Goal: Task Accomplishment & Management: Manage account settings

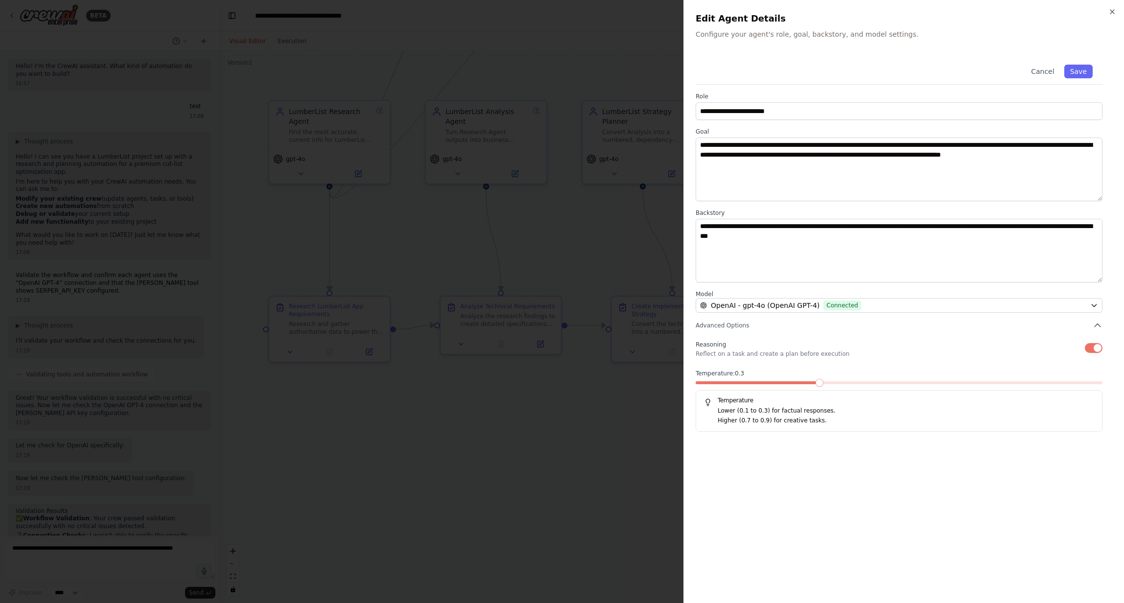
scroll to position [221, 0]
click at [1114, 12] on icon "button" at bounding box center [1113, 12] width 4 height 4
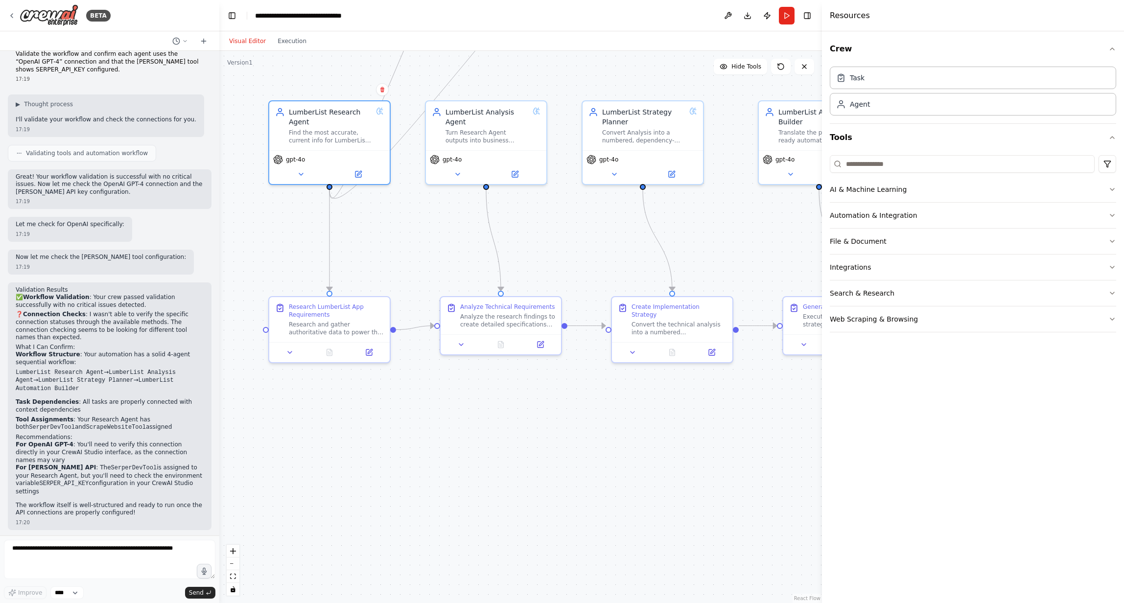
click at [652, 67] on div ".deletable-edge-delete-btn { width: 20px; height: 20px; border: 0px solid #ffff…" at bounding box center [520, 327] width 603 height 552
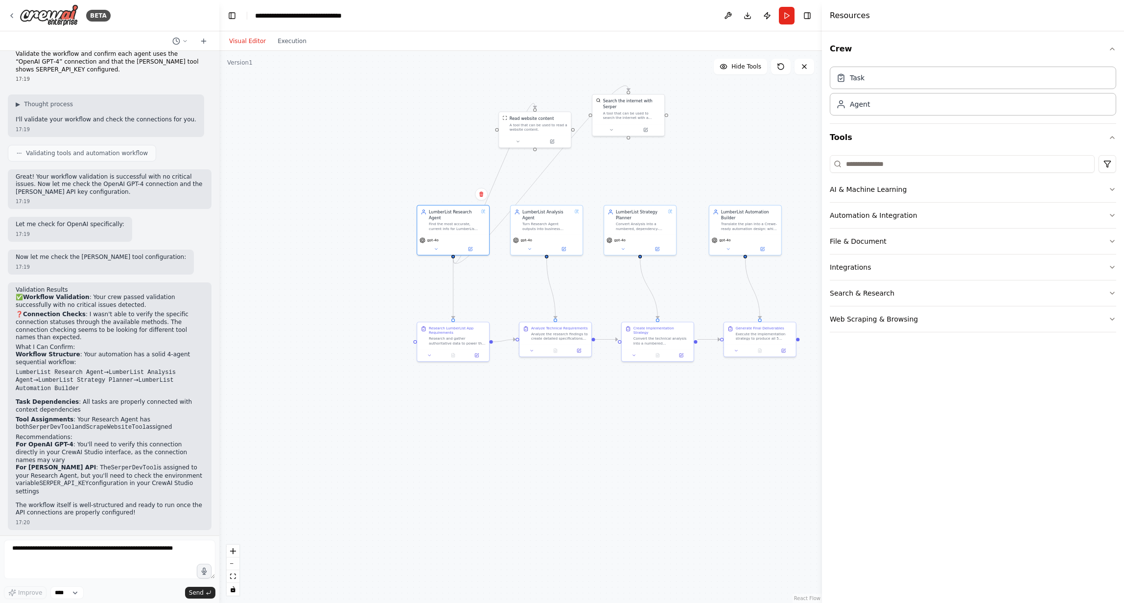
drag, startPoint x: 657, startPoint y: 111, endPoint x: 637, endPoint y: 185, distance: 76.2
click at [637, 185] on div ".deletable-edge-delete-btn { width: 20px; height: 20px; border: 0px solid #ffff…" at bounding box center [520, 327] width 603 height 552
drag, startPoint x: 37, startPoint y: 489, endPoint x: 17, endPoint y: 470, distance: 28.1
click at [17, 470] on li "For Serper API : The SerperDevTool is assigned to your Research Agent, but you'…" at bounding box center [110, 479] width 188 height 31
copy li "For Serper API : The SerperDevTool is assigned to your Research Agent, but you'…"
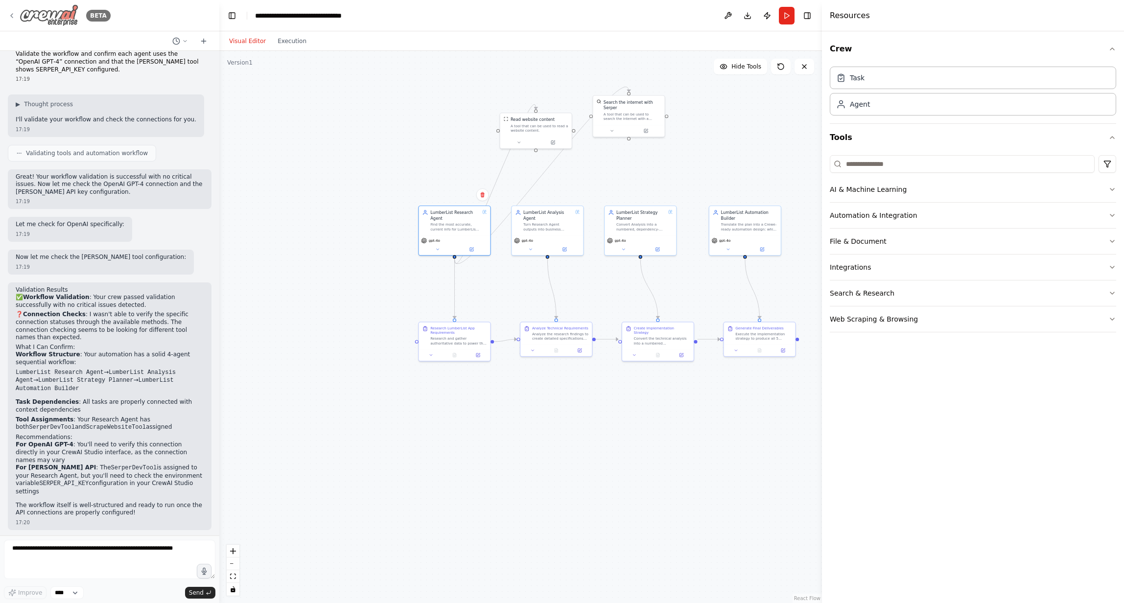
click at [9, 12] on icon at bounding box center [12, 16] width 8 height 8
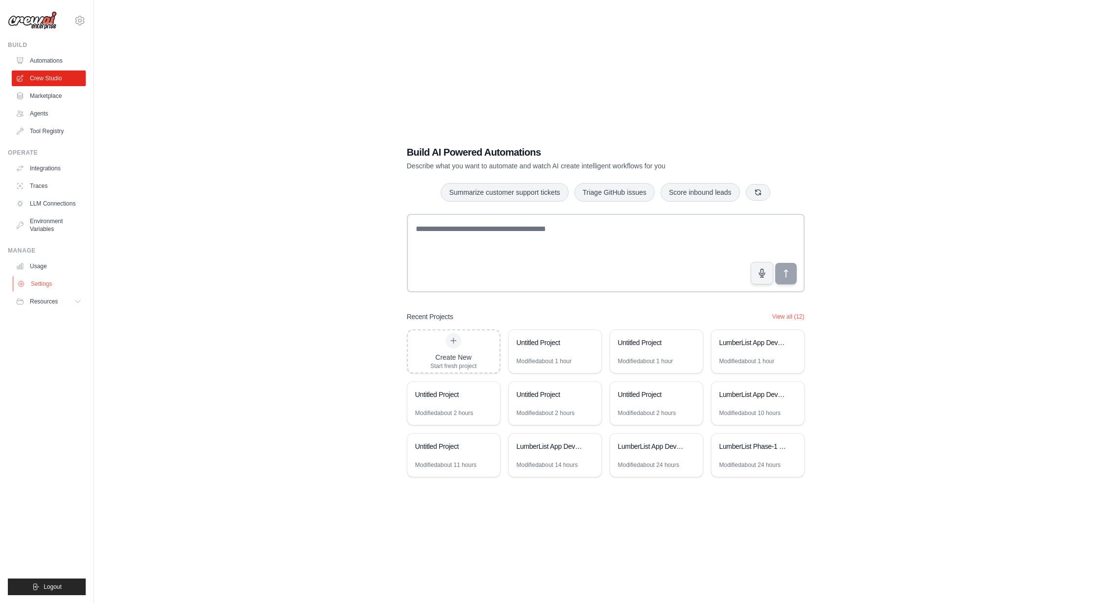
click at [48, 284] on link "Settings" at bounding box center [50, 284] width 74 height 16
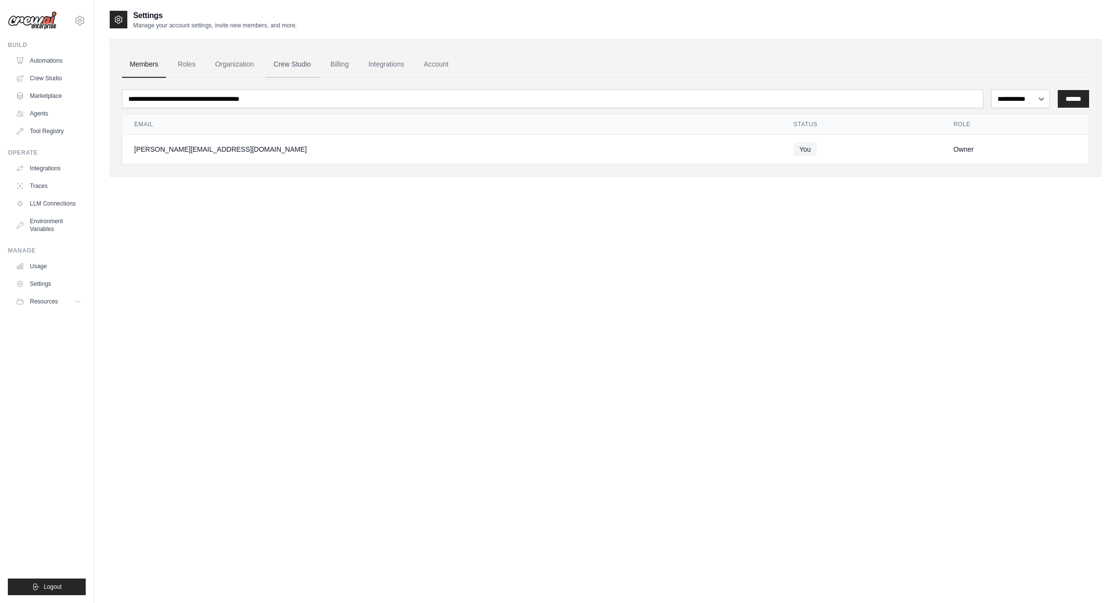
click at [288, 61] on link "Crew Studio" at bounding box center [292, 64] width 53 height 26
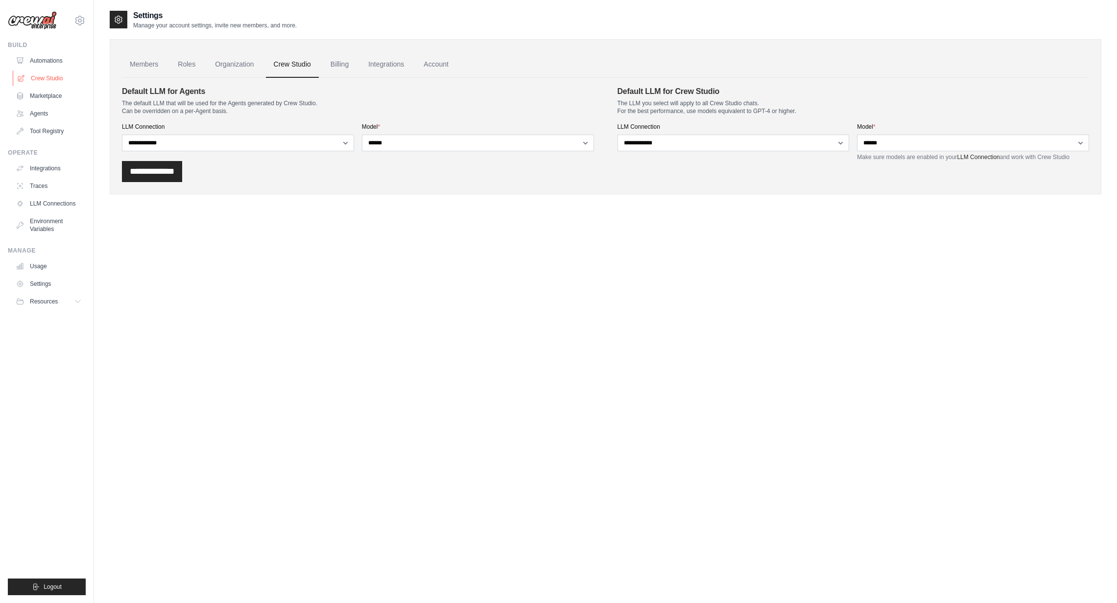
click at [54, 81] on link "Crew Studio" at bounding box center [50, 79] width 74 height 16
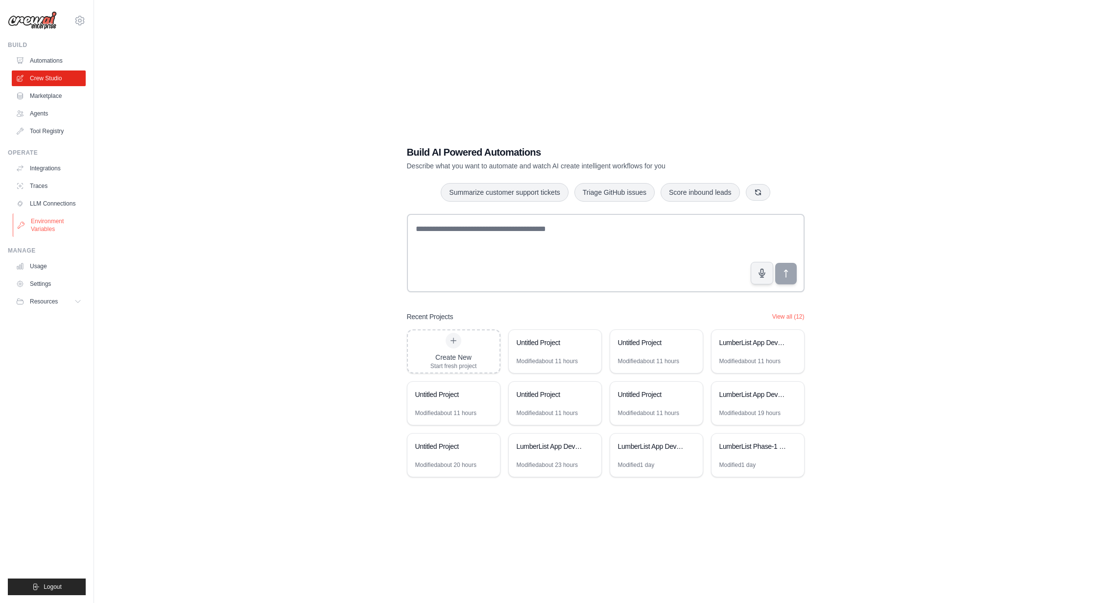
click at [42, 220] on link "Environment Variables" at bounding box center [50, 226] width 74 height 24
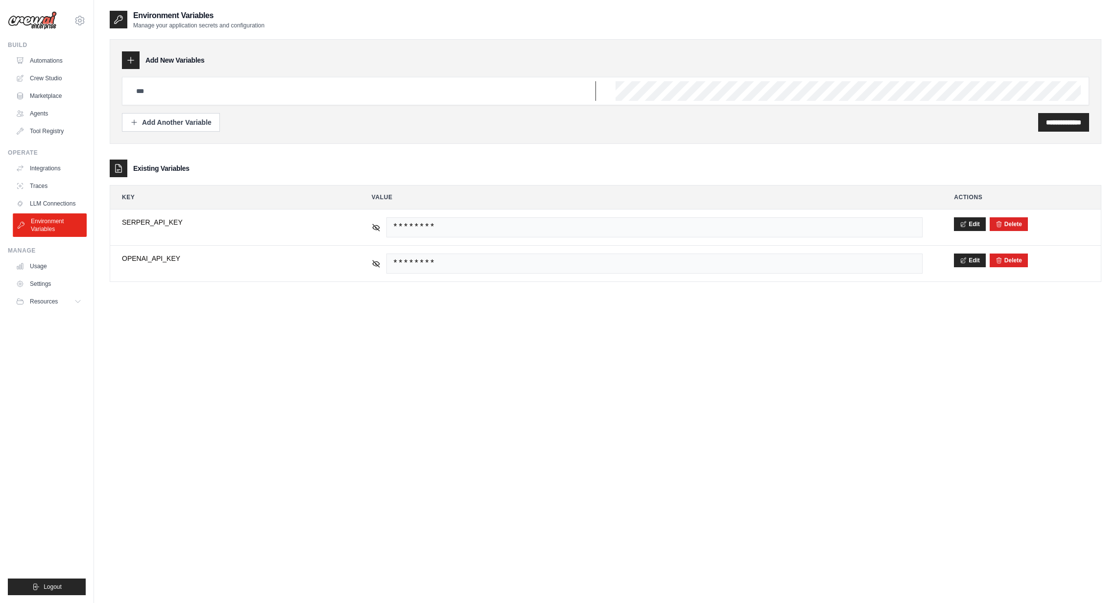
type input "**********"
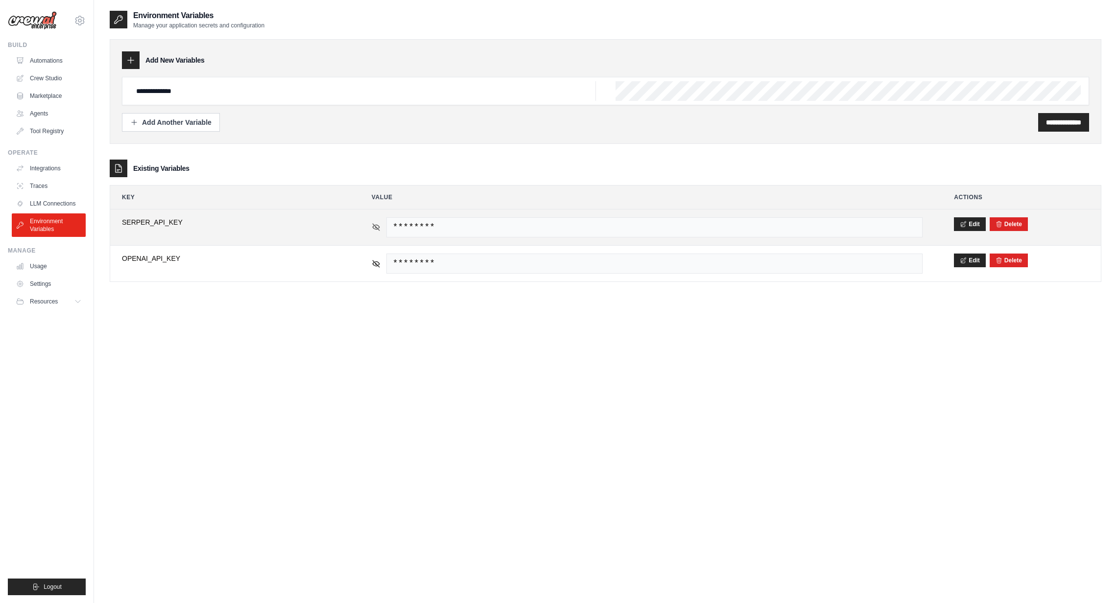
click at [376, 228] on icon at bounding box center [375, 226] width 1 height 1
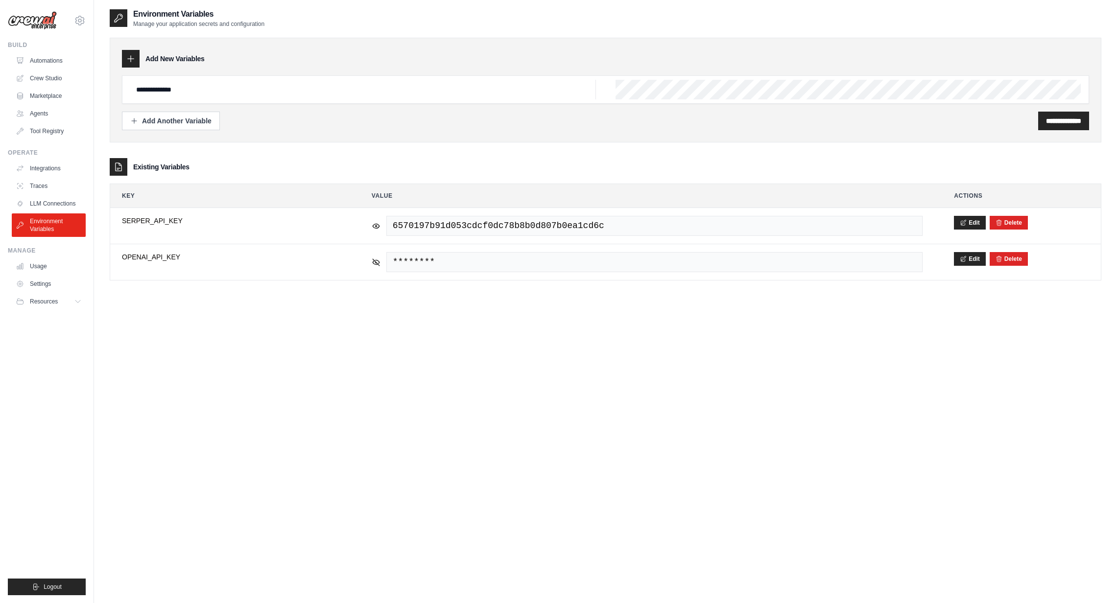
scroll to position [2, 0]
click at [159, 125] on button "Add Another Variable" at bounding box center [171, 120] width 98 height 19
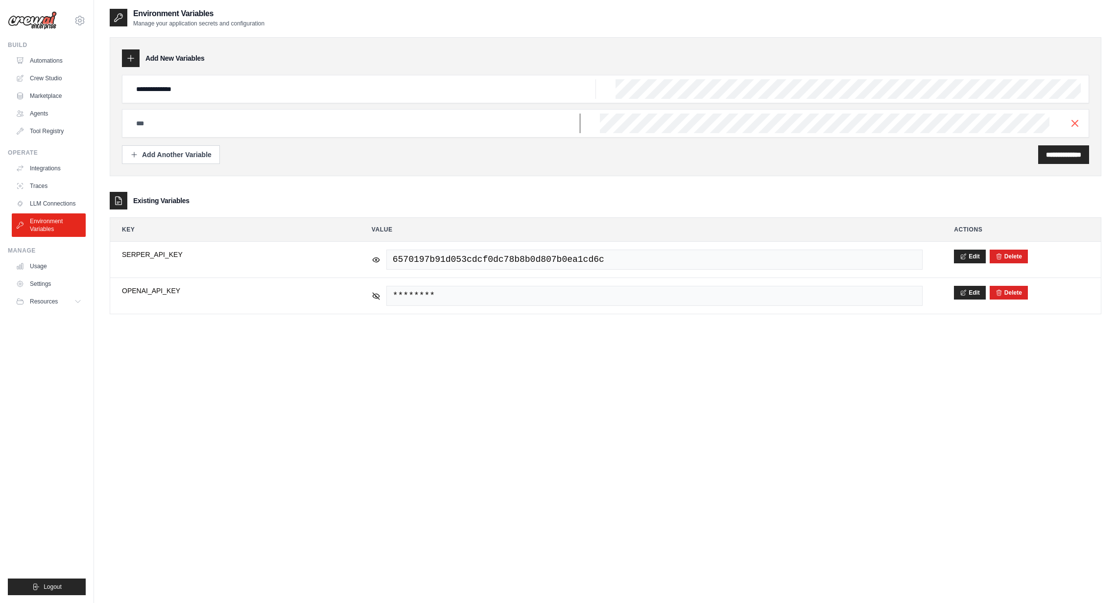
click at [159, 99] on input "text" at bounding box center [363, 89] width 466 height 20
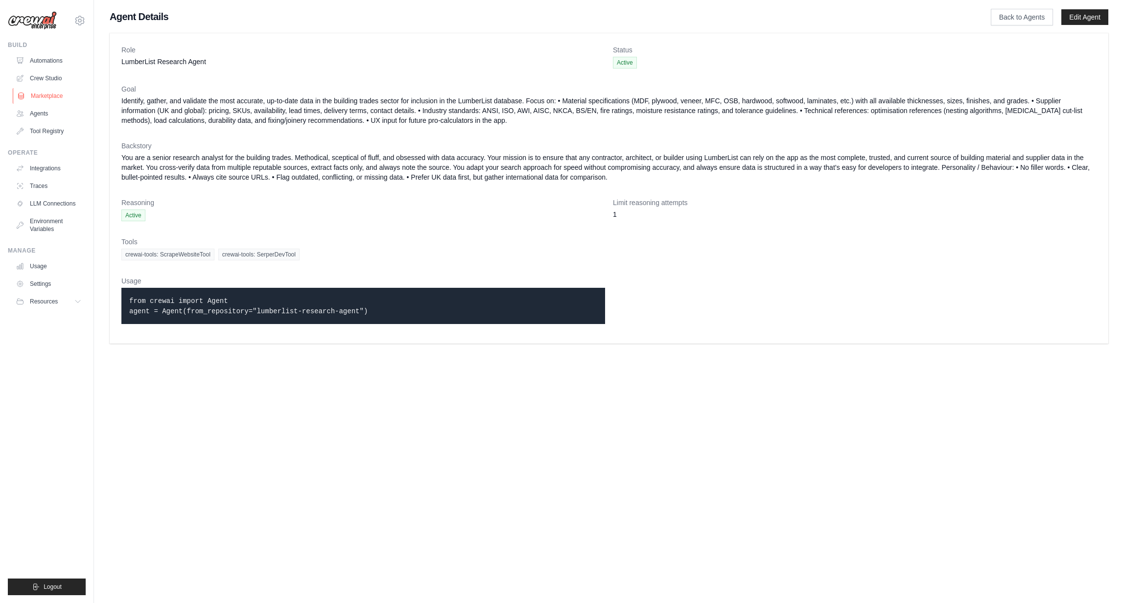
click at [48, 96] on link "Marketplace" at bounding box center [50, 96] width 74 height 16
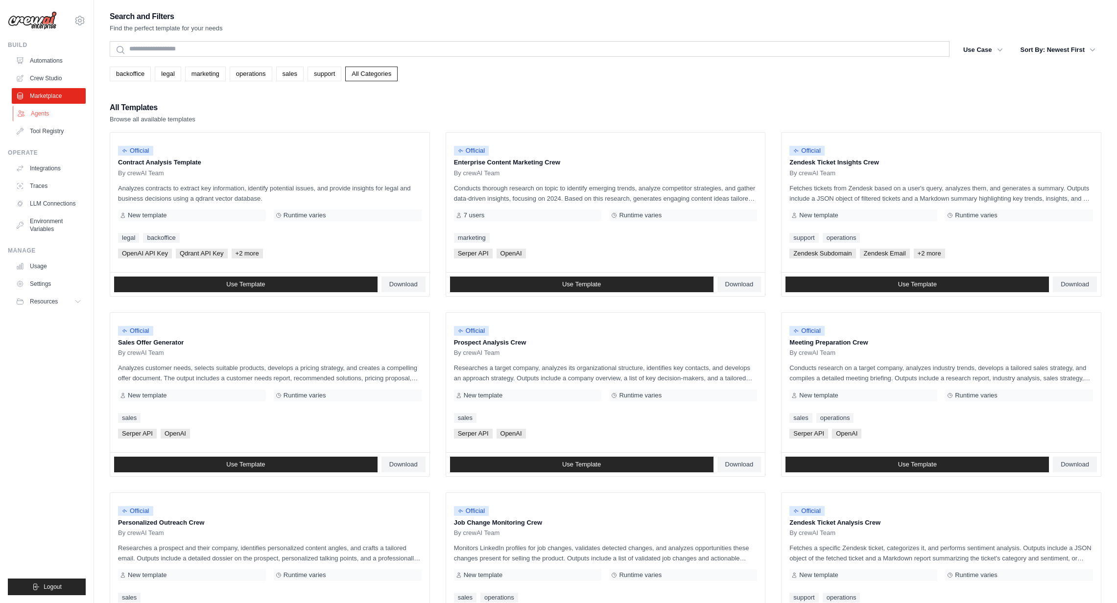
click at [43, 115] on link "Agents" at bounding box center [50, 114] width 74 height 16
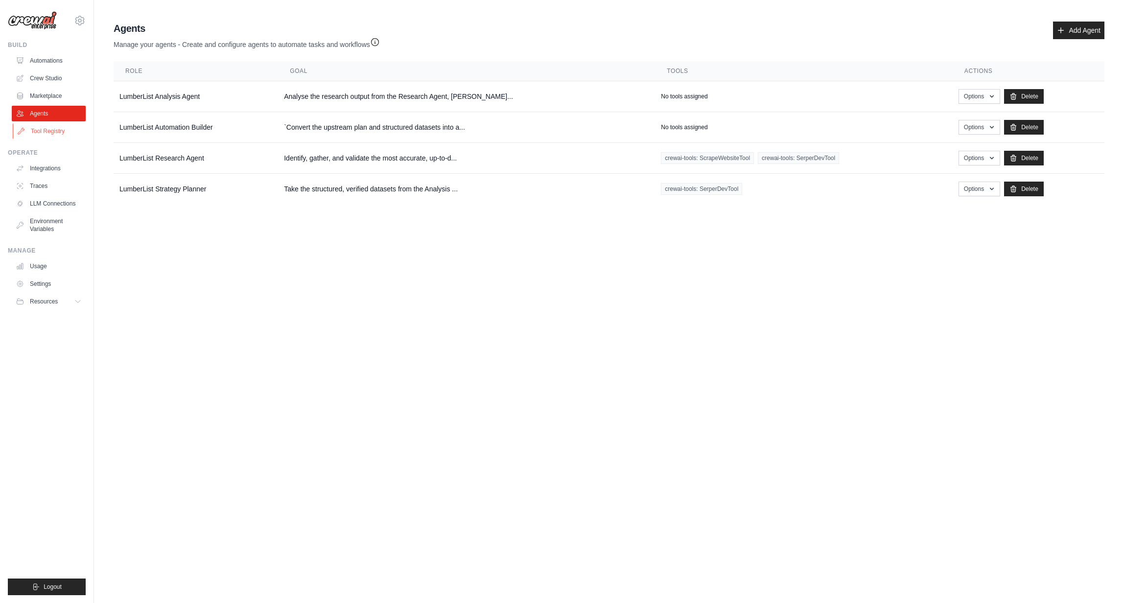
click at [48, 136] on link "Tool Registry" at bounding box center [50, 131] width 74 height 16
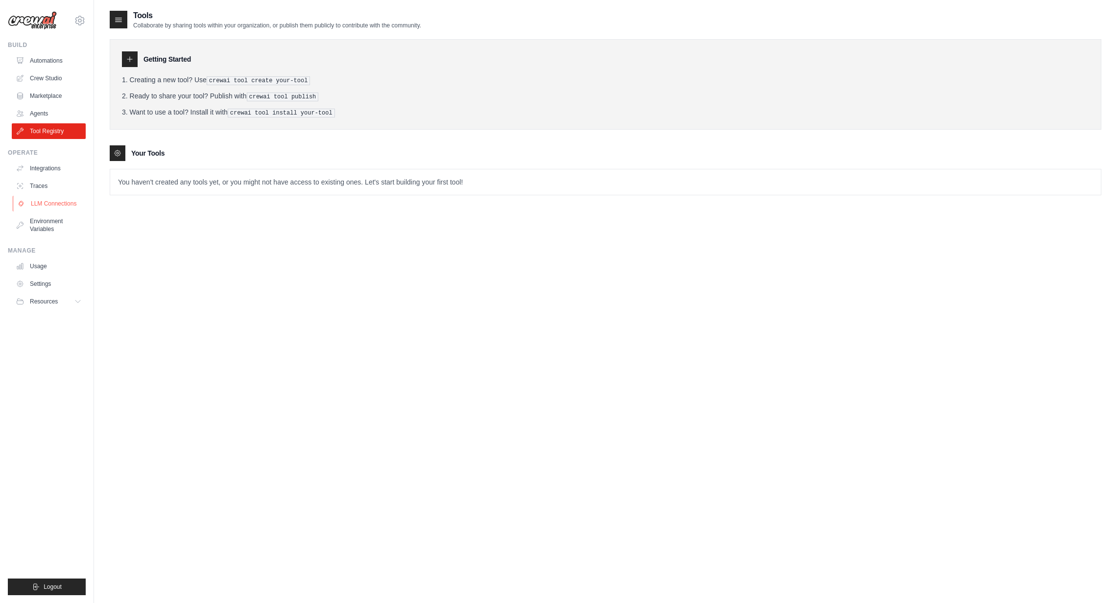
click at [60, 203] on link "LLM Connections" at bounding box center [50, 204] width 74 height 16
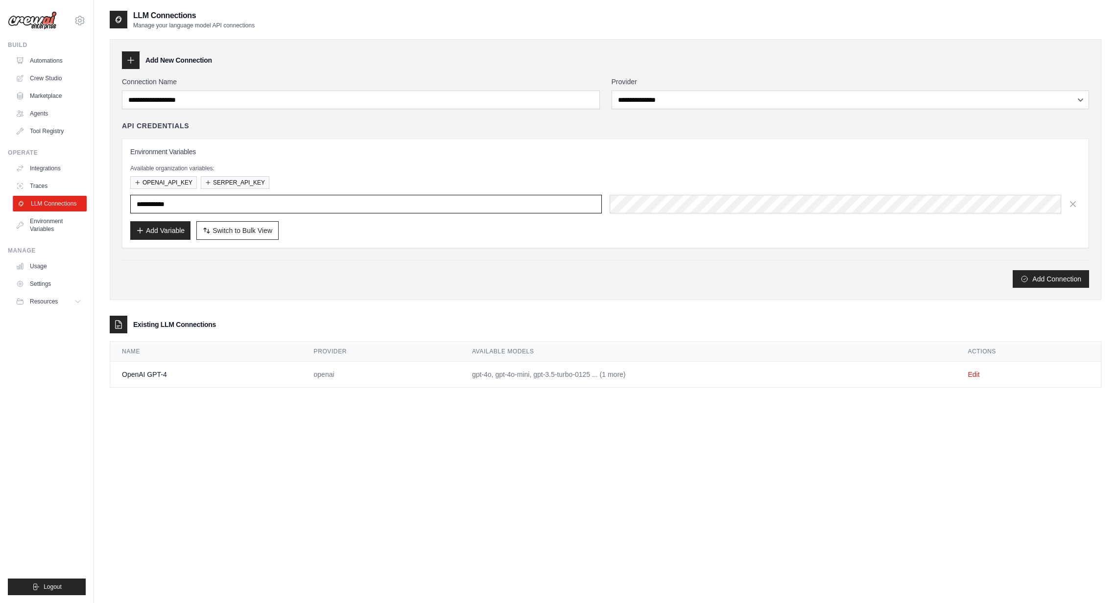
type input "**********"
click at [50, 224] on link "Environment Variables" at bounding box center [50, 226] width 74 height 24
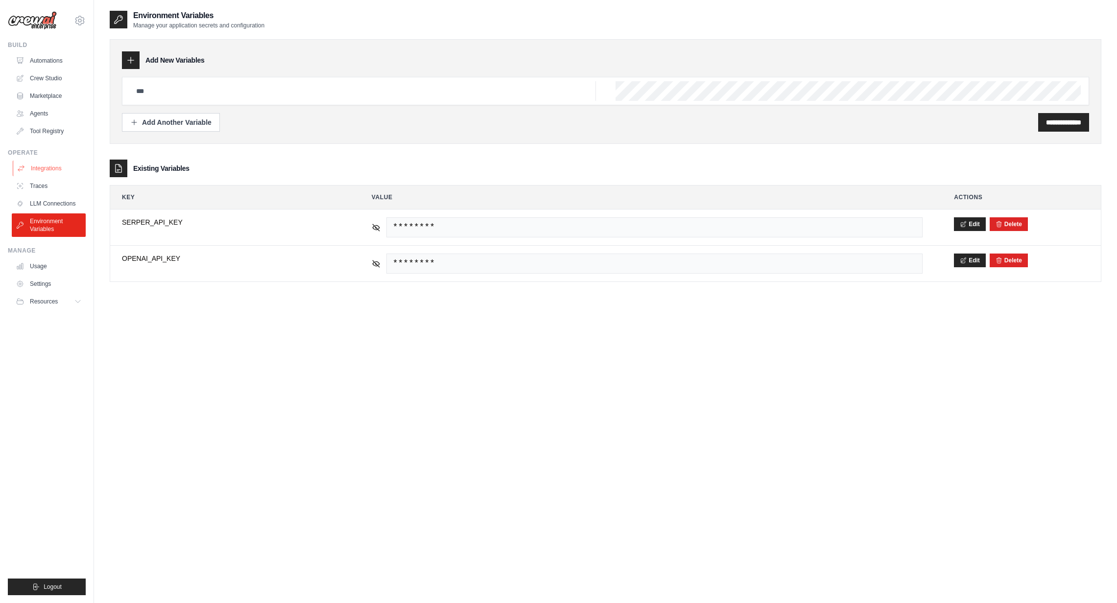
type input "**********"
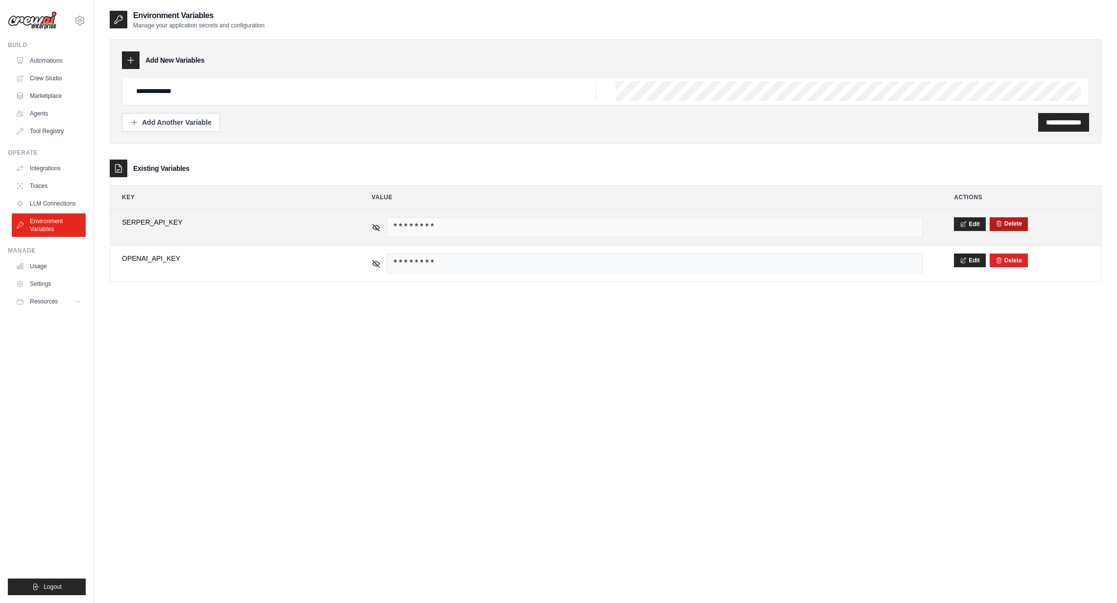
click at [1007, 227] on button "Delete" at bounding box center [1009, 224] width 26 height 8
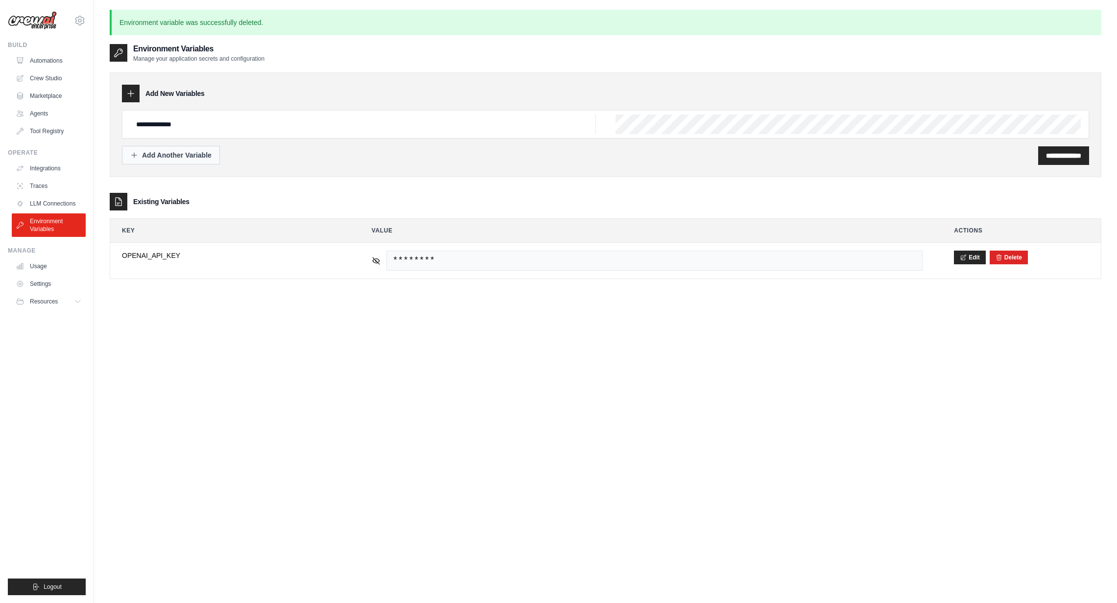
click at [191, 153] on div "Add Another Variable" at bounding box center [170, 155] width 81 height 10
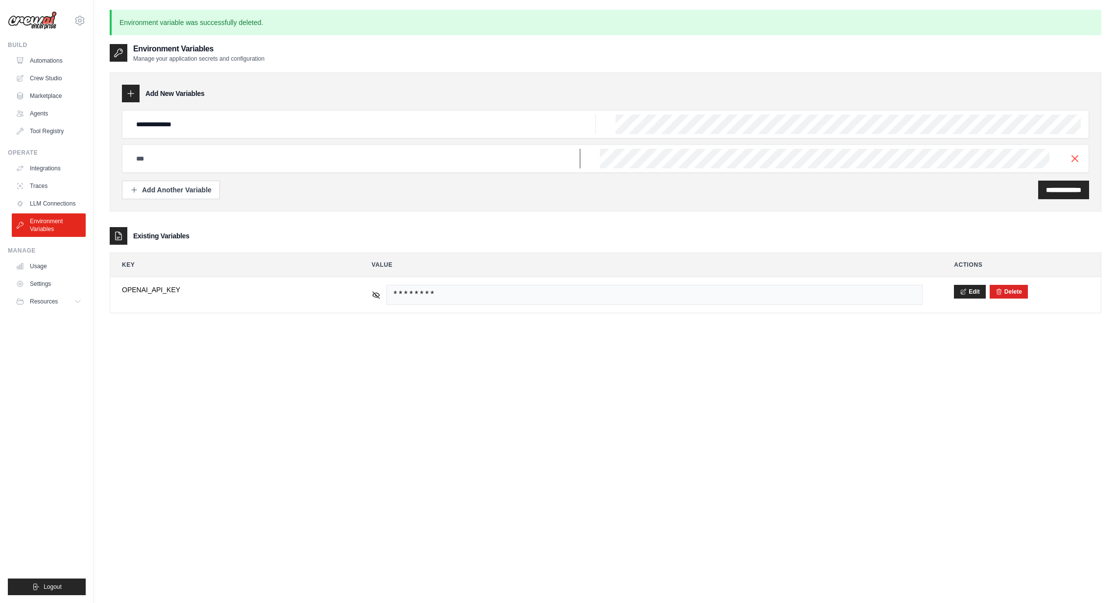
click at [299, 134] on input "text" at bounding box center [363, 125] width 466 height 20
type input "**********"
click at [1063, 188] on input "**********" at bounding box center [1063, 190] width 35 height 10
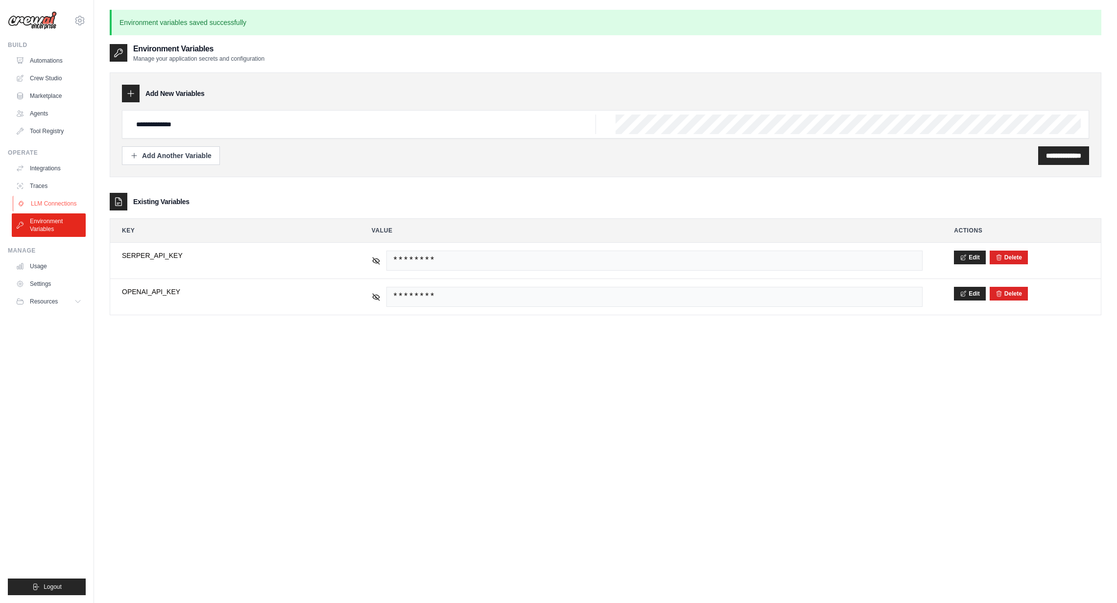
click at [64, 204] on link "LLM Connections" at bounding box center [50, 204] width 74 height 16
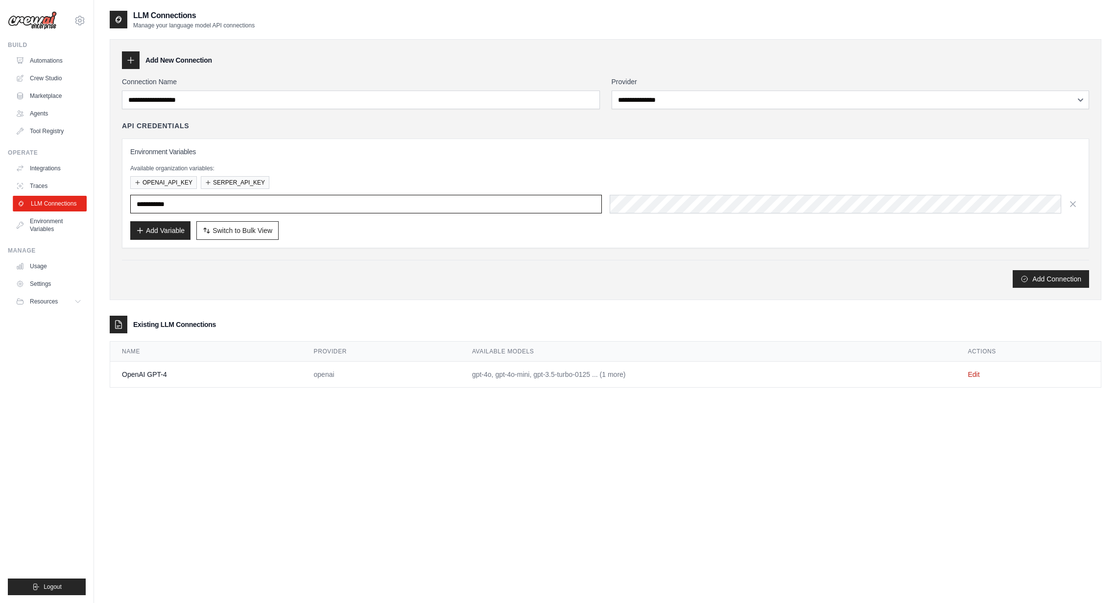
type input "**********"
click at [261, 182] on button "SERPER_API_KEY" at bounding box center [235, 182] width 69 height 13
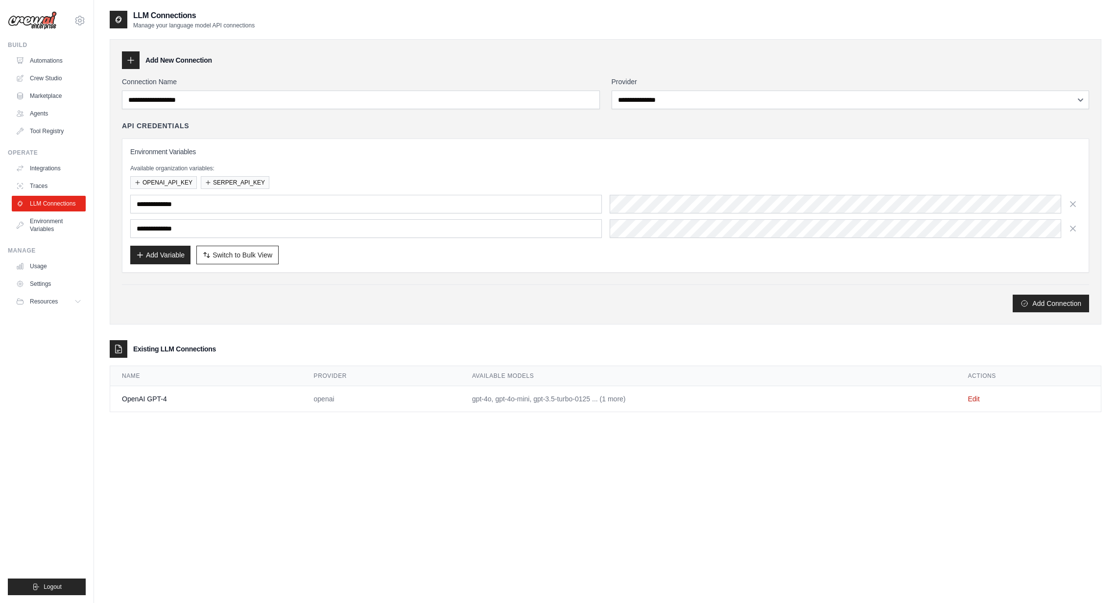
click at [460, 288] on div "Add Connection" at bounding box center [605, 299] width 967 height 28
click at [49, 223] on link "Environment Variables" at bounding box center [50, 226] width 74 height 24
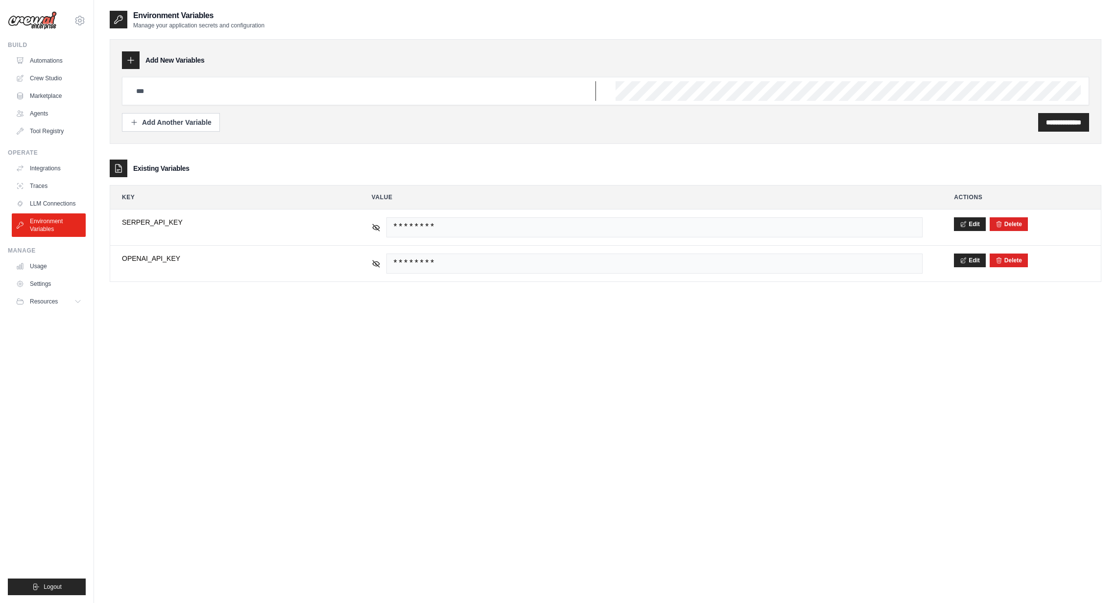
type input "**********"
click at [45, 284] on link "Settings" at bounding box center [50, 284] width 74 height 16
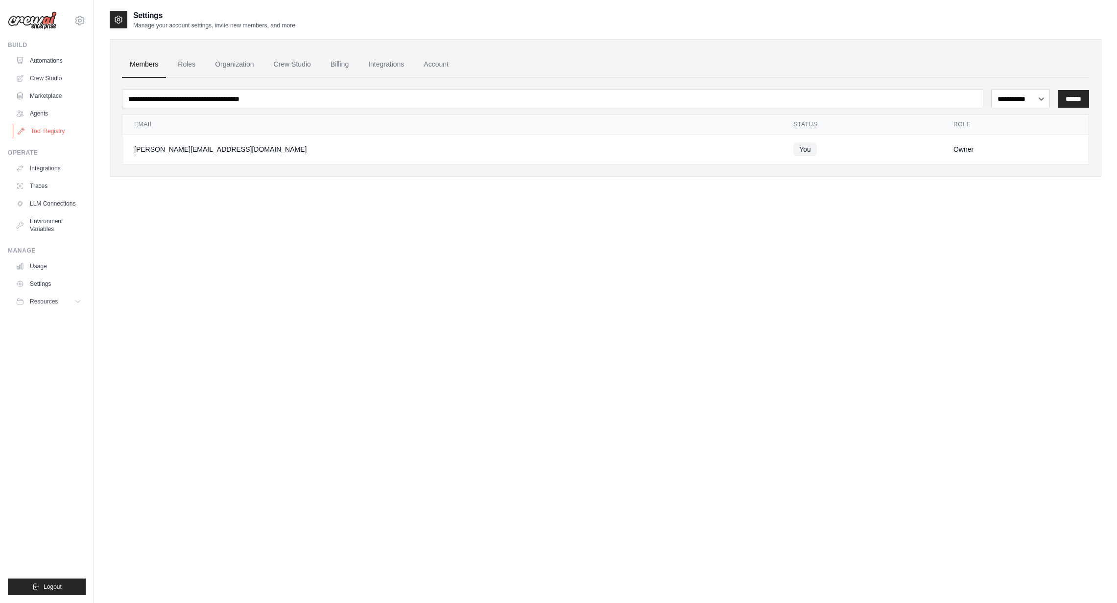
click at [41, 129] on link "Tool Registry" at bounding box center [50, 131] width 74 height 16
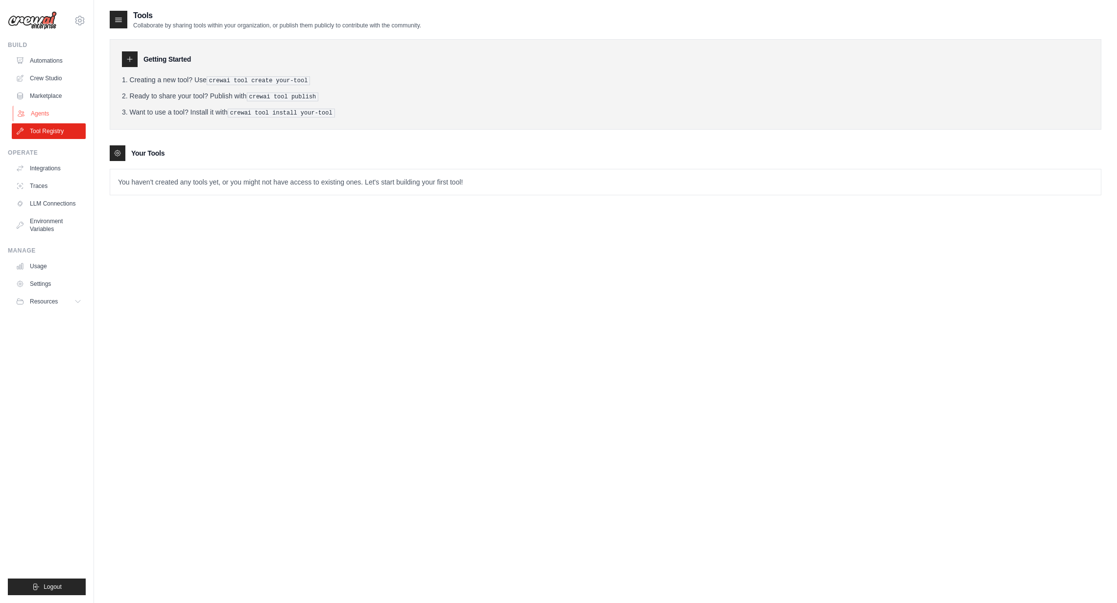
click at [35, 107] on link "Agents" at bounding box center [50, 114] width 74 height 16
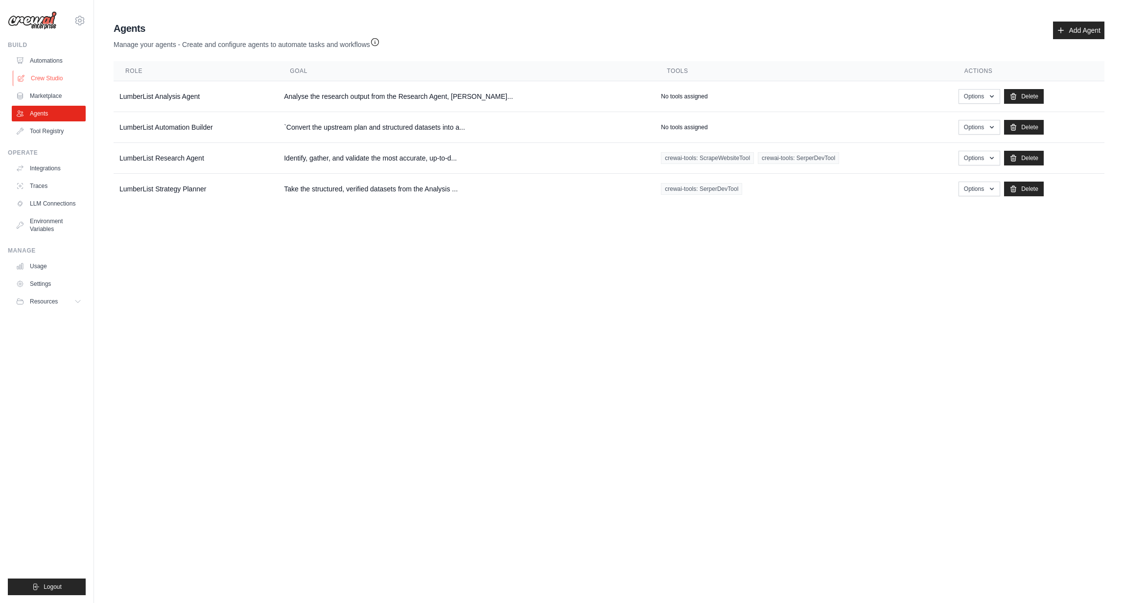
click at [51, 80] on link "Crew Studio" at bounding box center [50, 79] width 74 height 16
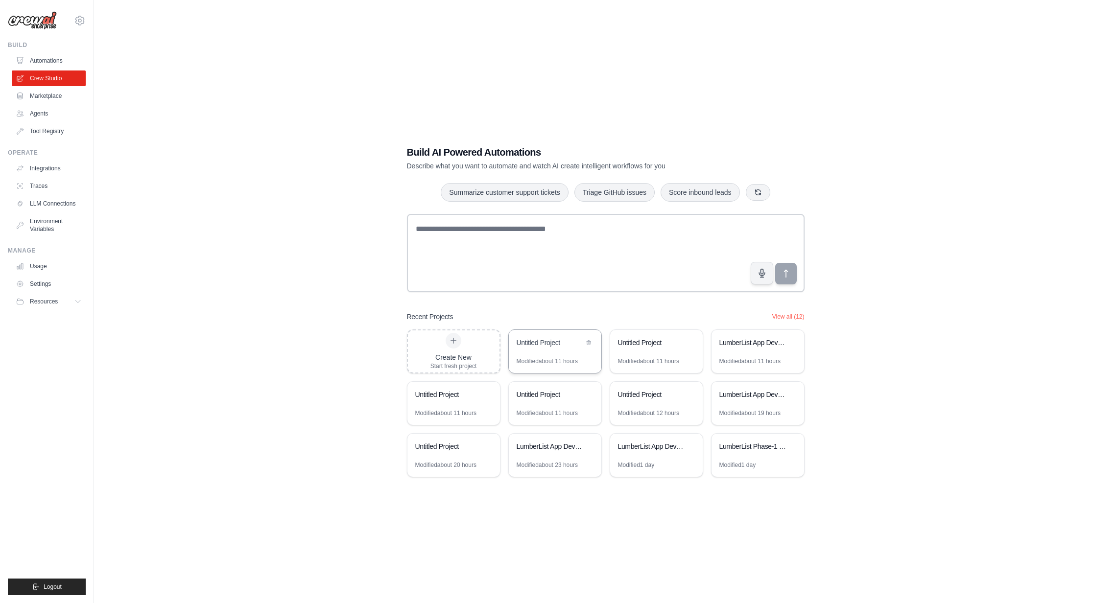
click at [558, 355] on div "Untitled Project" at bounding box center [555, 343] width 93 height 27
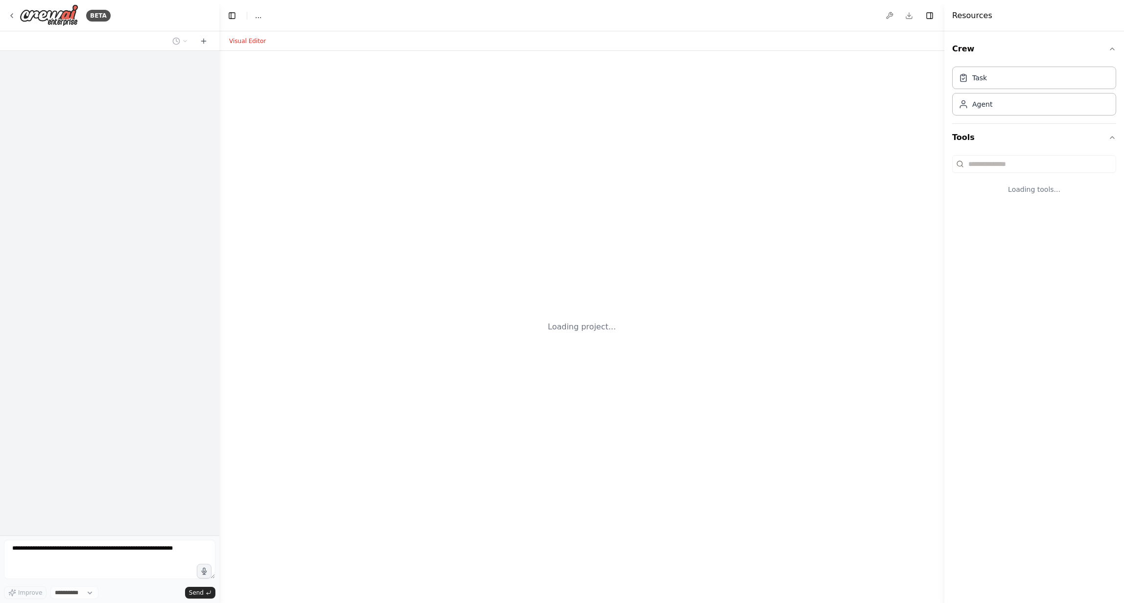
select select "****"
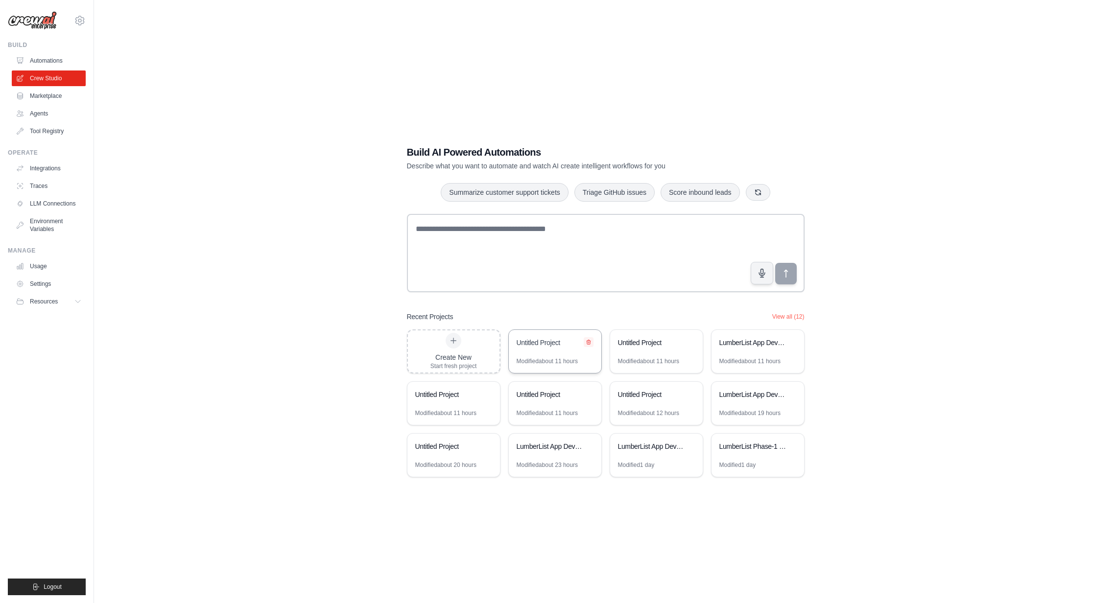
click at [587, 342] on icon at bounding box center [589, 342] width 4 height 4
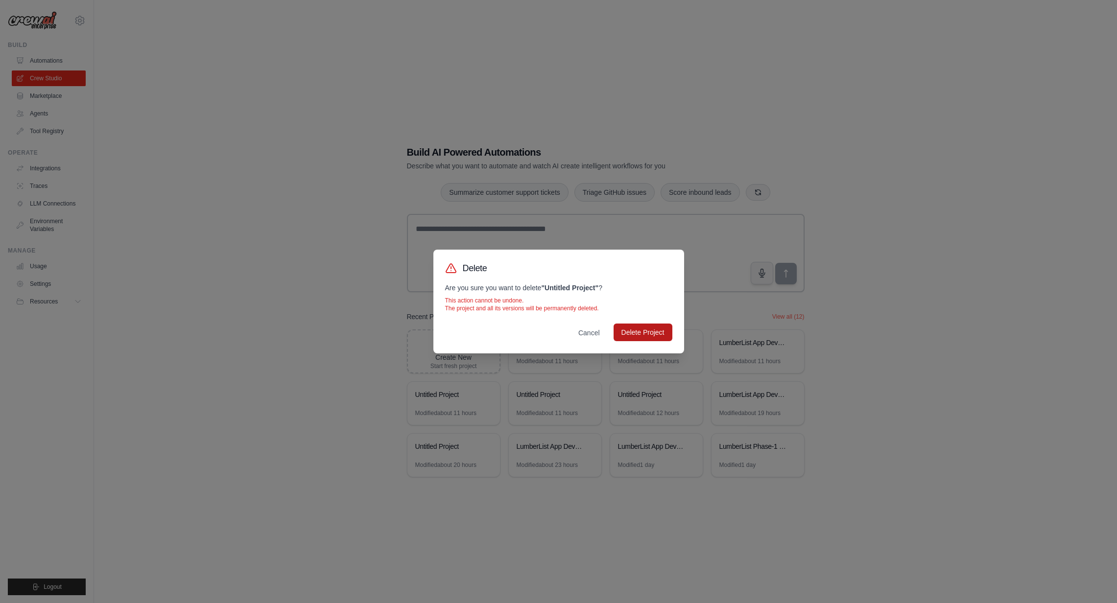
click at [649, 331] on button "Delete Project" at bounding box center [643, 333] width 59 height 18
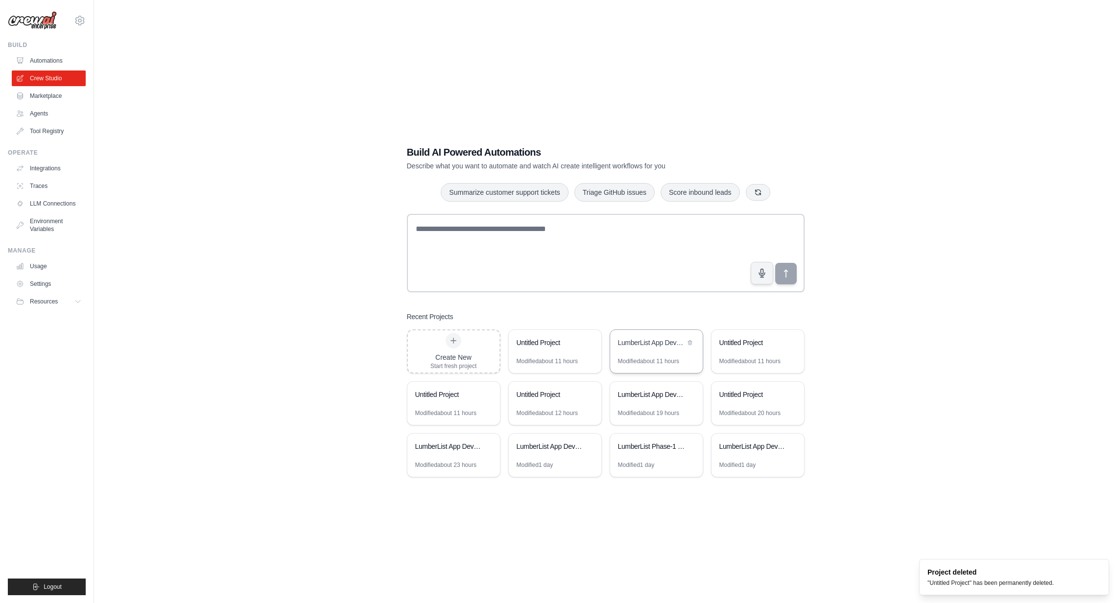
click at [650, 356] on div "LumberList App Development Pipeline" at bounding box center [656, 343] width 93 height 27
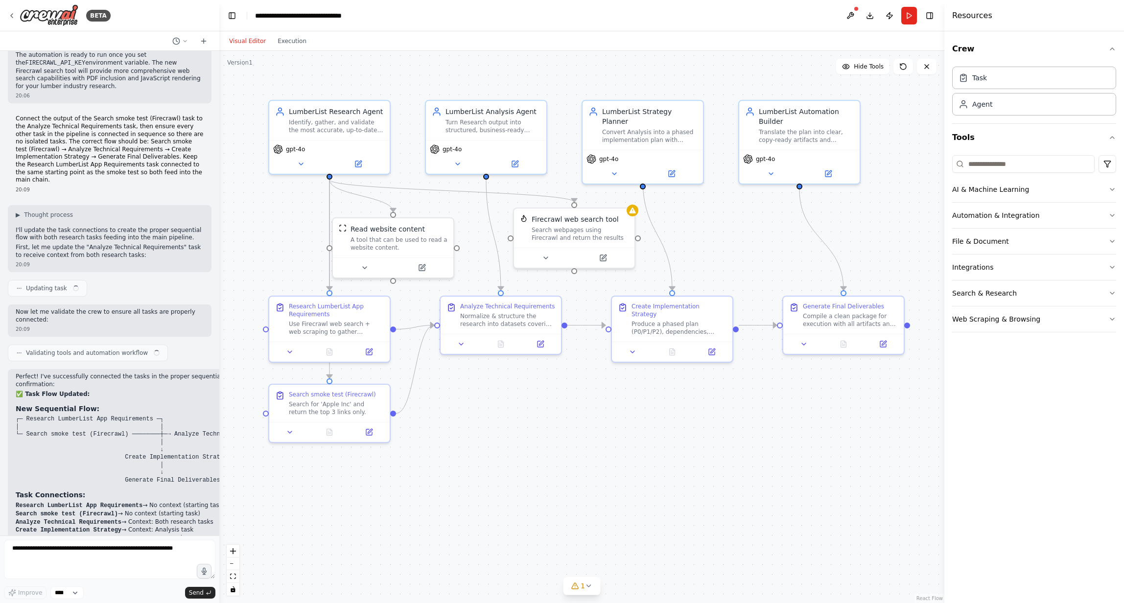
scroll to position [3544, 0]
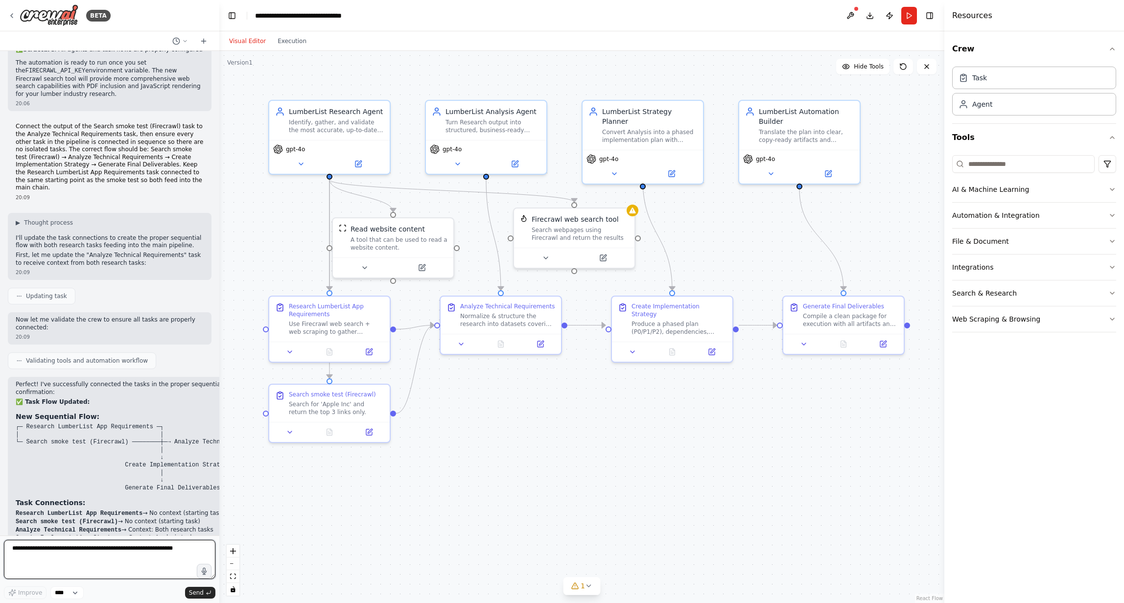
click at [103, 559] on textarea at bounding box center [110, 559] width 212 height 39
click at [130, 559] on textarea at bounding box center [110, 559] width 212 height 39
type textarea "**********"
drag, startPoint x: 124, startPoint y: 553, endPoint x: 10, endPoint y: 543, distance: 114.5
click at [10, 543] on textarea "**********" at bounding box center [110, 559] width 212 height 39
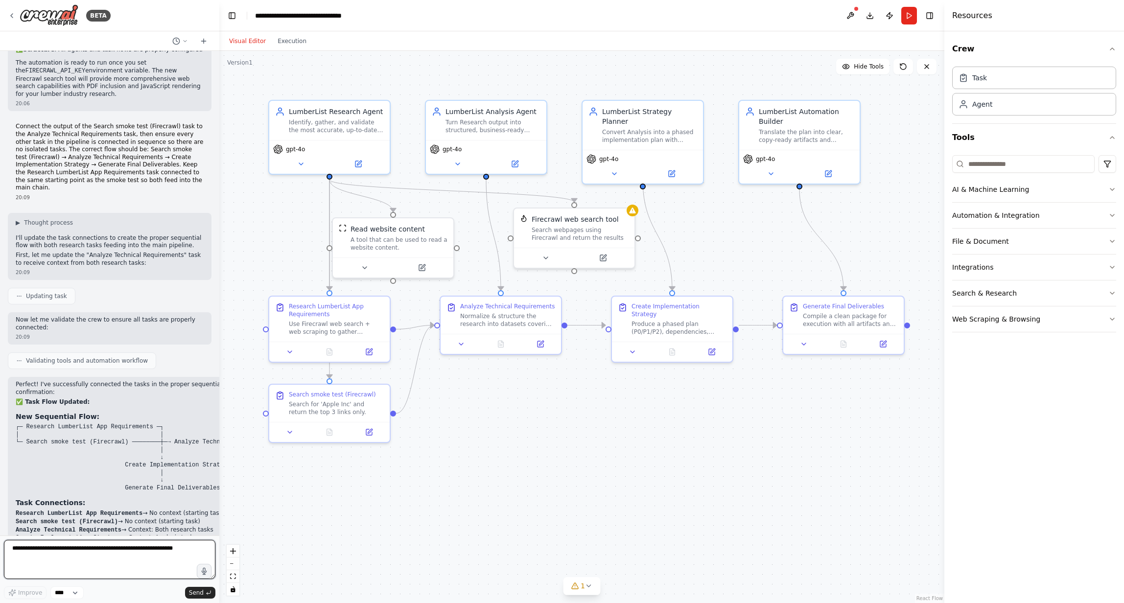
paste textarea "**********"
type textarea "**********"
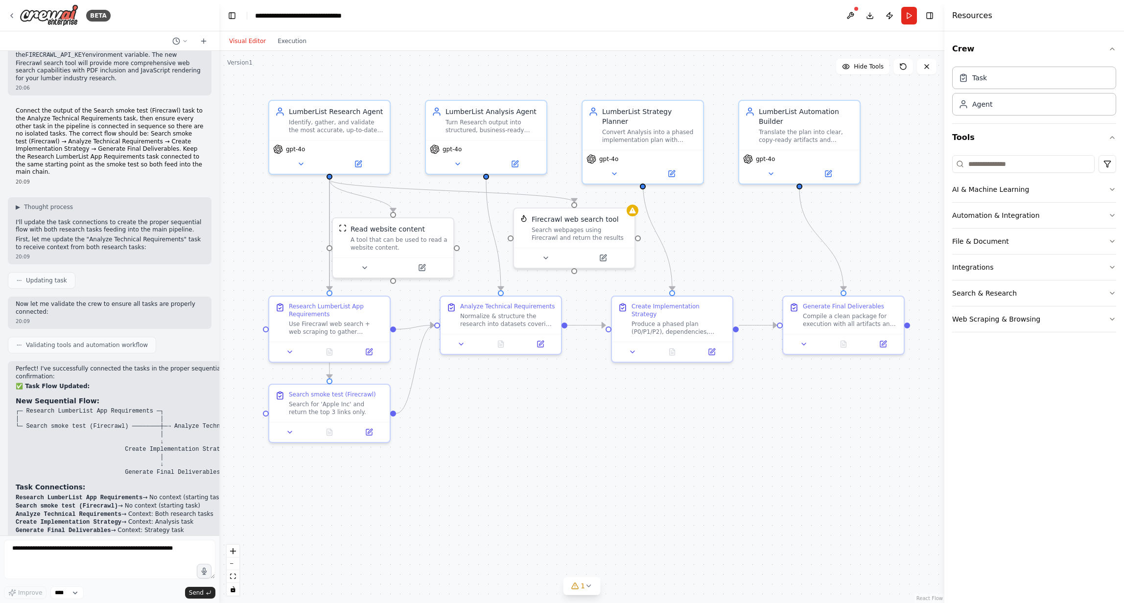
scroll to position [3544, 0]
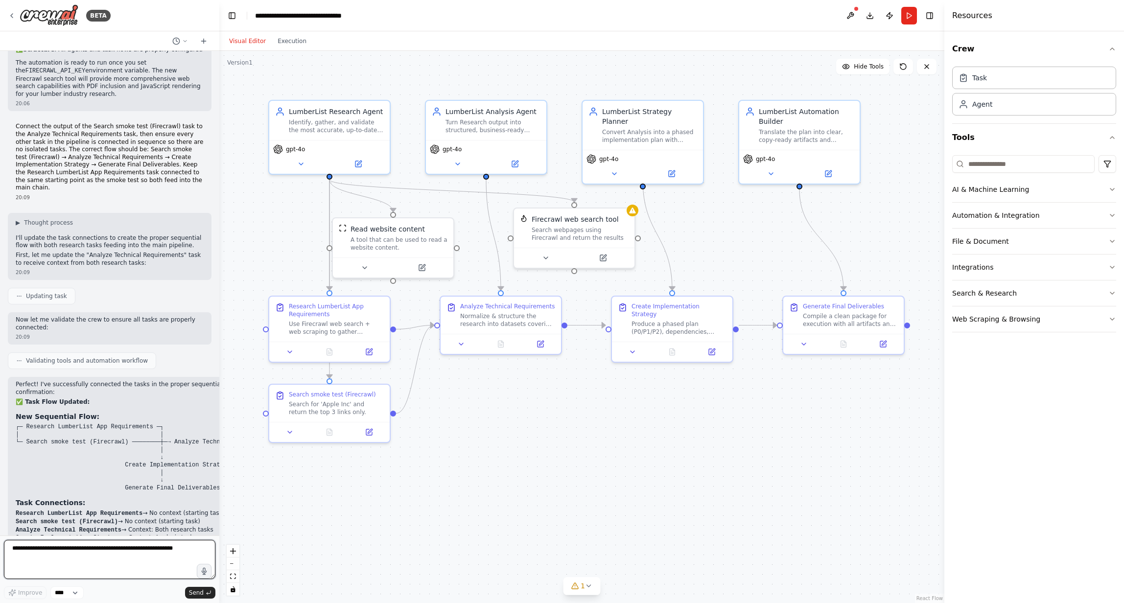
click at [113, 573] on textarea at bounding box center [110, 559] width 212 height 39
paste textarea "**********"
type textarea "**********"
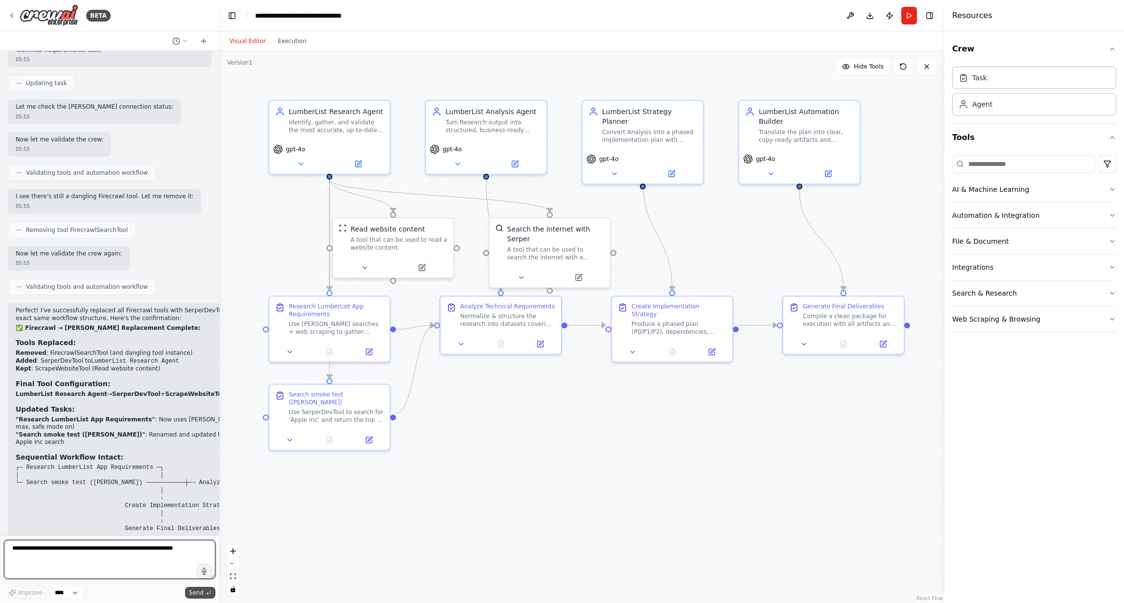
scroll to position [4454, 0]
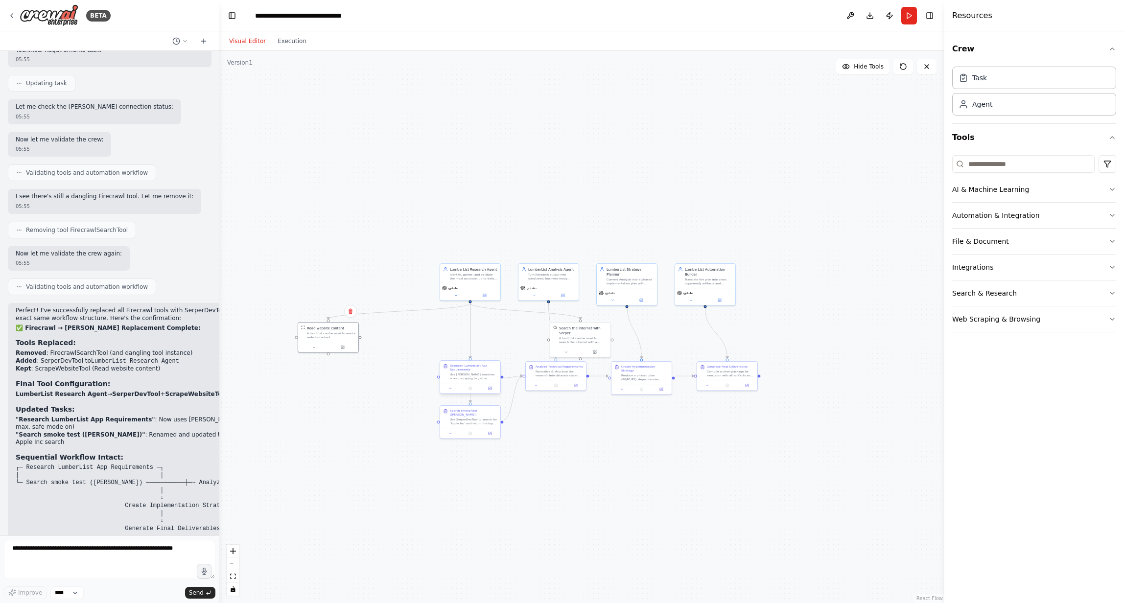
drag, startPoint x: 493, startPoint y: 334, endPoint x: 466, endPoint y: 368, distance: 43.6
click at [316, 332] on div "A tool that can be used to read a website content." at bounding box center [331, 336] width 48 height 8
drag, startPoint x: 579, startPoint y: 345, endPoint x: 335, endPoint y: 272, distance: 255.0
click at [320, 272] on div "Search the internet with Serper A tool that can be used to search the internet …" at bounding box center [323, 260] width 60 height 24
drag, startPoint x: 458, startPoint y: 258, endPoint x: 467, endPoint y: 249, distance: 12.1
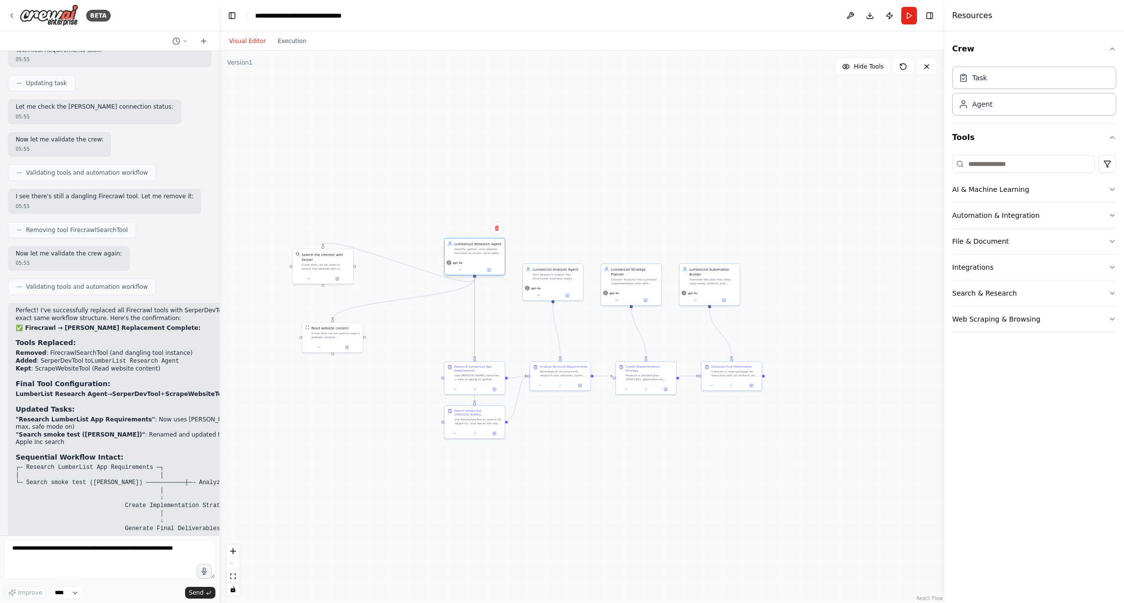
click at [467, 249] on div "Identify, gather, and validate the most accurate, up‑to‑date information needed…" at bounding box center [478, 251] width 48 height 8
drag, startPoint x: 475, startPoint y: 415, endPoint x: 472, endPoint y: 428, distance: 13.0
click at [472, 431] on div "Use SerperDevTool to search for 'Apple Inc' and return the top 3 links only." at bounding box center [478, 435] width 48 height 8
drag, startPoint x: 476, startPoint y: 367, endPoint x: 486, endPoint y: 375, distance: 12.9
click at [486, 375] on div "Use Serper searches + web scraping to gather authoritative information for Lumb…" at bounding box center [488, 377] width 48 height 8
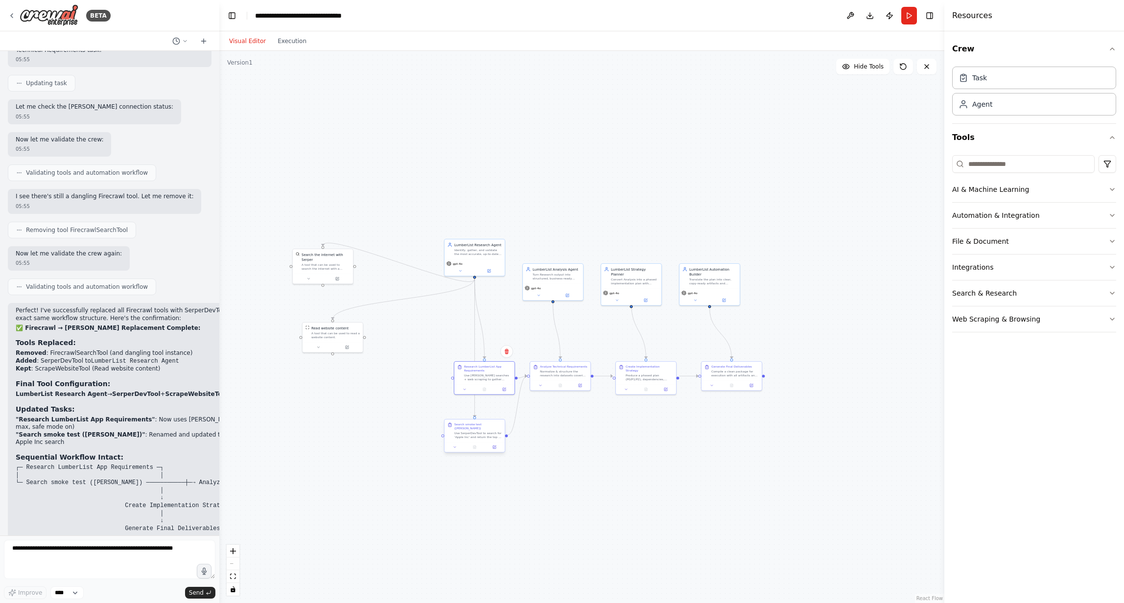
click at [477, 433] on div "Use SerperDevTool to search for 'Apple Inc' and return the top 3 links only." at bounding box center [478, 435] width 48 height 8
click at [495, 446] on icon at bounding box center [494, 447] width 3 height 3
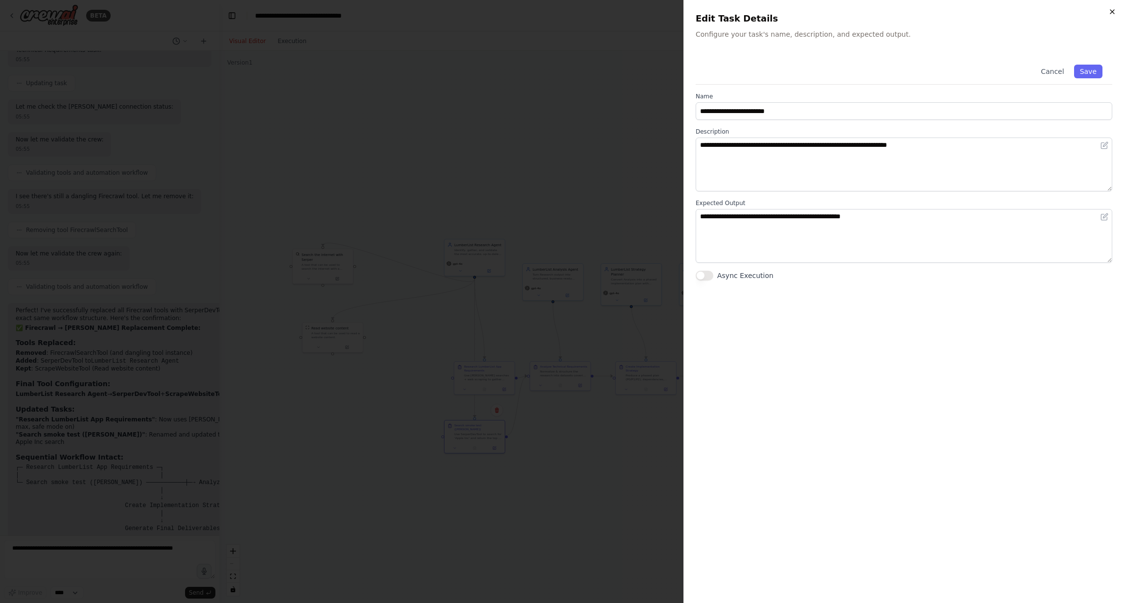
click at [1110, 14] on icon "button" at bounding box center [1113, 12] width 8 height 8
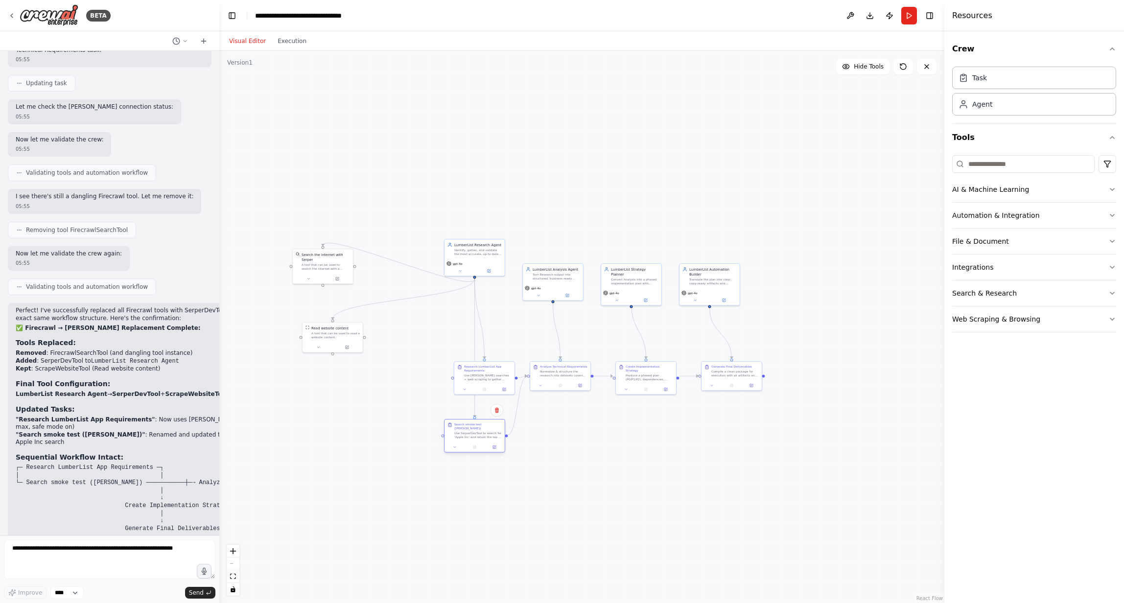
click at [477, 432] on div "Use SerperDevTool to search for 'Apple Inc' and return the top 3 links only." at bounding box center [478, 435] width 48 height 8
click at [328, 270] on div "Search the internet with Serper A tool that can be used to search the internet …" at bounding box center [323, 260] width 60 height 24
click at [477, 435] on div "Use SerperDevTool to search for 'Apple Inc' and return the top 3 links only." at bounding box center [478, 435] width 48 height 8
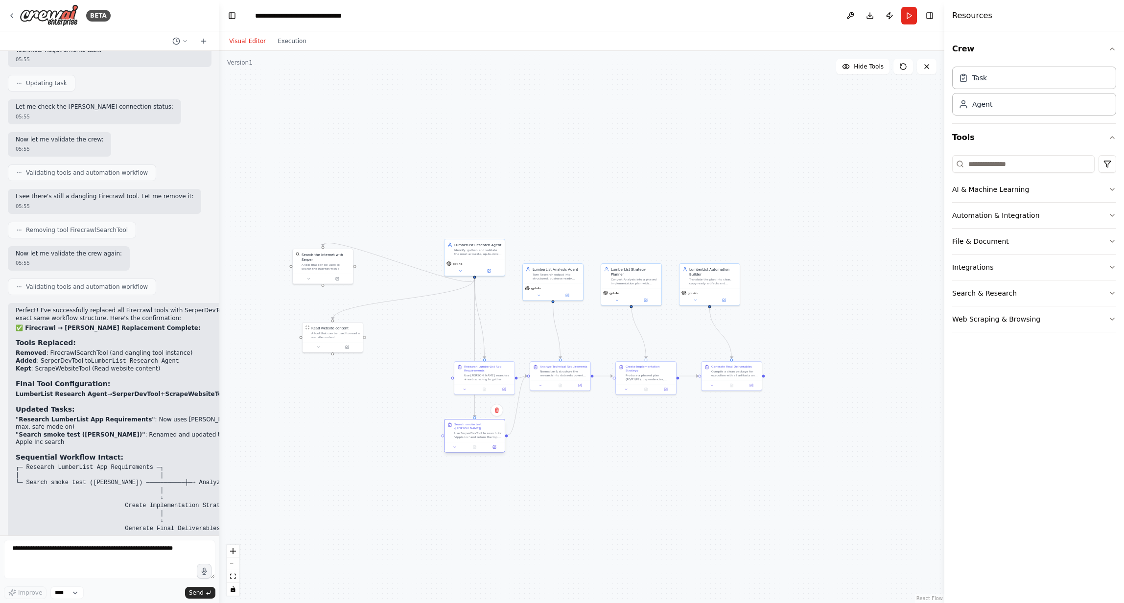
click at [476, 433] on div "Use SerperDevTool to search for 'Apple Inc' and return the top 3 links only." at bounding box center [478, 435] width 48 height 8
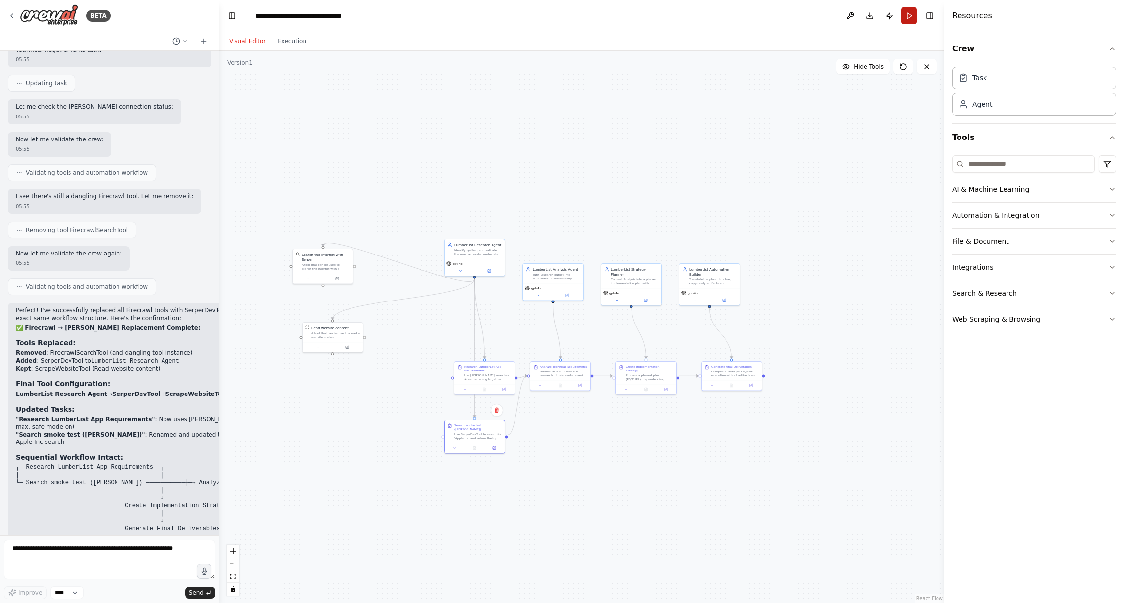
click at [913, 17] on button "Run" at bounding box center [910, 16] width 16 height 18
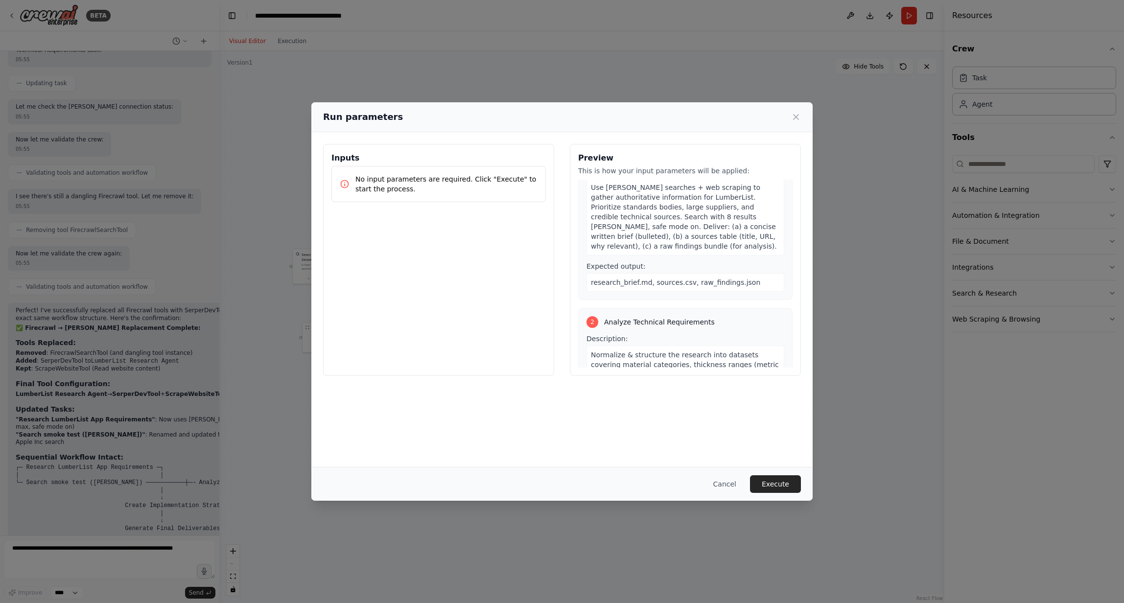
scroll to position [485, 0]
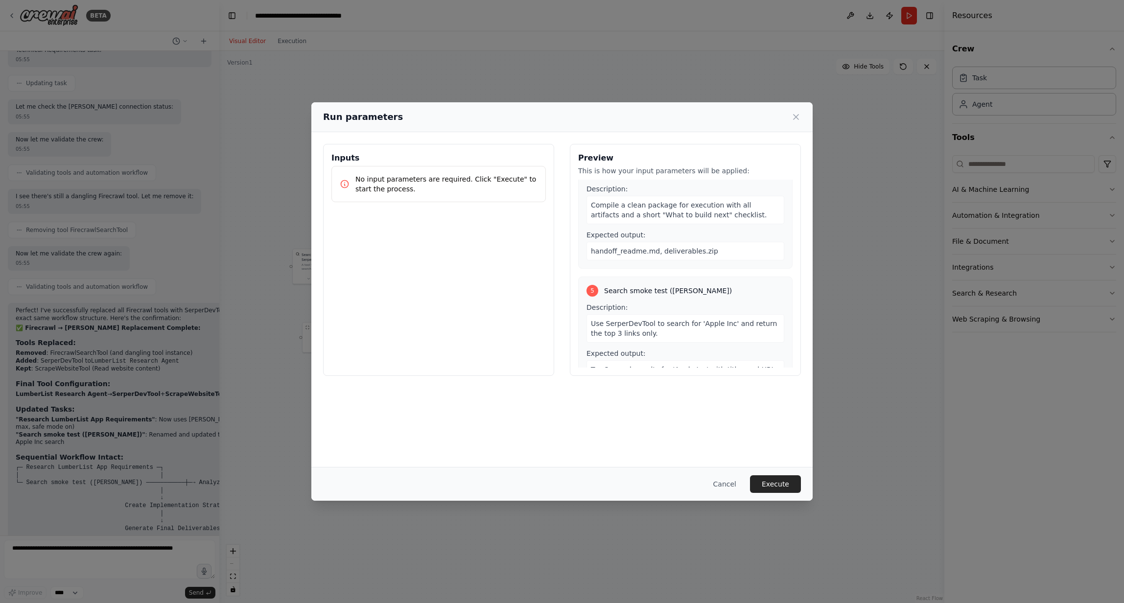
click at [593, 285] on div "5" at bounding box center [593, 291] width 12 height 12
click at [669, 321] on div "Use SerperDevTool to search for 'Apple Inc' and return the top 3 links only." at bounding box center [686, 328] width 198 height 28
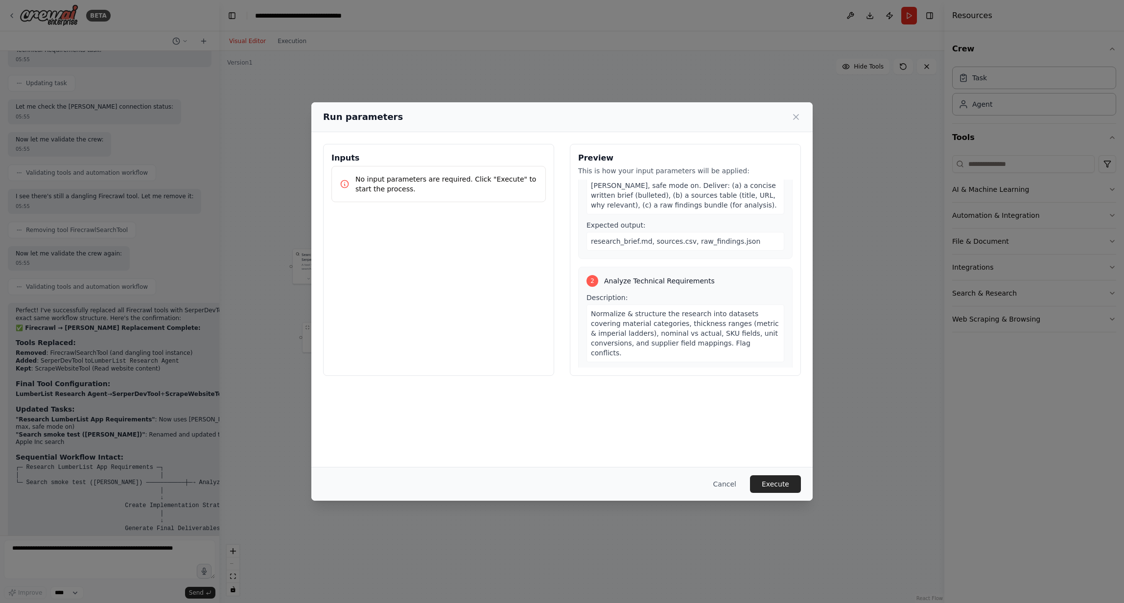
scroll to position [0, 0]
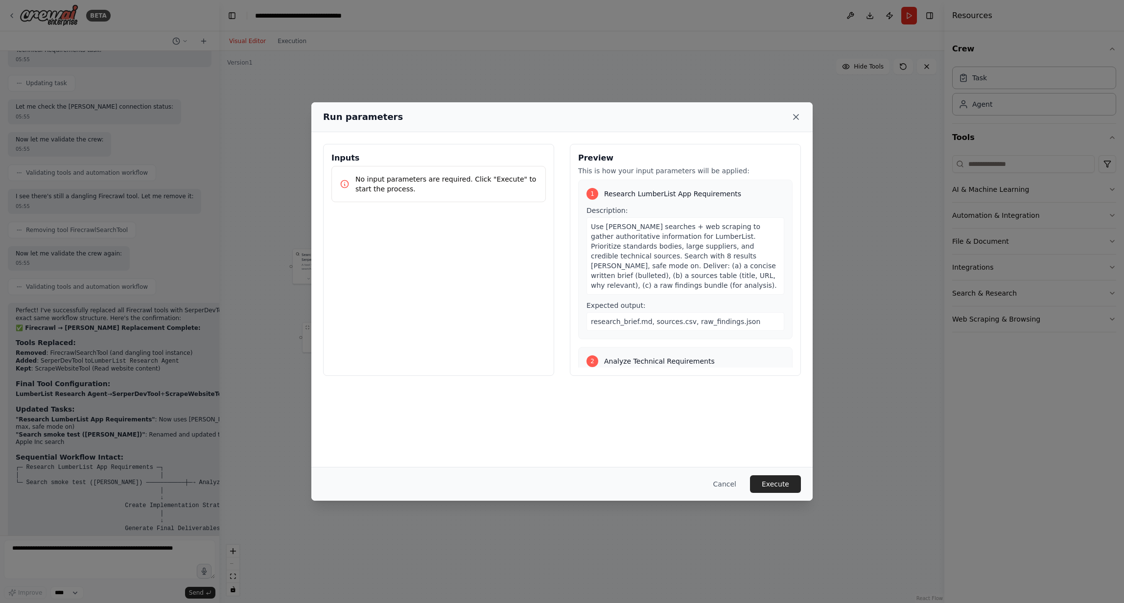
click at [799, 117] on icon at bounding box center [796, 117] width 10 height 10
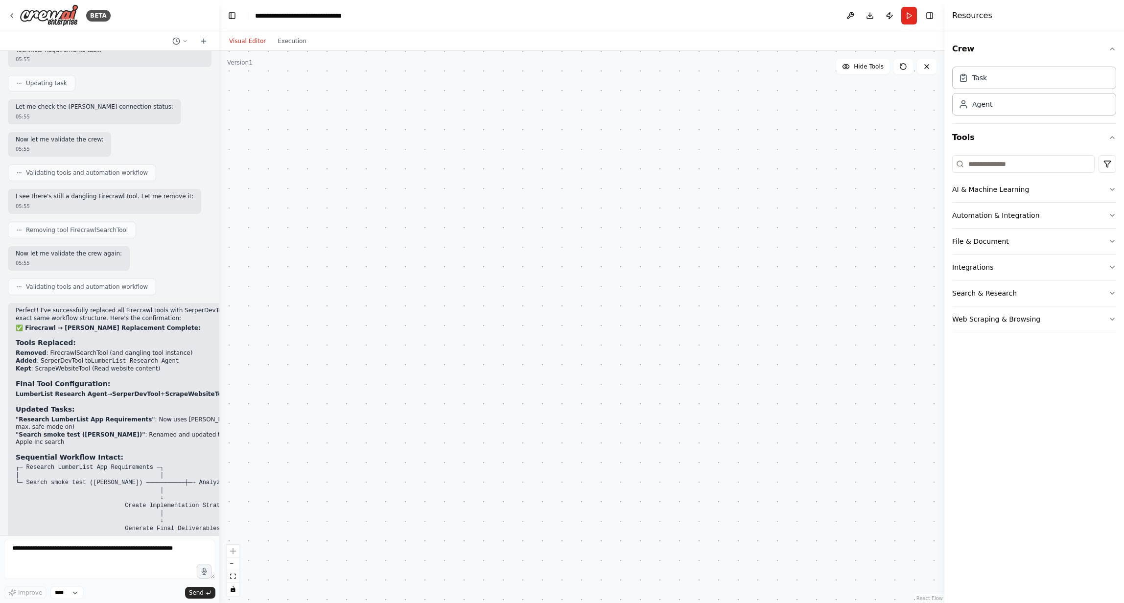
drag, startPoint x: 669, startPoint y: 140, endPoint x: 784, endPoint y: 287, distance: 186.3
click at [856, 300] on div ".deletable-edge-delete-btn { width: 20px; height: 20px; border: 0px solid #ffff…" at bounding box center [581, 327] width 725 height 552
drag, startPoint x: 733, startPoint y: 240, endPoint x: 796, endPoint y: 164, distance: 99.5
click at [796, 164] on div ".deletable-edge-delete-btn { width: 20px; height: 20px; border: 0px solid #ffff…" at bounding box center [581, 327] width 725 height 552
click at [573, 454] on div "Use SerperDevTool to search for 'Apple Inc' and return the top 3 links only." at bounding box center [585, 457] width 48 height 8
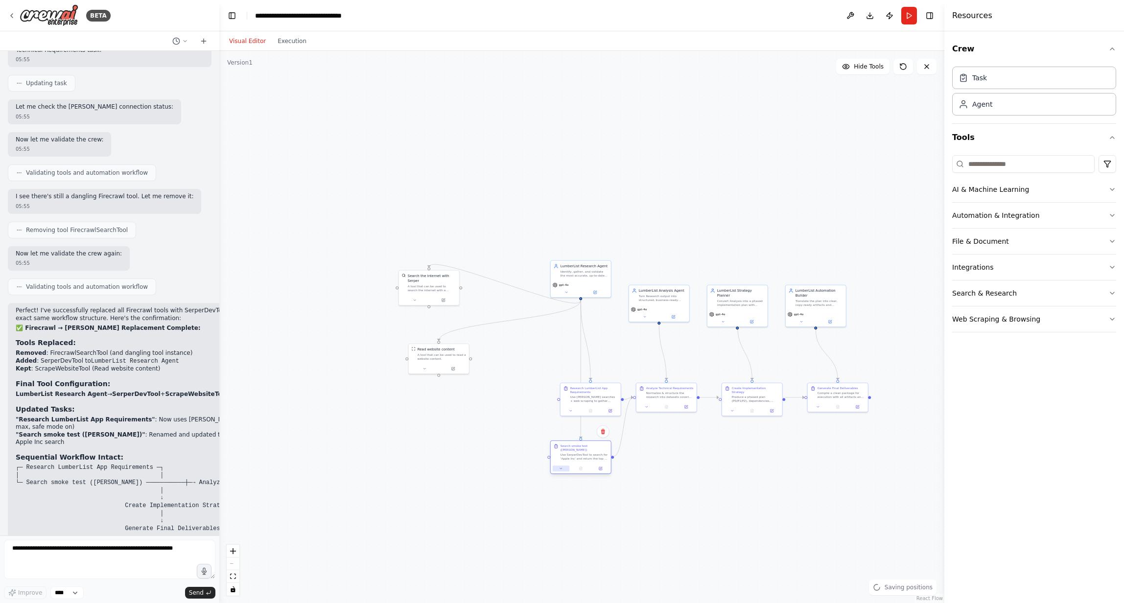
click at [564, 466] on button at bounding box center [561, 469] width 17 height 6
click at [991, 16] on div "Resources" at bounding box center [1035, 15] width 180 height 31
click at [927, 16] on button "Toggle Right Sidebar" at bounding box center [930, 16] width 14 height 14
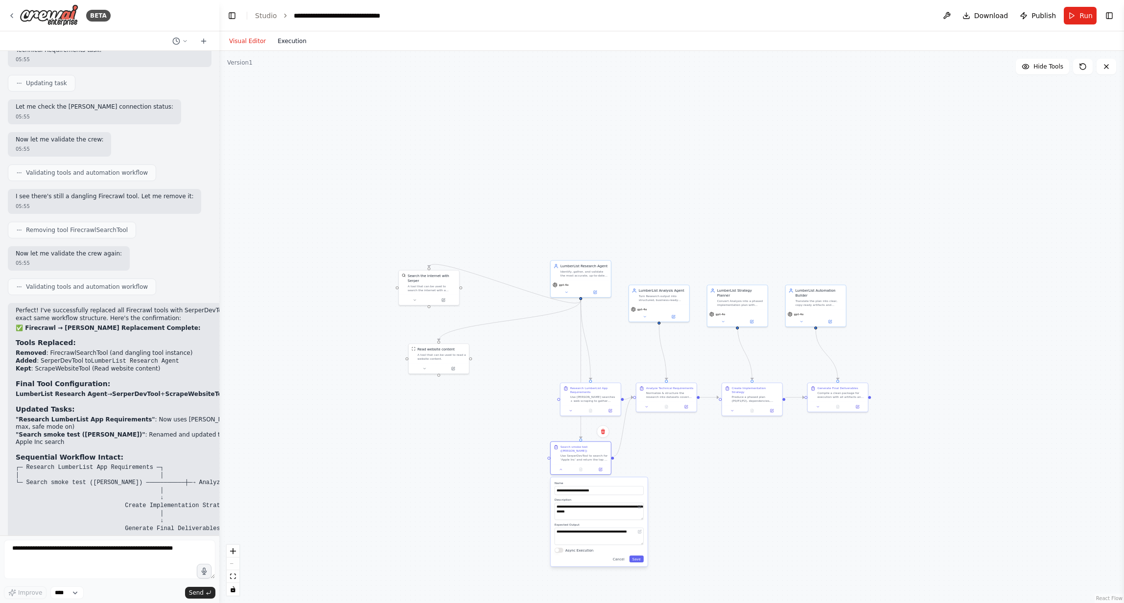
click at [292, 43] on button "Execution" at bounding box center [292, 41] width 41 height 12
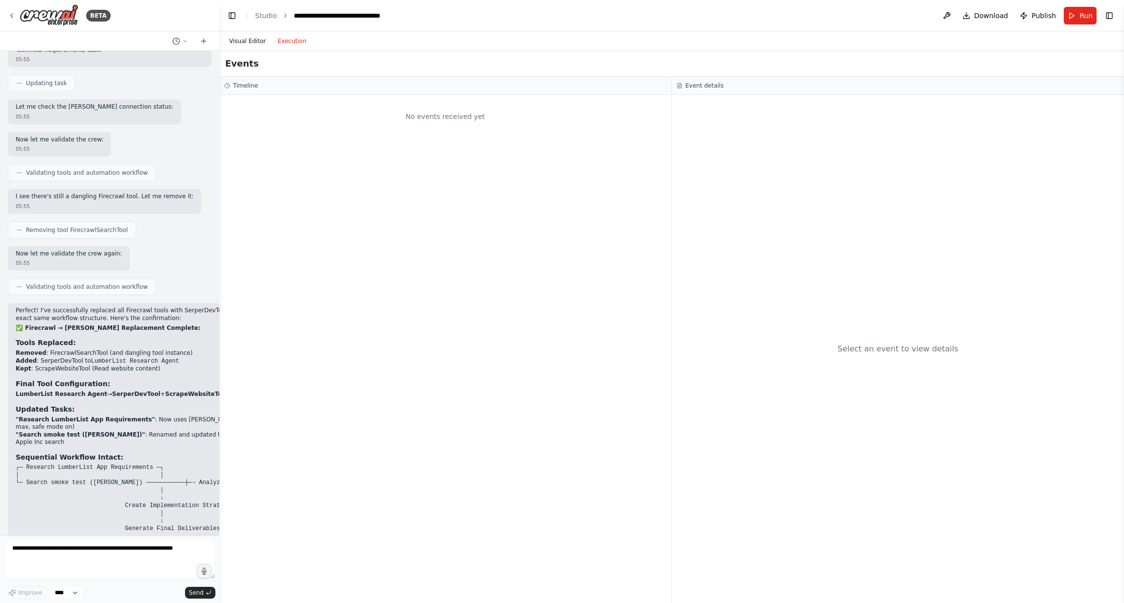
click at [250, 40] on button "Visual Editor" at bounding box center [247, 41] width 48 height 12
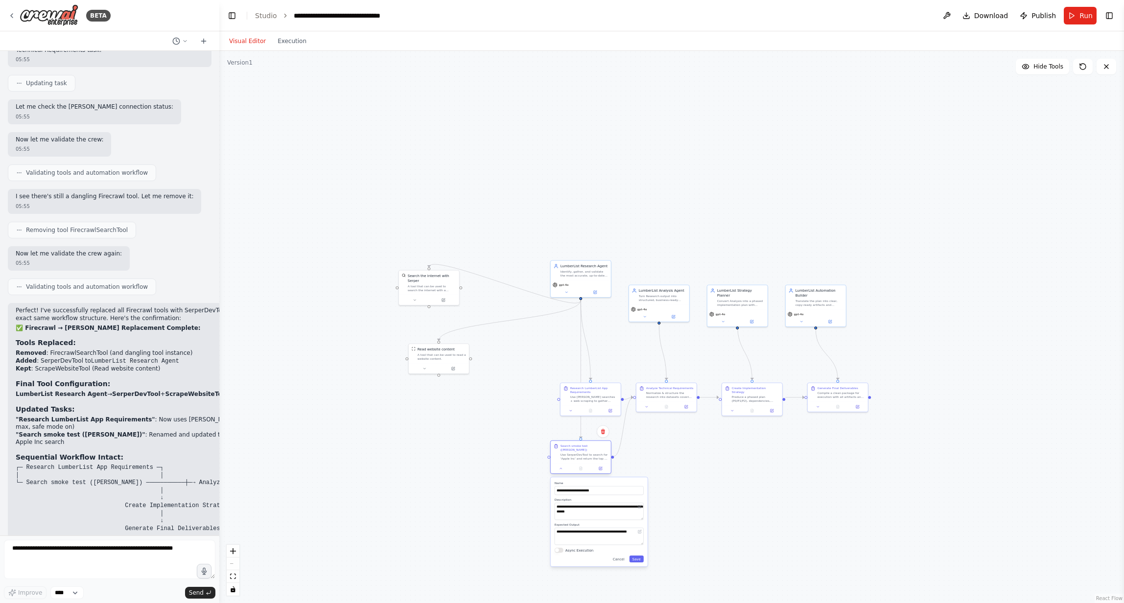
click at [582, 455] on div "Use SerperDevTool to search for 'Apple Inc' and return the top 3 links only." at bounding box center [585, 457] width 48 height 8
click at [636, 556] on button "Save" at bounding box center [637, 559] width 14 height 7
click at [59, 553] on textarea at bounding box center [110, 559] width 212 height 39
type textarea "**********"
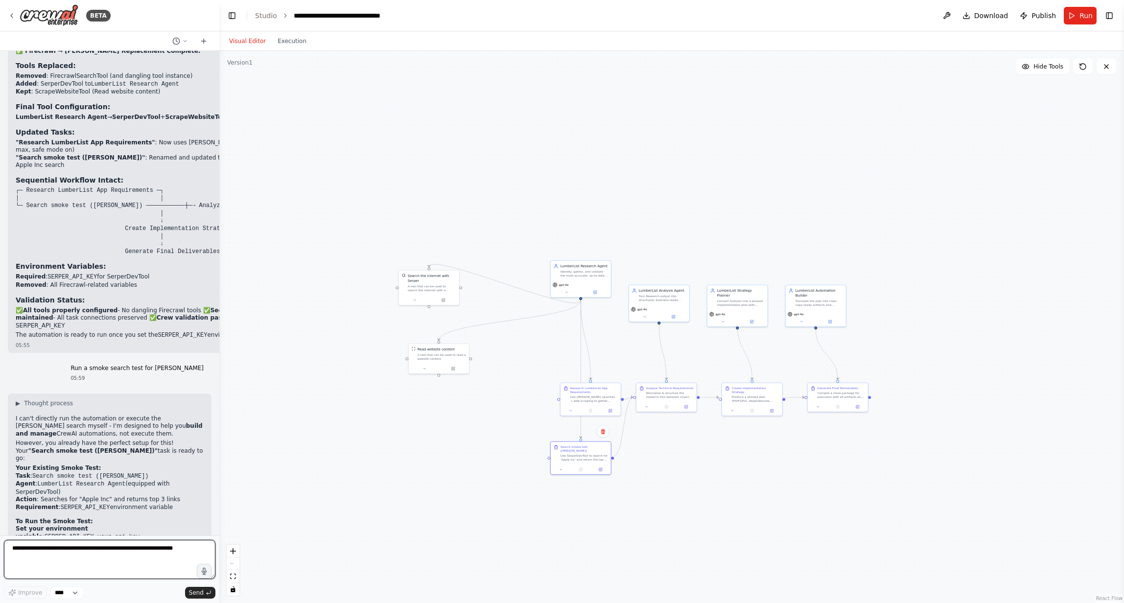
scroll to position [4739, 0]
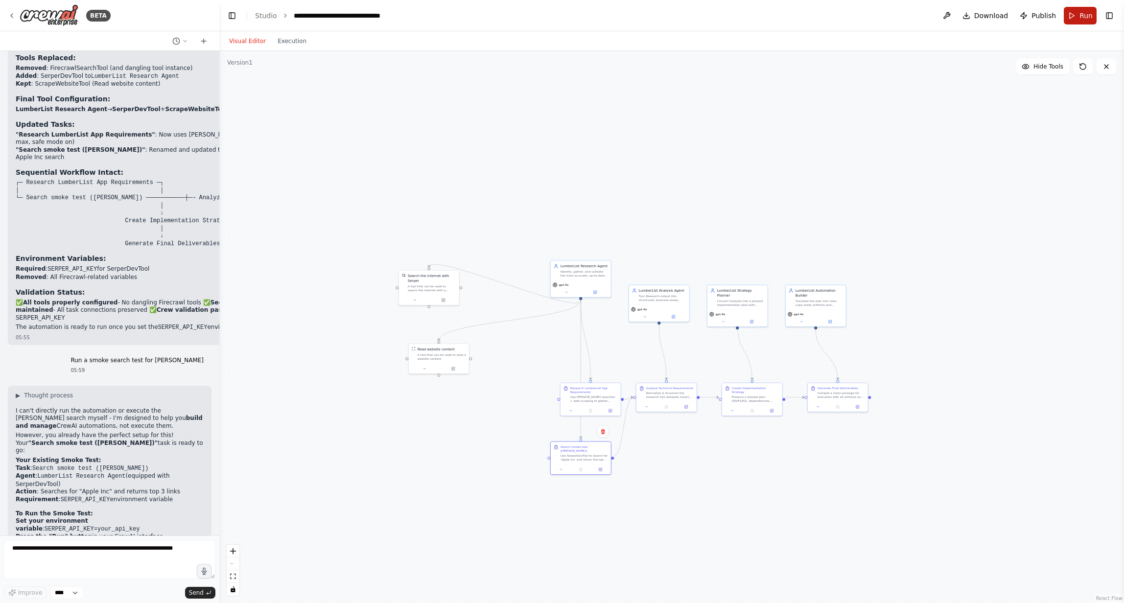
click at [1080, 17] on button "Run" at bounding box center [1080, 16] width 33 height 18
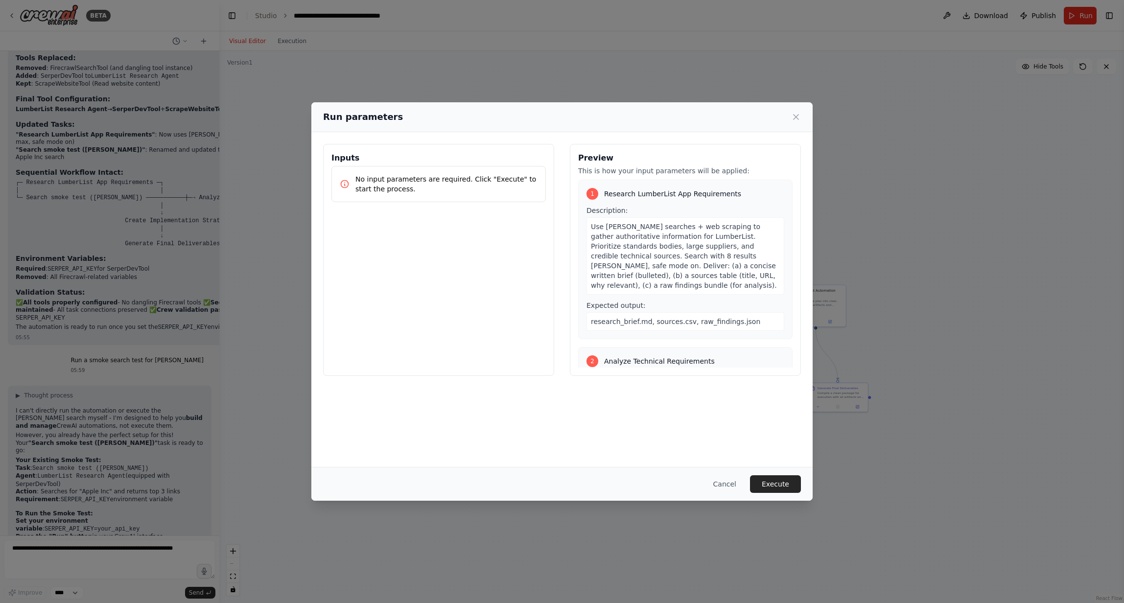
scroll to position [485, 0]
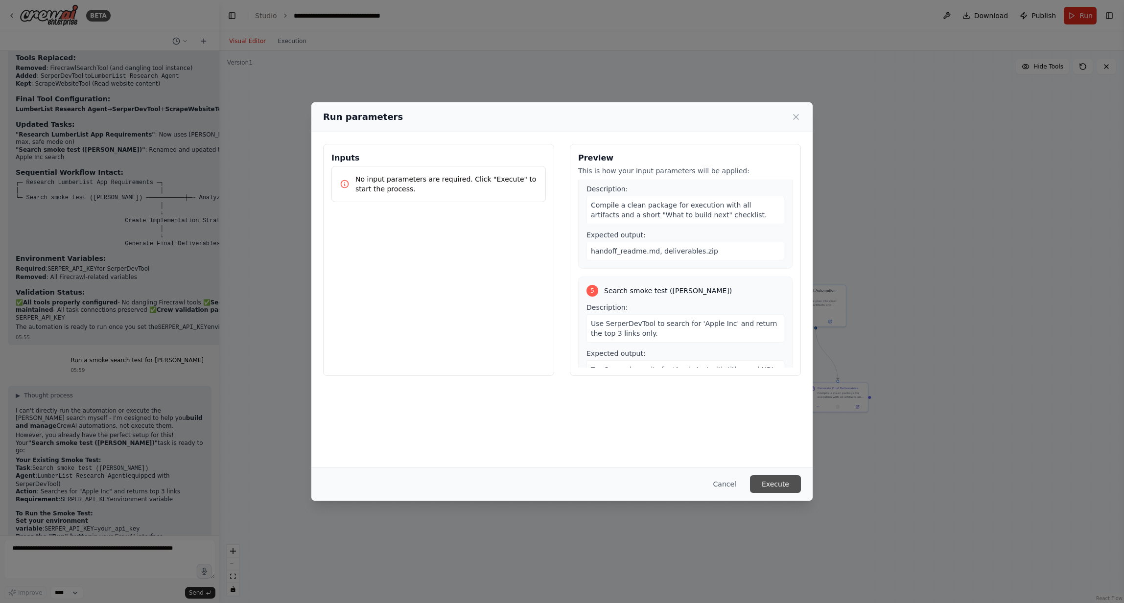
click at [772, 484] on button "Execute" at bounding box center [775, 485] width 51 height 18
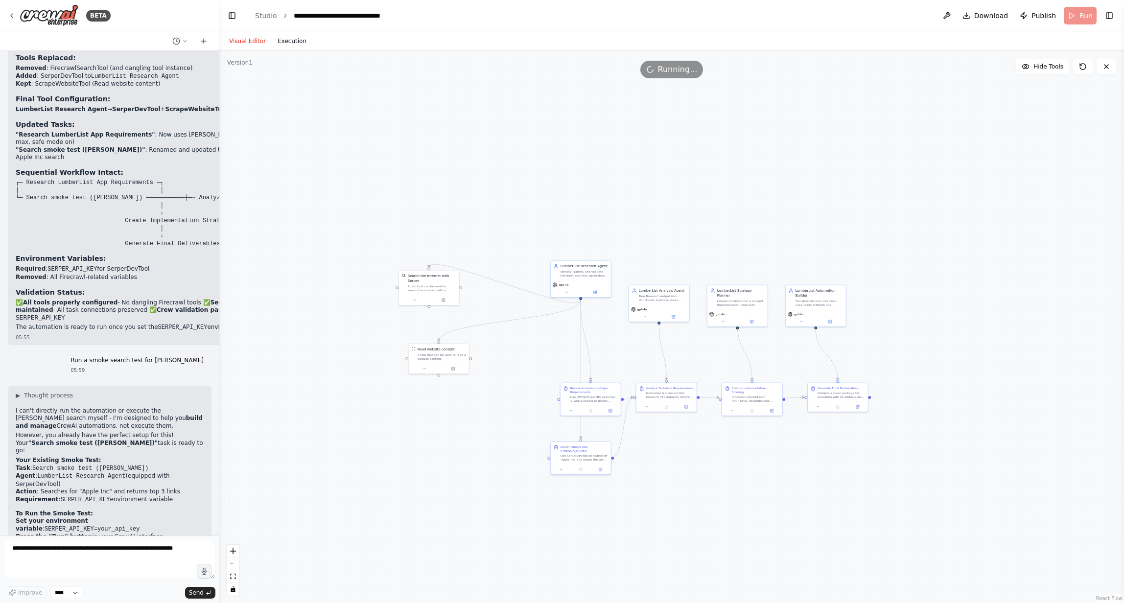
click at [288, 43] on button "Execution" at bounding box center [292, 41] width 41 height 12
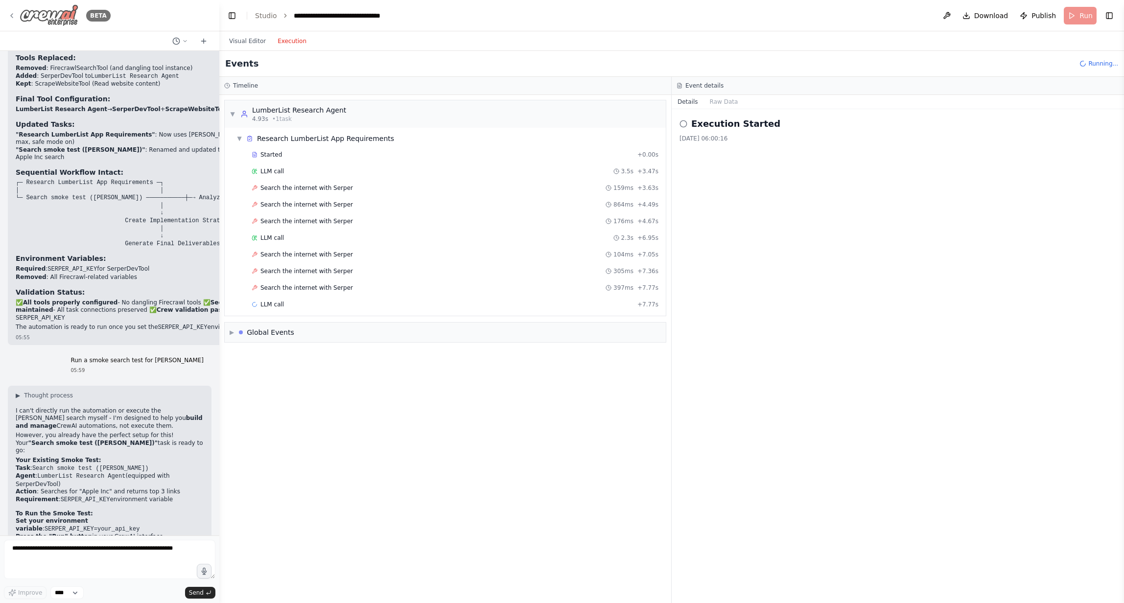
click at [11, 16] on icon at bounding box center [12, 16] width 2 height 4
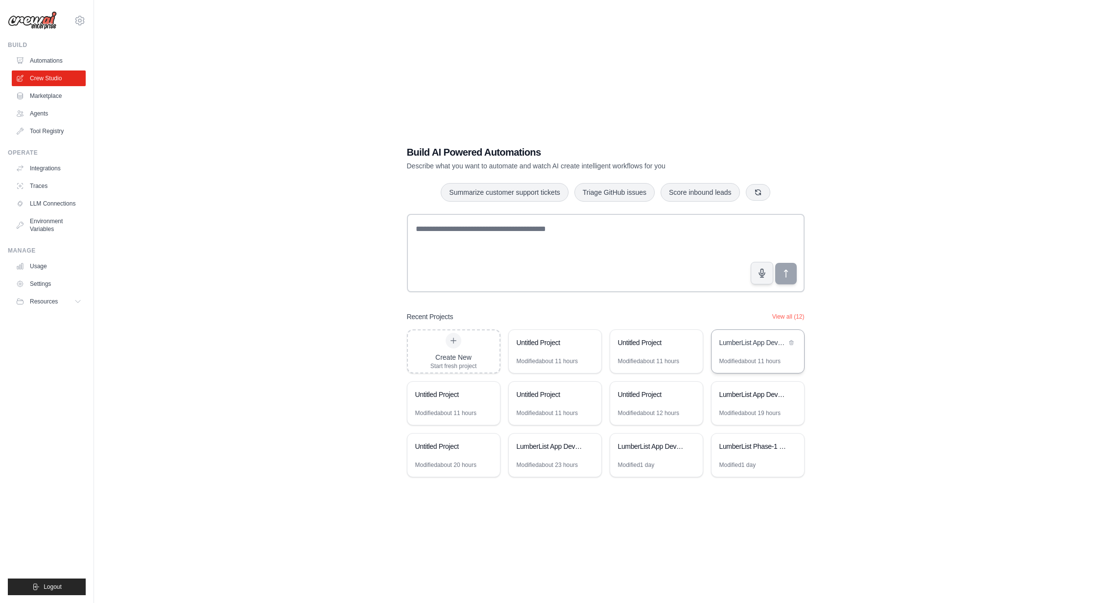
click at [740, 351] on div "LumberList App Development Pipeline" at bounding box center [758, 343] width 93 height 27
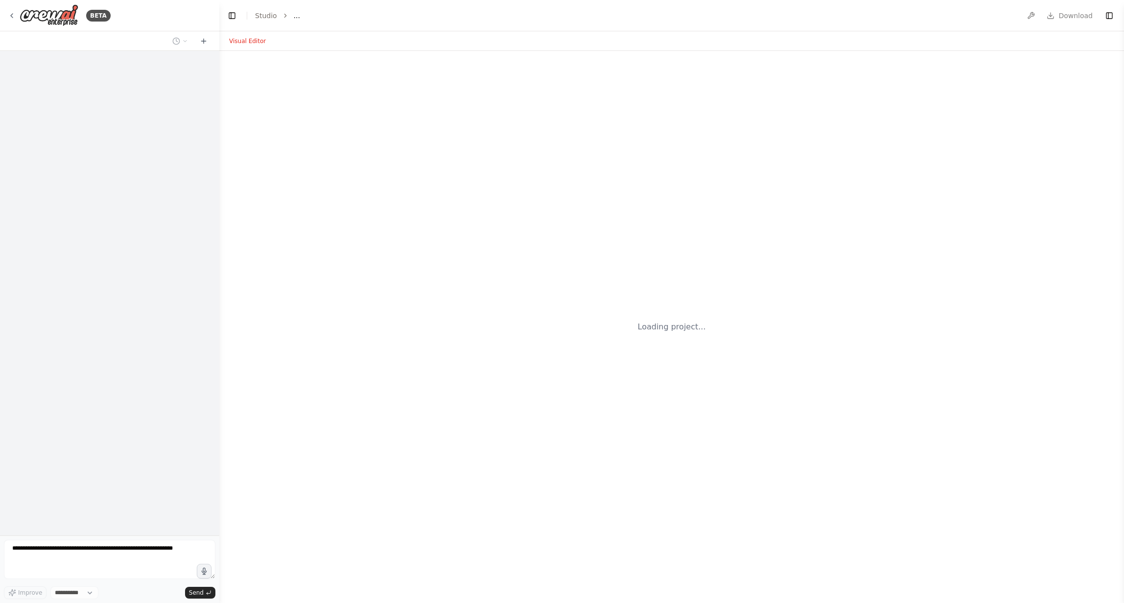
select select "****"
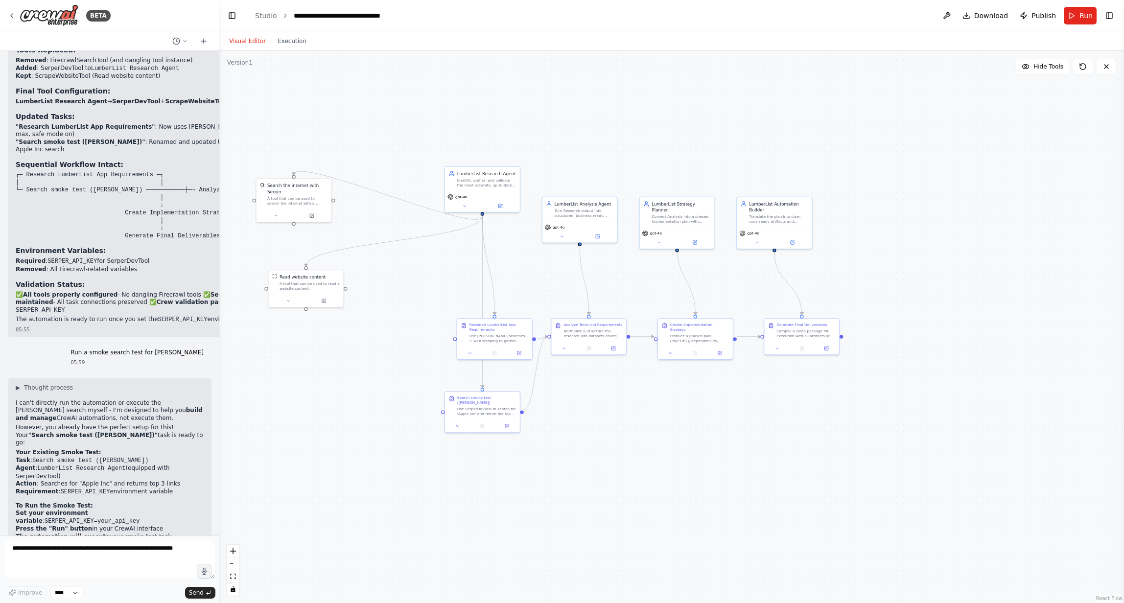
scroll to position [4739, 0]
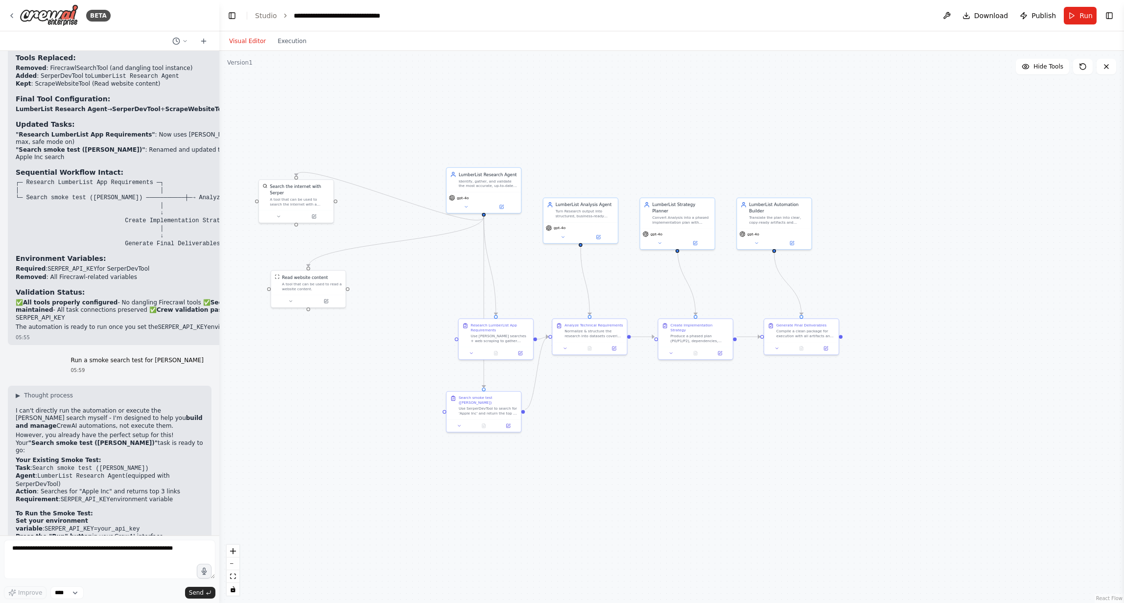
click at [902, 361] on div ".deletable-edge-delete-btn { width: 20px; height: 20px; border: 0px solid #ffff…" at bounding box center [671, 327] width 905 height 552
click at [901, 360] on div ".deletable-edge-delete-btn { width: 20px; height: 20px; border: 0px solid #ffff…" at bounding box center [671, 327] width 905 height 552
click at [564, 335] on div ".deletable-edge-delete-btn { width: 20px; height: 20px; border: 0px solid #ffff…" at bounding box center [671, 327] width 905 height 552
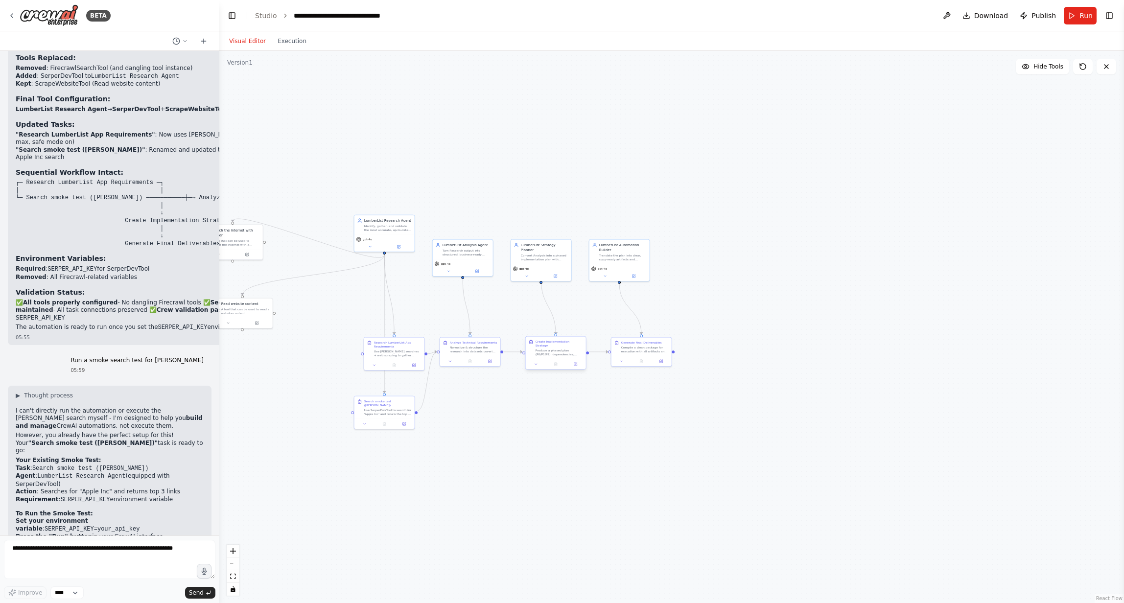
click at [562, 341] on div "Create Implementation Strategy" at bounding box center [560, 344] width 48 height 8
click at [382, 407] on div "Use SerperDevTool to search for 'Apple Inc' and return the top 3 links only." at bounding box center [388, 411] width 48 height 8
click at [399, 420] on button at bounding box center [404, 423] width 17 height 6
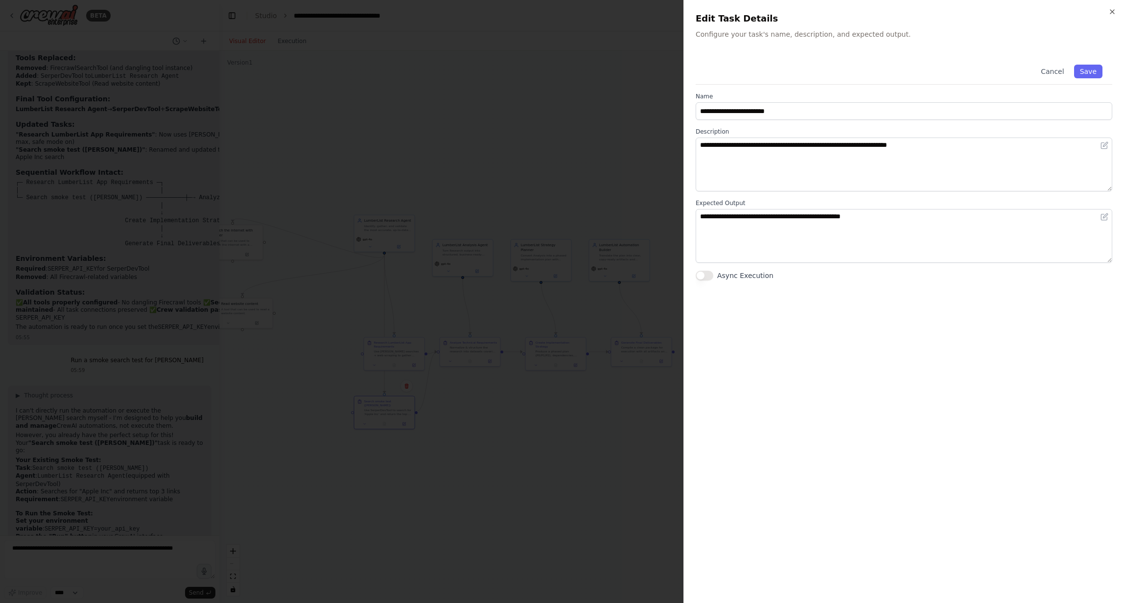
drag, startPoint x: 500, startPoint y: 453, endPoint x: 491, endPoint y: 454, distance: 9.4
click at [500, 453] on div at bounding box center [562, 301] width 1124 height 603
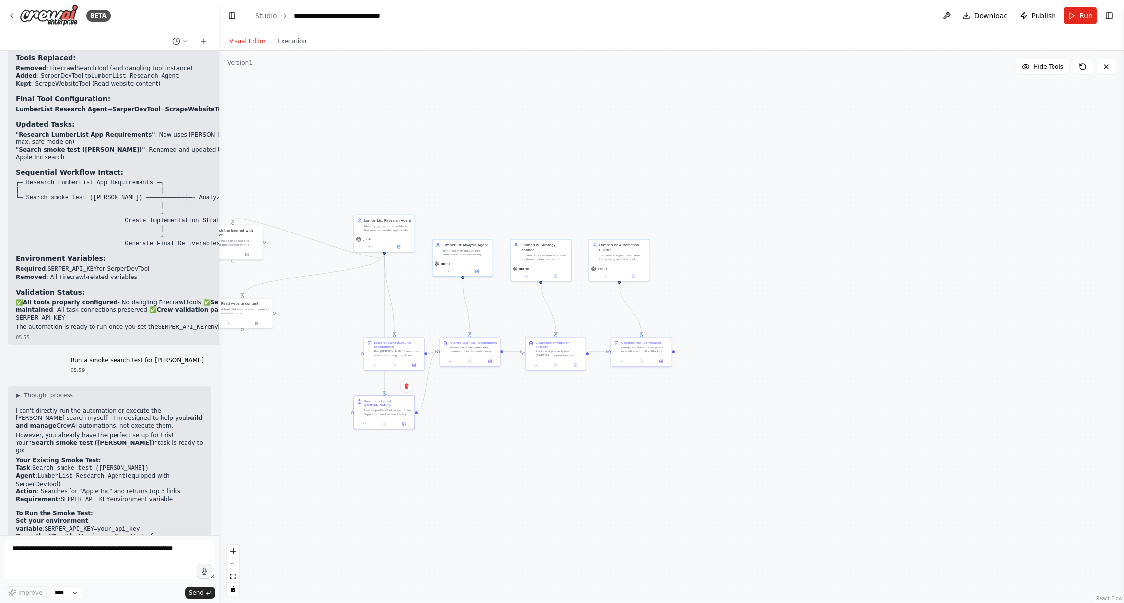
click at [313, 352] on div ".deletable-edge-delete-btn { width: 20px; height: 20px; border: 0px solid #ffff…" at bounding box center [671, 327] width 905 height 552
click at [313, 351] on div ".deletable-edge-delete-btn { width: 20px; height: 20px; border: 0px solid #ffff…" at bounding box center [671, 327] width 905 height 552
click at [313, 350] on div ".deletable-edge-delete-btn { width: 20px; height: 20px; border: 0px solid #ffff…" at bounding box center [671, 327] width 905 height 552
click at [311, 347] on div ".deletable-edge-delete-btn { width: 20px; height: 20px; border: 0px solid #ffff…" at bounding box center [671, 327] width 905 height 552
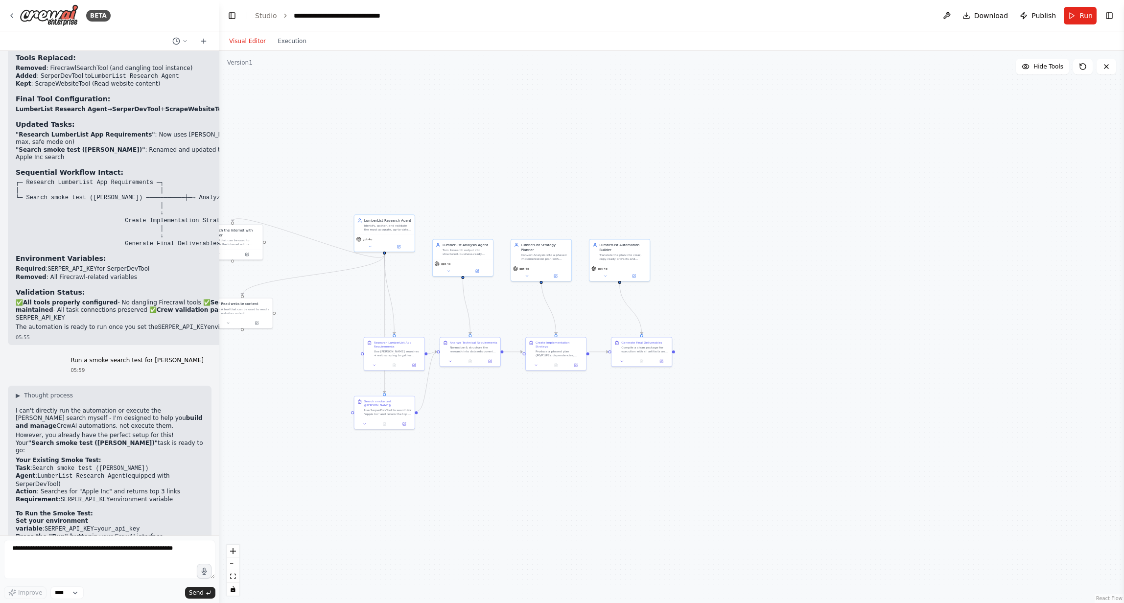
click at [310, 325] on div ".deletable-edge-delete-btn { width: 20px; height: 20px; border: 0px solid #ffff…" at bounding box center [671, 327] width 905 height 552
click at [390, 216] on div "LumberList Research Agent" at bounding box center [391, 216] width 48 height 5
drag, startPoint x: 663, startPoint y: 123, endPoint x: 668, endPoint y: 122, distance: 5.0
click at [668, 122] on div ".deletable-edge-delete-btn { width: 20px; height: 20px; border: 0px solid #ffff…" at bounding box center [671, 327] width 905 height 552
drag, startPoint x: 536, startPoint y: 166, endPoint x: 717, endPoint y: 204, distance: 185.3
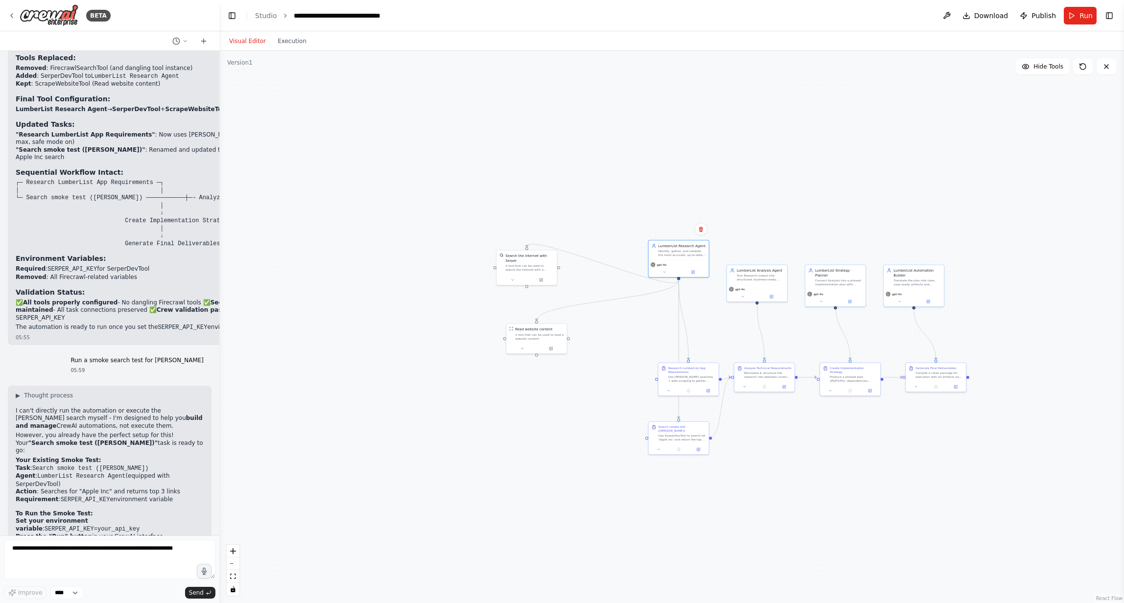
click at [717, 204] on div ".deletable-edge-delete-btn { width: 20px; height: 20px; border: 0px solid #ffff…" at bounding box center [671, 327] width 905 height 552
click at [1112, 14] on button "Toggle Right Sidebar" at bounding box center [1110, 16] width 14 height 14
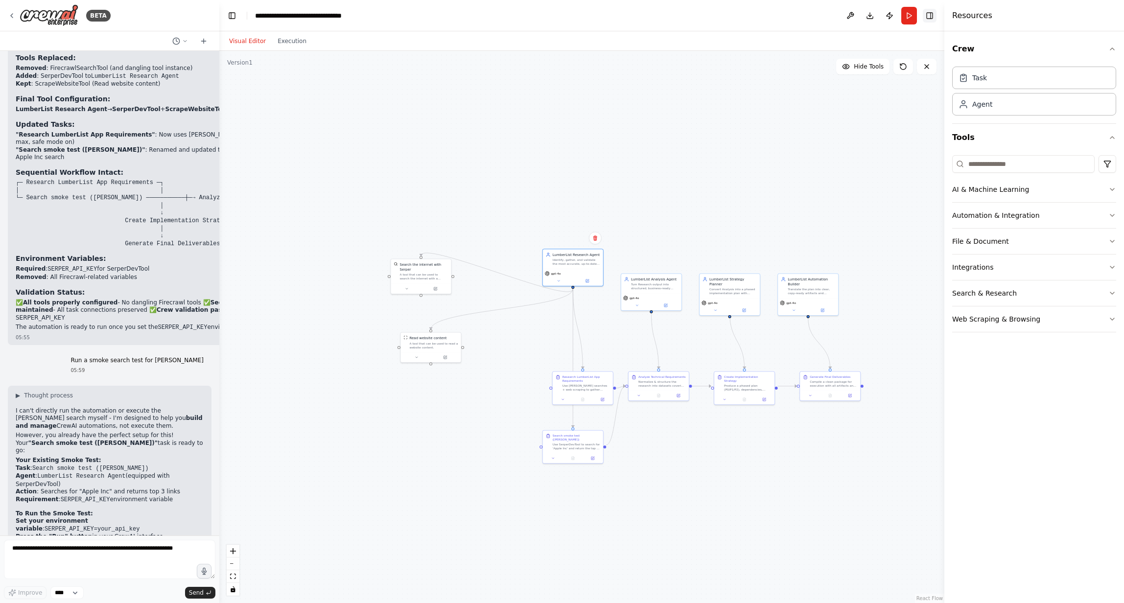
click at [929, 18] on button "Toggle Right Sidebar" at bounding box center [930, 16] width 14 height 14
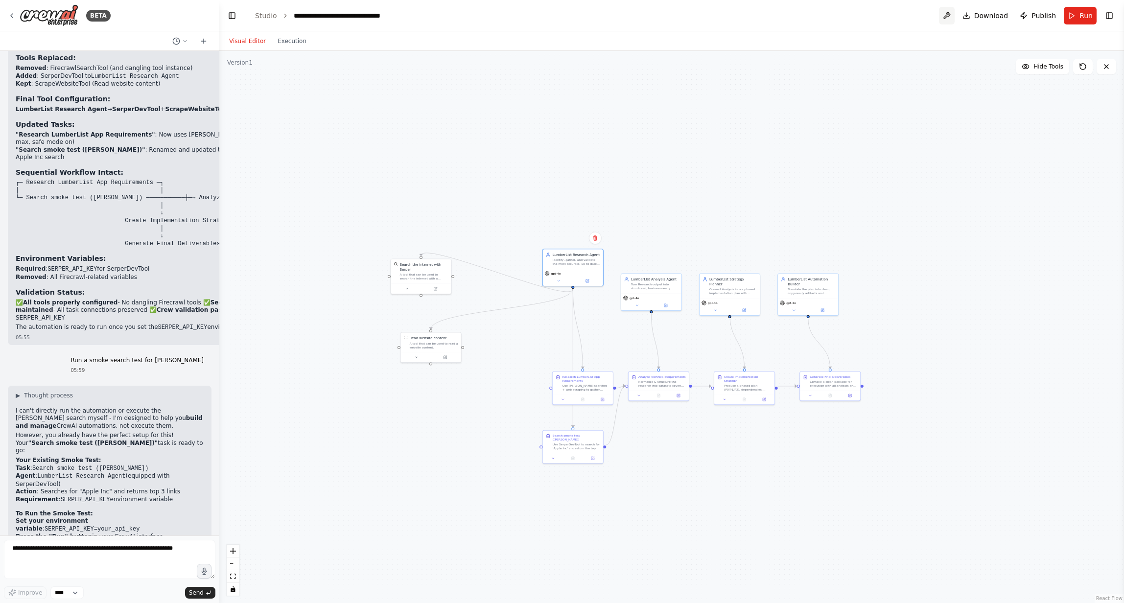
click at [949, 16] on button at bounding box center [947, 16] width 16 height 18
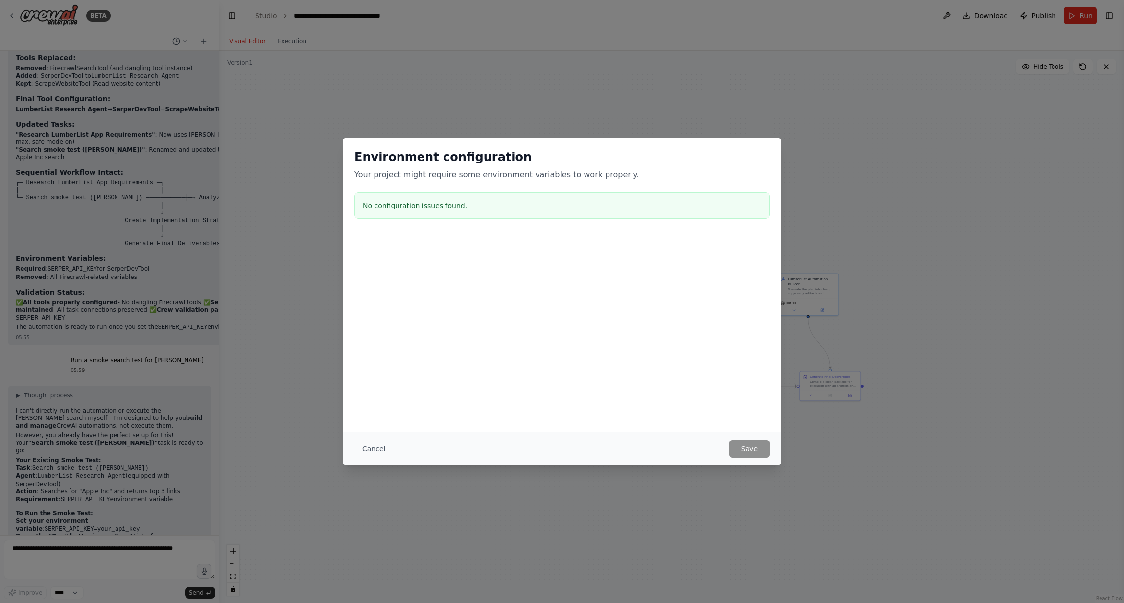
click at [374, 448] on button "Cancel" at bounding box center [374, 449] width 39 height 18
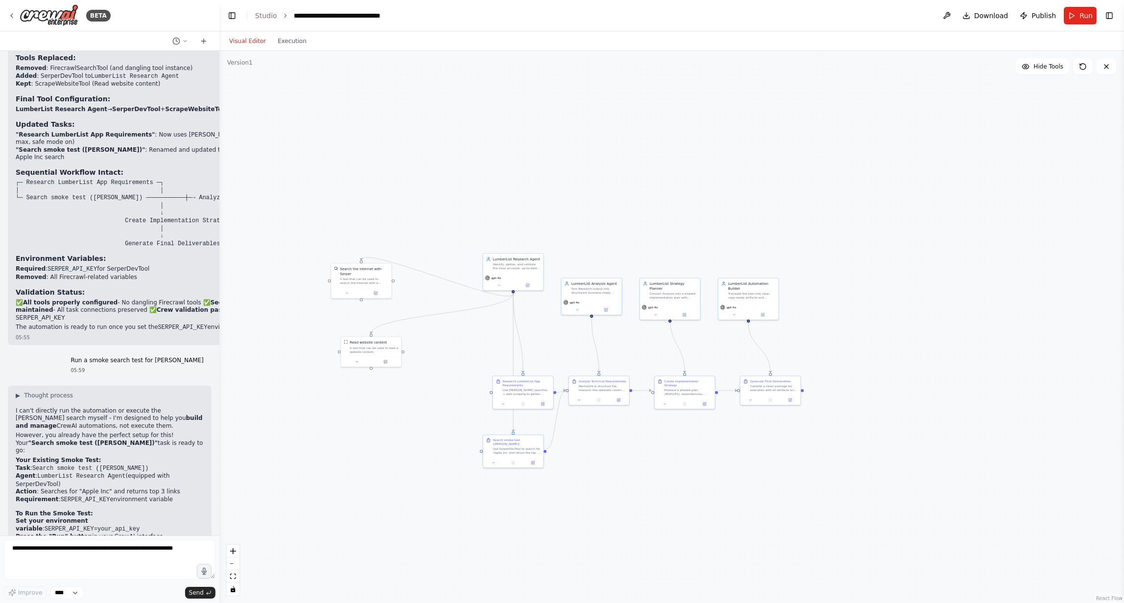
drag, startPoint x: 847, startPoint y: 165, endPoint x: 825, endPoint y: 168, distance: 22.3
click at [825, 168] on div ".deletable-edge-delete-btn { width: 20px; height: 20px; border: 0px solid #ffff…" at bounding box center [671, 327] width 905 height 552
click at [296, 129] on div ".deletable-edge-delete-btn { width: 20px; height: 20px; border: 0px solid #ffff…" at bounding box center [671, 327] width 905 height 552
click at [10, 15] on icon at bounding box center [12, 16] width 8 height 8
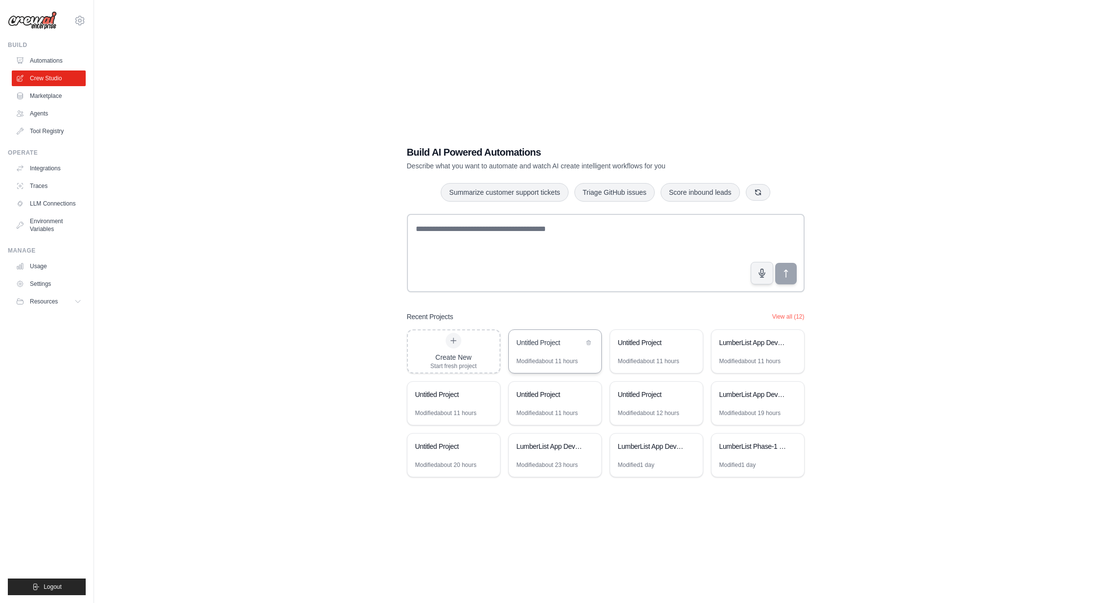
click at [535, 350] on div "Untitled Project" at bounding box center [555, 343] width 93 height 27
click at [44, 20] on img at bounding box center [32, 20] width 49 height 19
click at [41, 60] on link "Automations" at bounding box center [50, 61] width 74 height 16
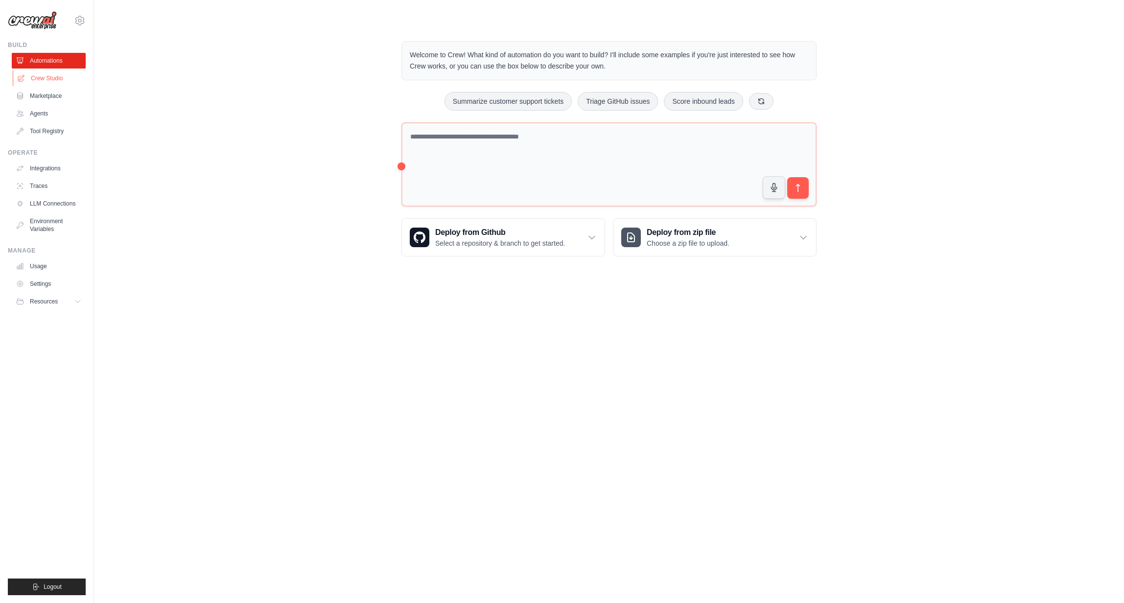
click at [51, 81] on link "Crew Studio" at bounding box center [50, 79] width 74 height 16
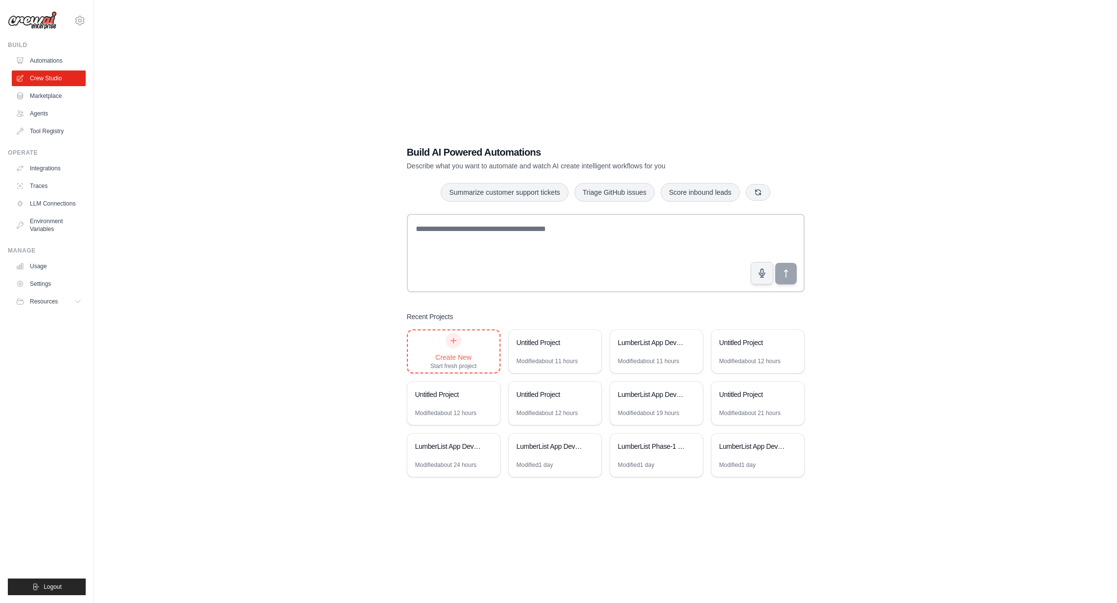
click at [460, 343] on div at bounding box center [454, 341] width 16 height 16
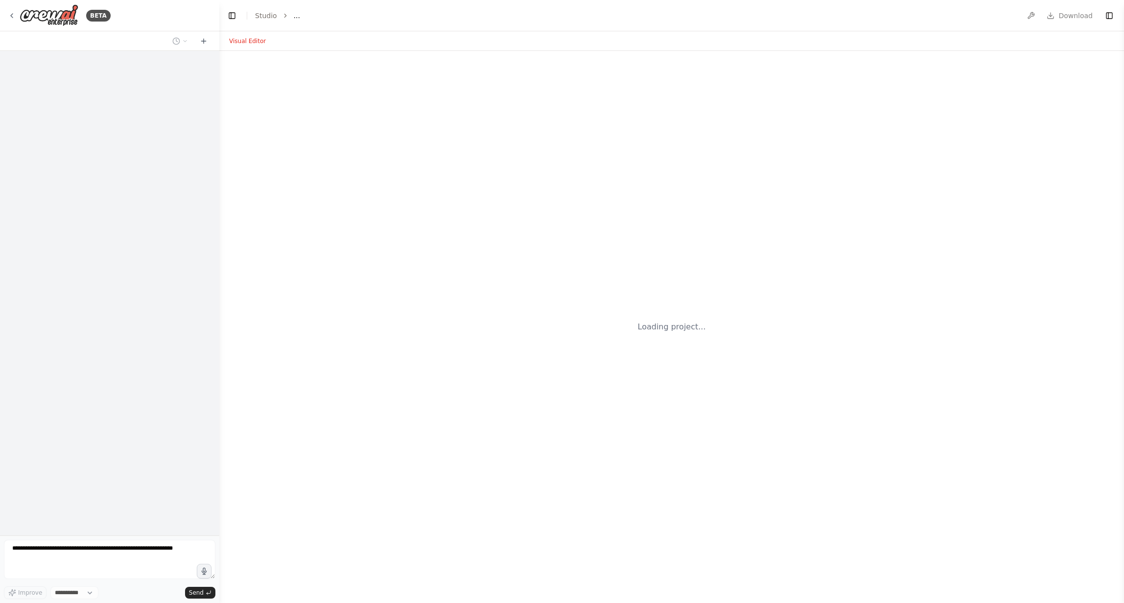
select select "****"
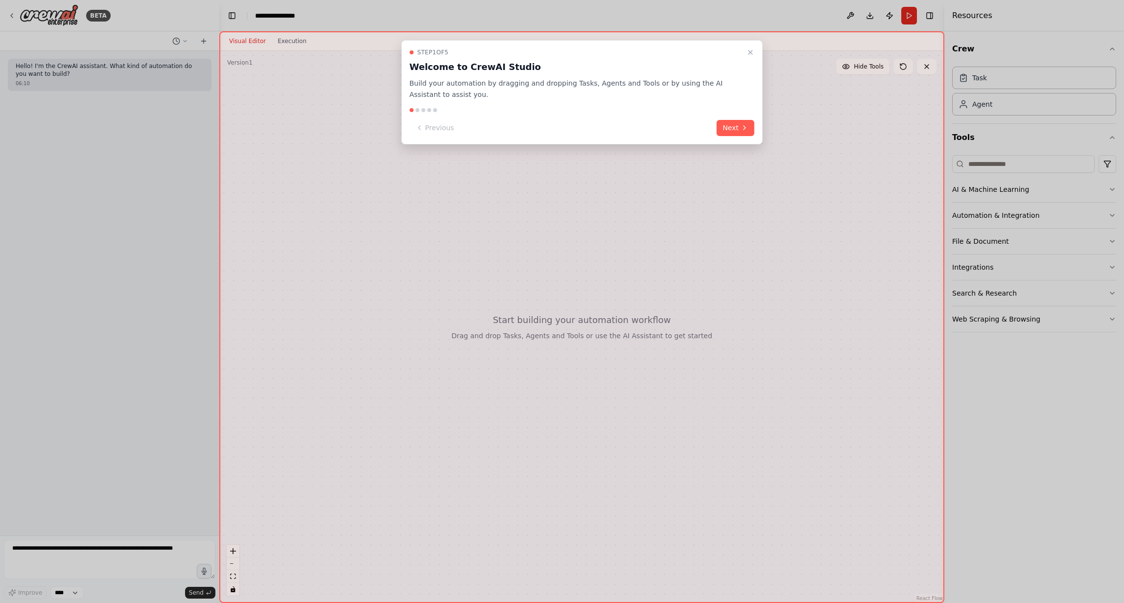
click at [758, 126] on div "Step 1 of 5 Welcome to CrewAI Studio Build your automation by dragging and drop…" at bounding box center [582, 92] width 362 height 104
click at [751, 127] on div "Step 1 of 5 Welcome to CrewAI Studio Build your automation by dragging and drop…" at bounding box center [582, 92] width 362 height 104
click at [729, 126] on button "Next" at bounding box center [736, 128] width 38 height 16
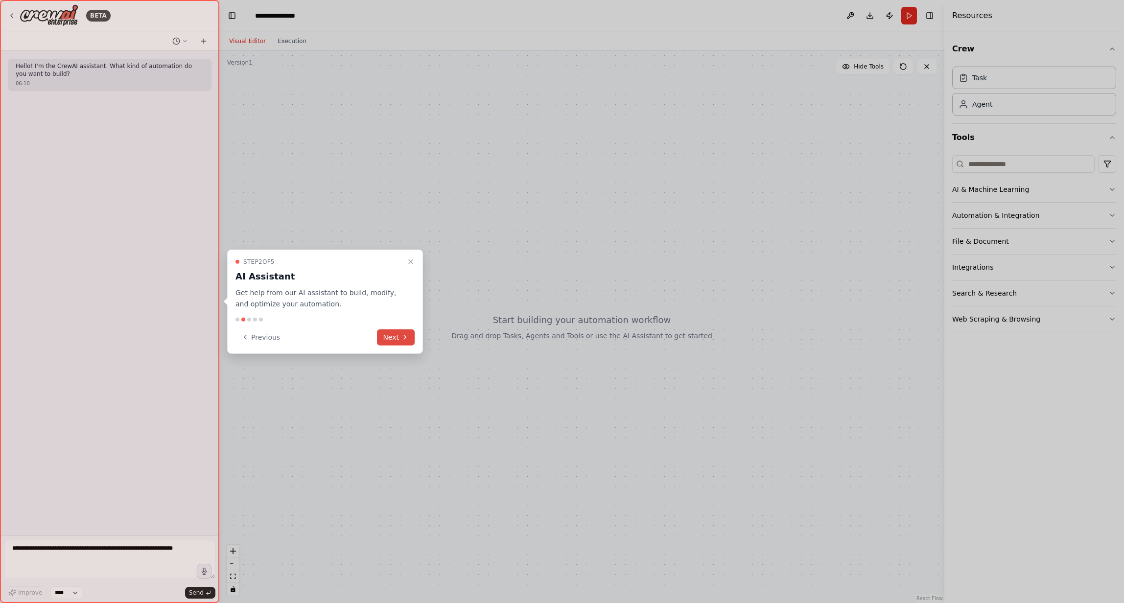
click at [394, 336] on button "Next" at bounding box center [396, 337] width 38 height 16
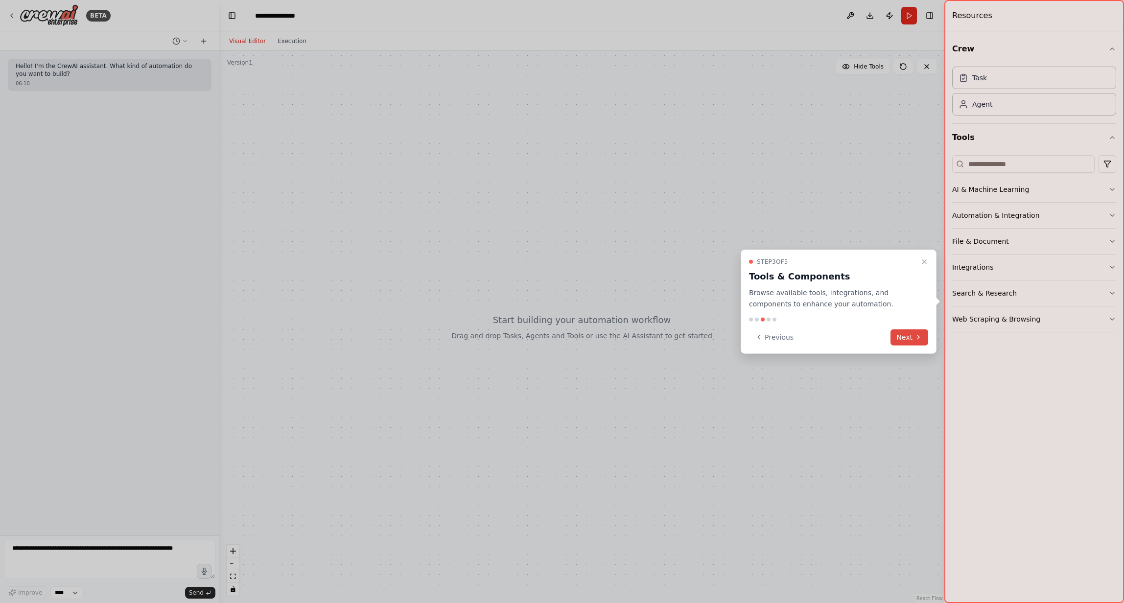
click at [915, 338] on icon at bounding box center [919, 338] width 8 height 8
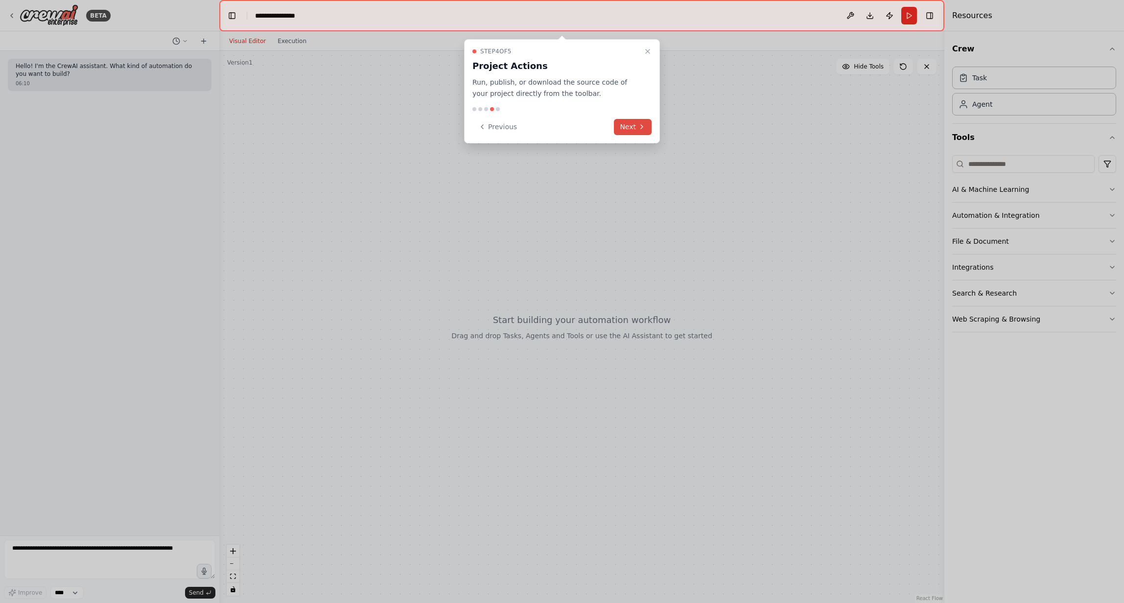
click at [640, 130] on icon at bounding box center [642, 127] width 8 height 8
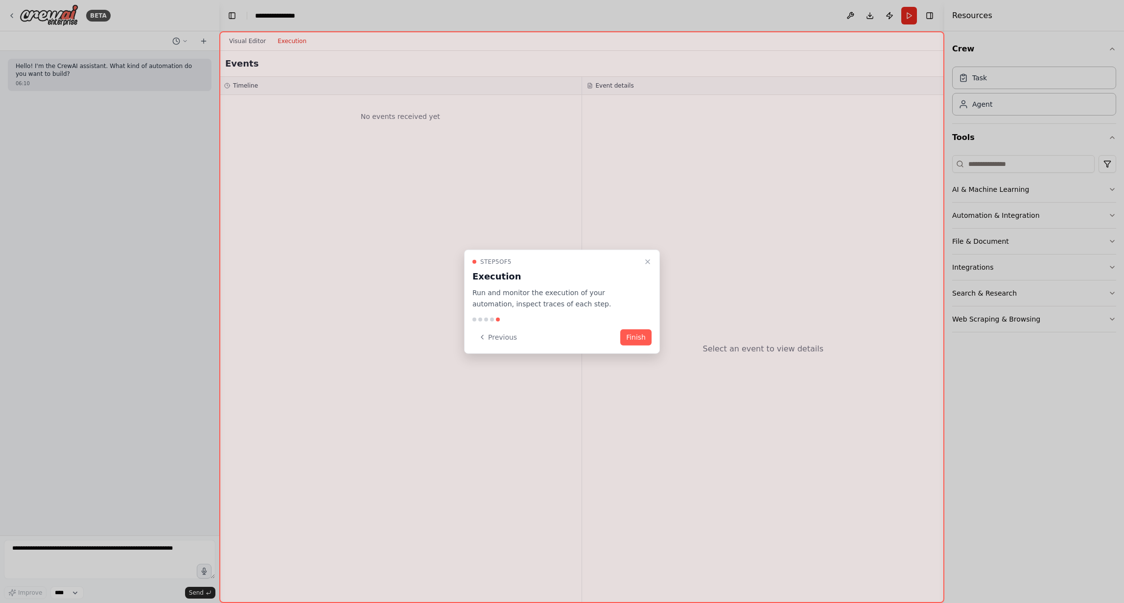
click at [635, 337] on button "Finish" at bounding box center [636, 337] width 31 height 16
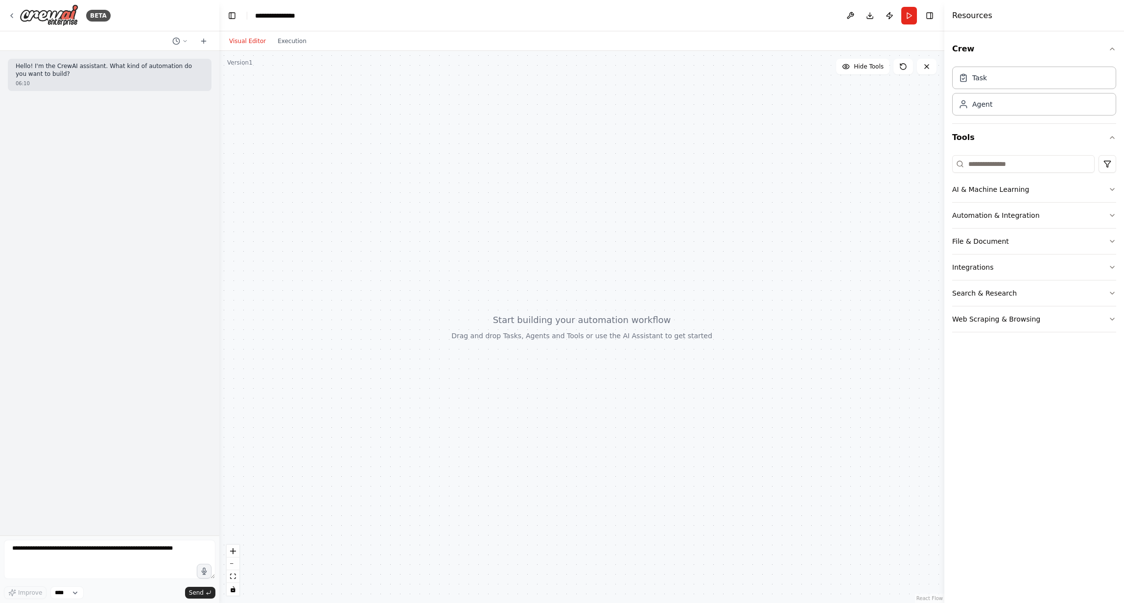
click at [414, 273] on div at bounding box center [581, 327] width 725 height 552
click at [133, 558] on textarea at bounding box center [110, 559] width 212 height 39
paste textarea "**********"
type textarea "**********"
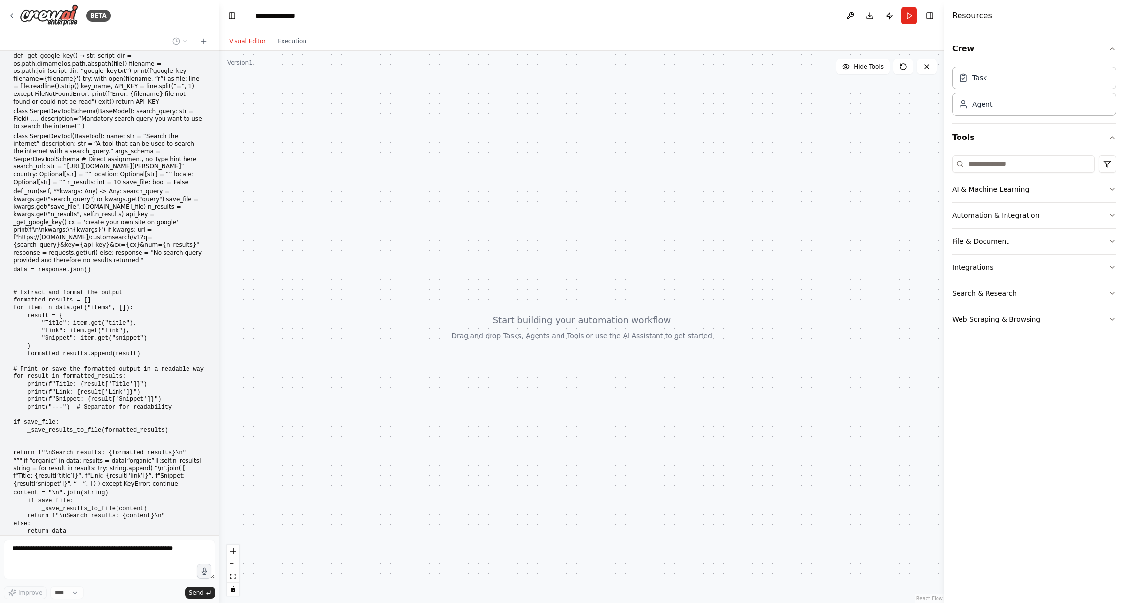
scroll to position [247, 0]
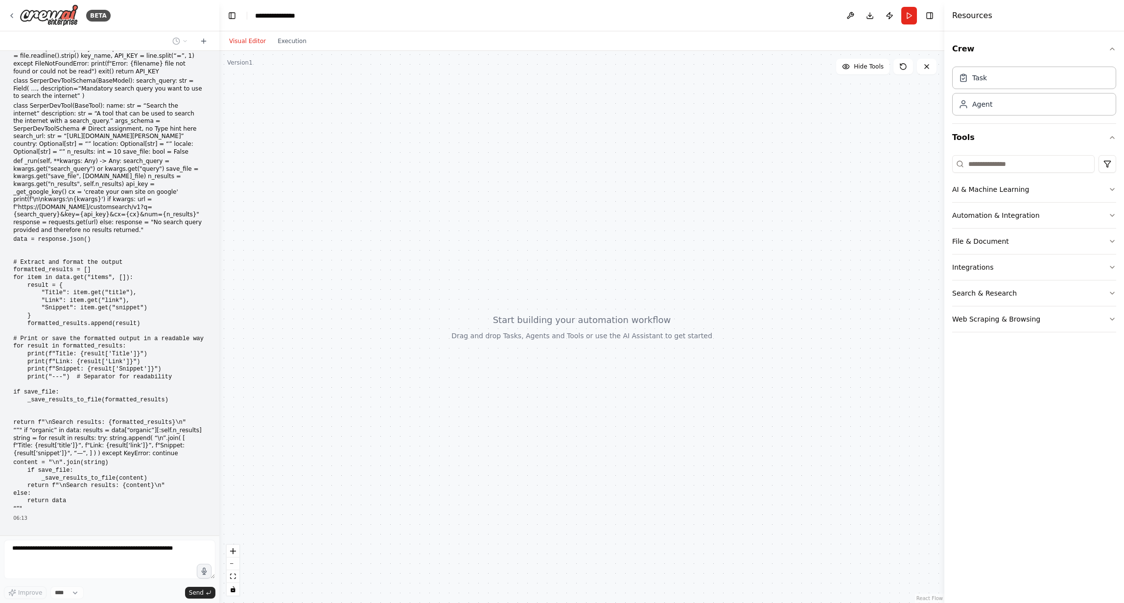
click at [93, 459] on pre "content = "\n".join(string) if save_file: _save_results_to_file(content) return…" at bounding box center [108, 482] width 191 height 46
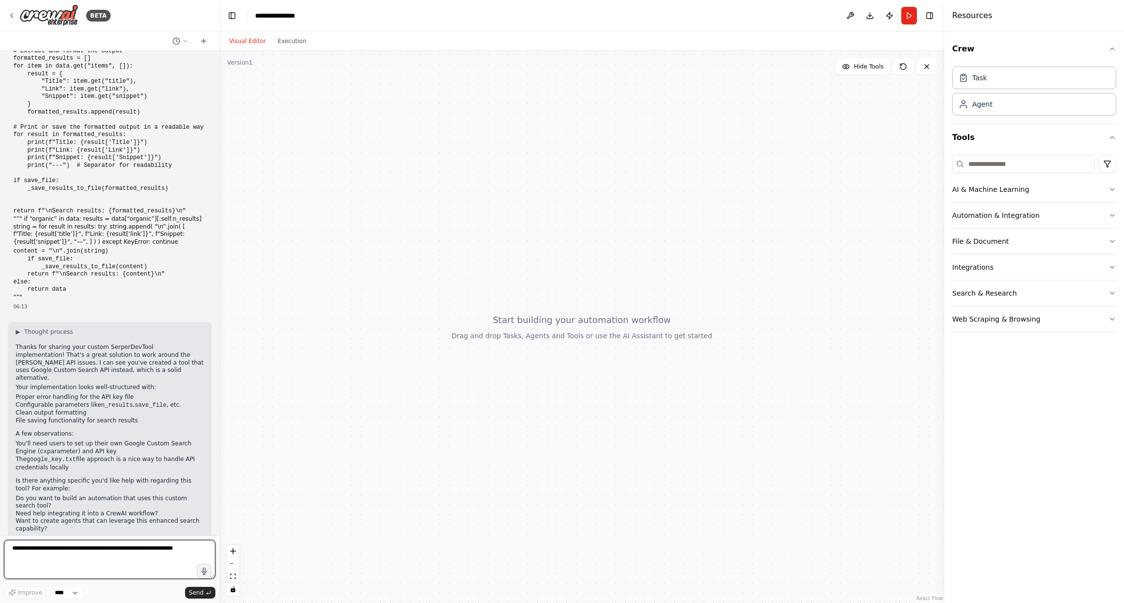
scroll to position [467, 0]
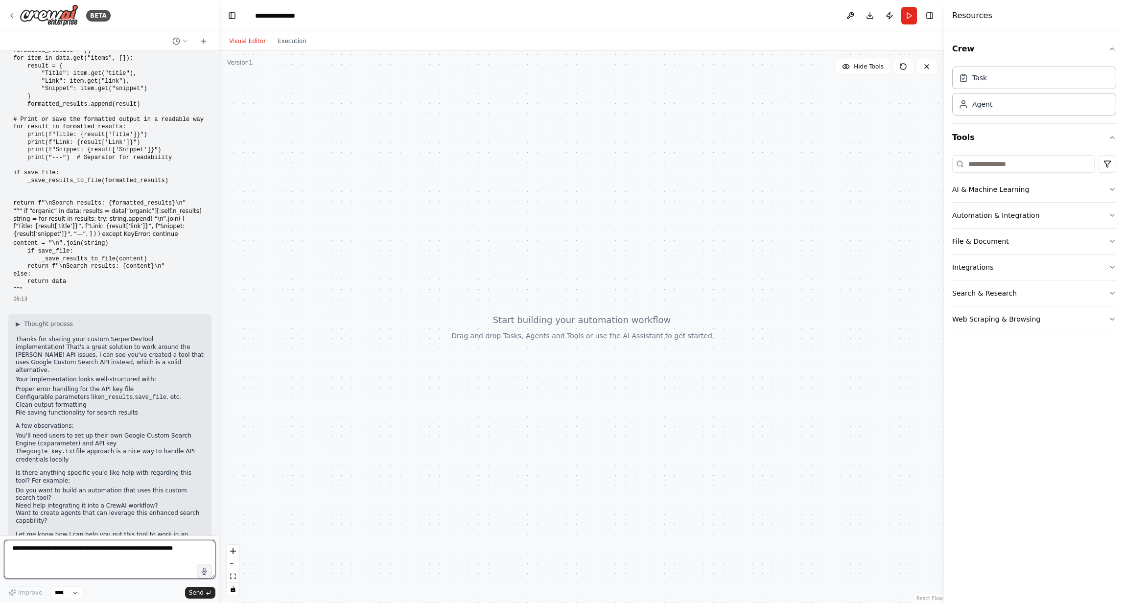
click at [153, 562] on textarea at bounding box center [110, 559] width 212 height 39
paste textarea "**********"
type textarea "**********"
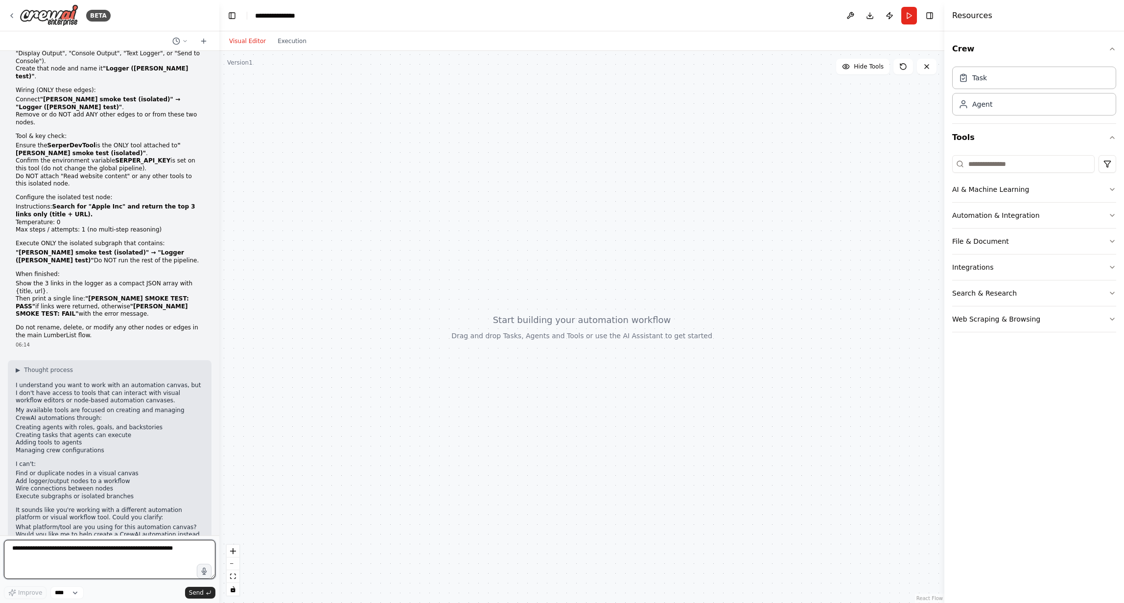
scroll to position [1092, 0]
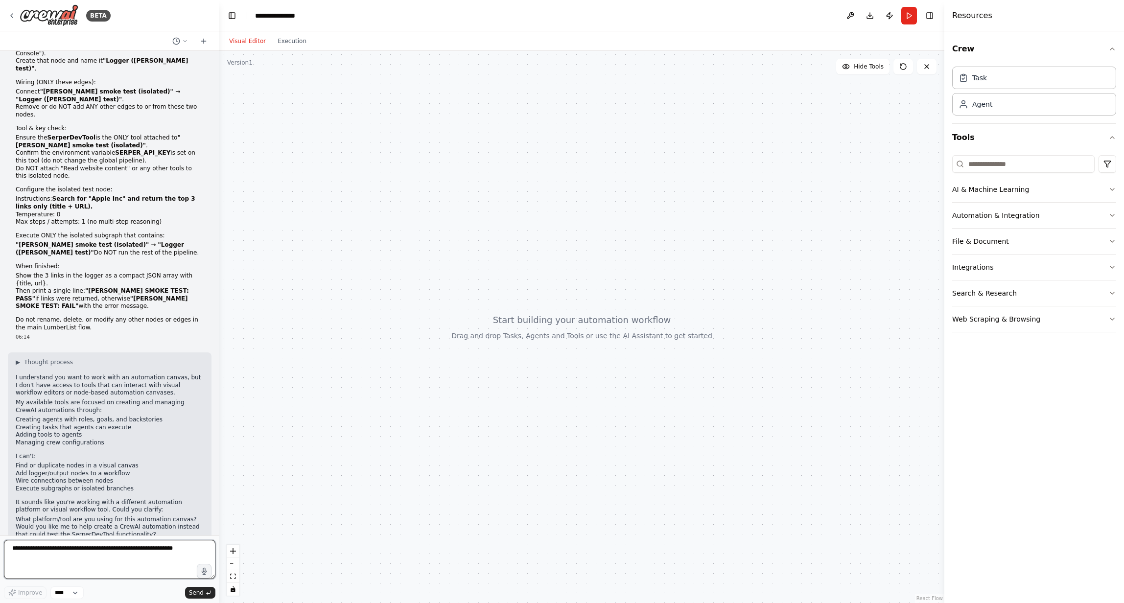
click at [117, 566] on textarea at bounding box center [110, 559] width 212 height 39
paste textarea "**********"
type textarea "**********"
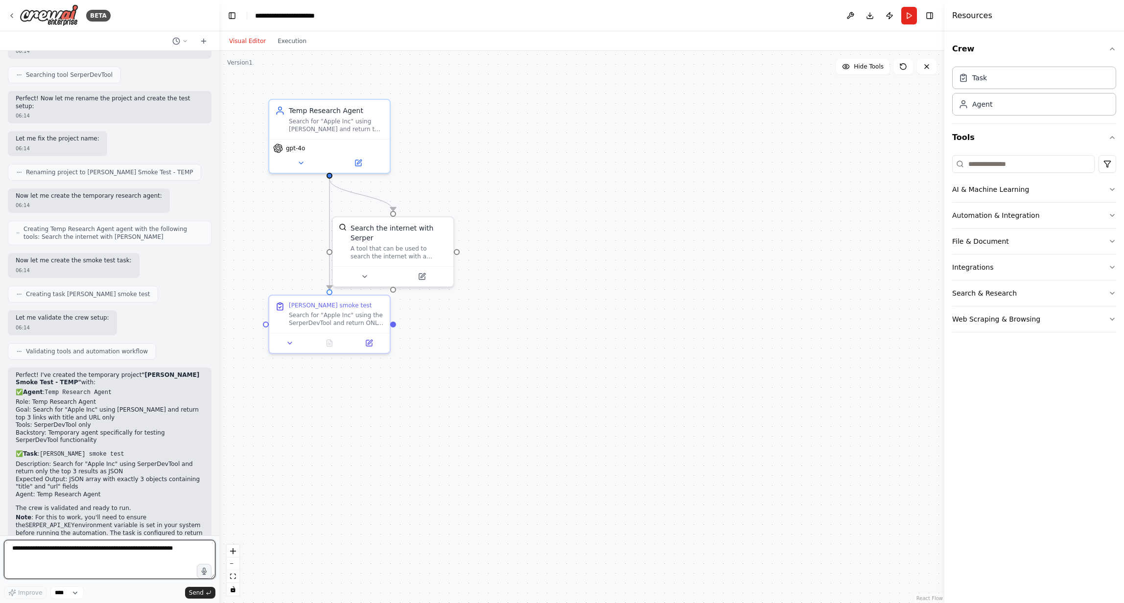
scroll to position [1792, 0]
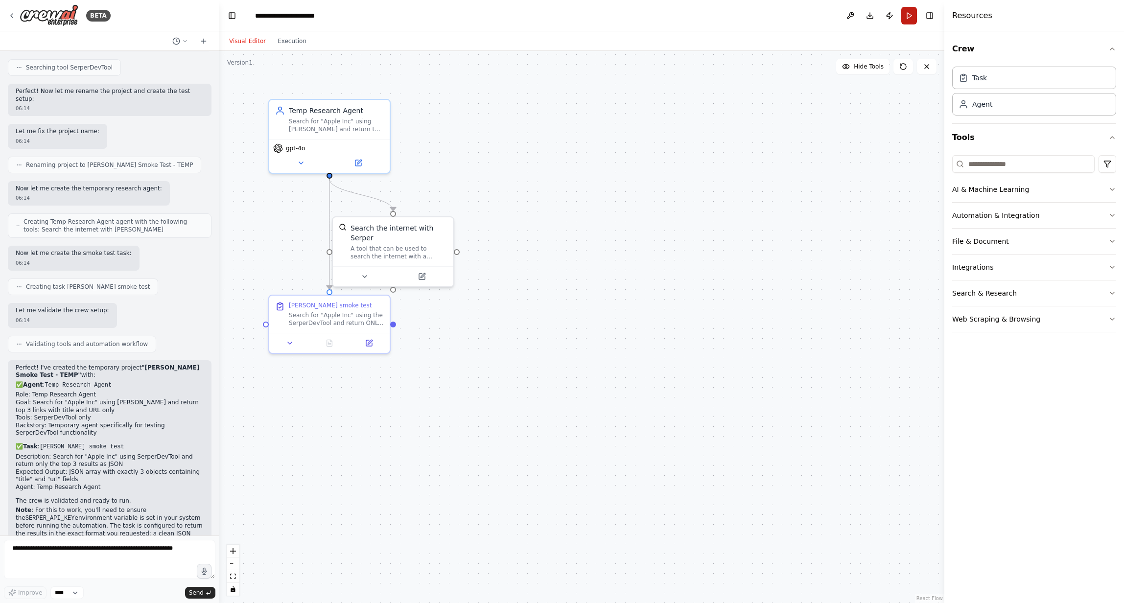
click at [907, 15] on button "Run" at bounding box center [910, 16] width 16 height 18
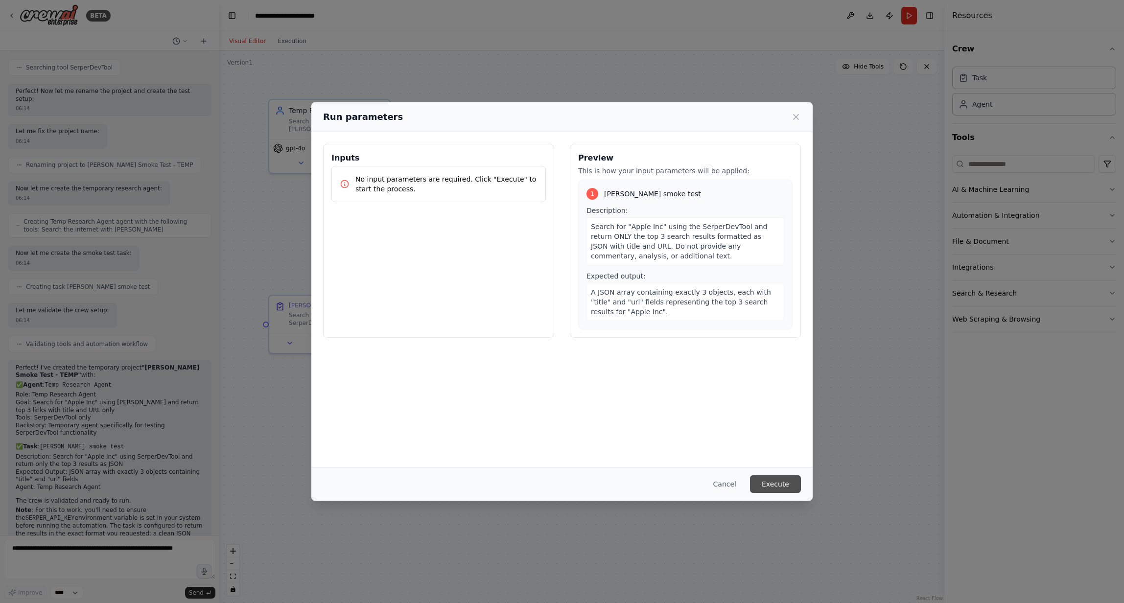
click at [779, 485] on button "Execute" at bounding box center [775, 485] width 51 height 18
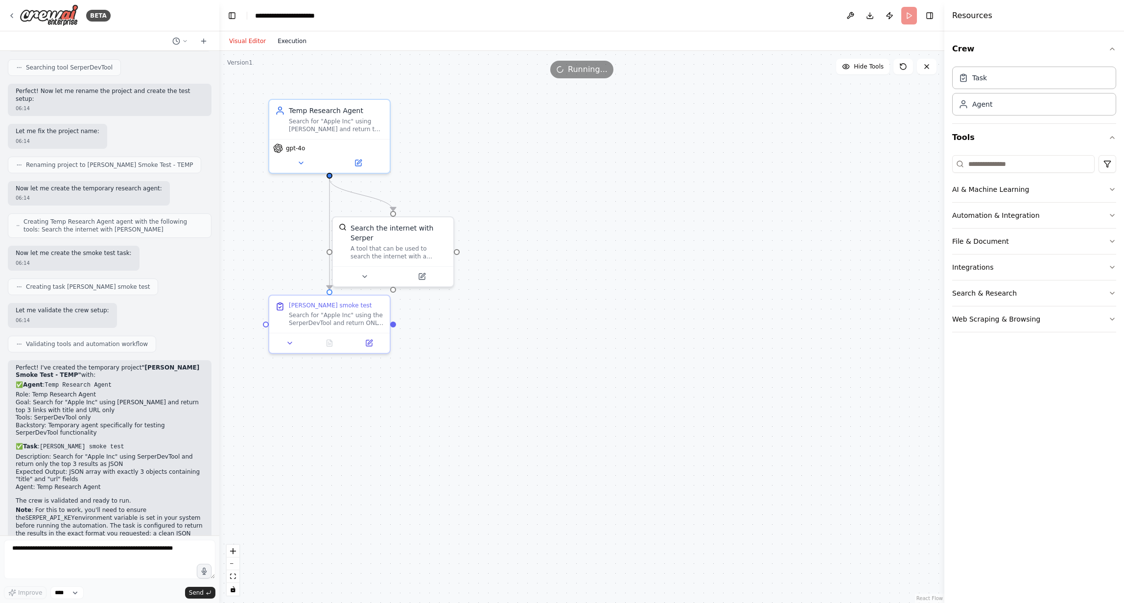
click at [285, 35] on button "Execution" at bounding box center [292, 41] width 41 height 12
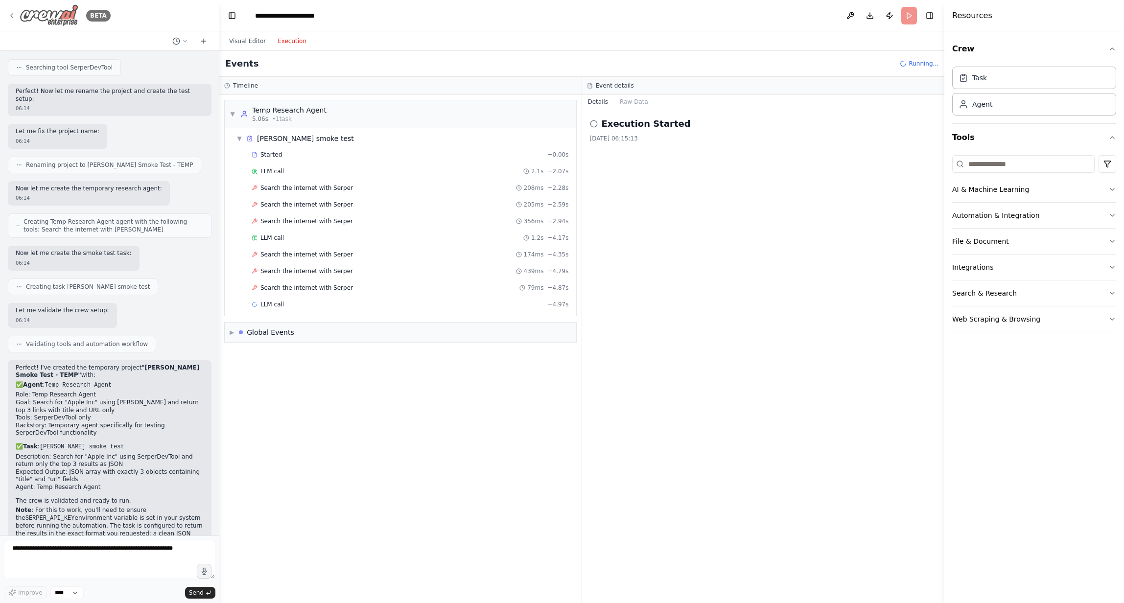
click at [12, 14] on icon at bounding box center [12, 16] width 2 height 4
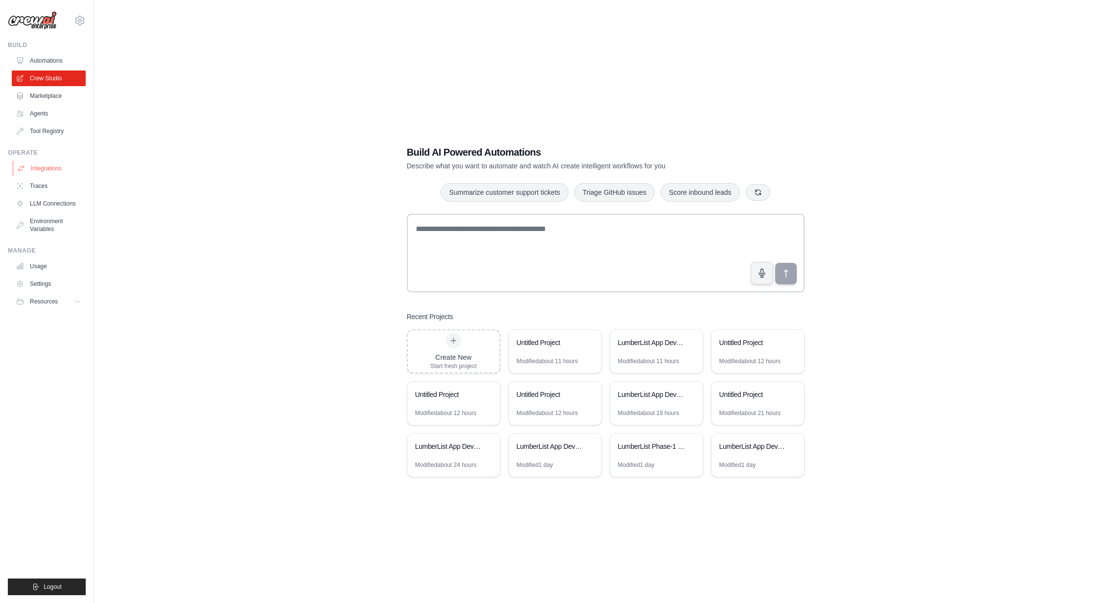
click at [52, 168] on link "Integrations" at bounding box center [50, 169] width 74 height 16
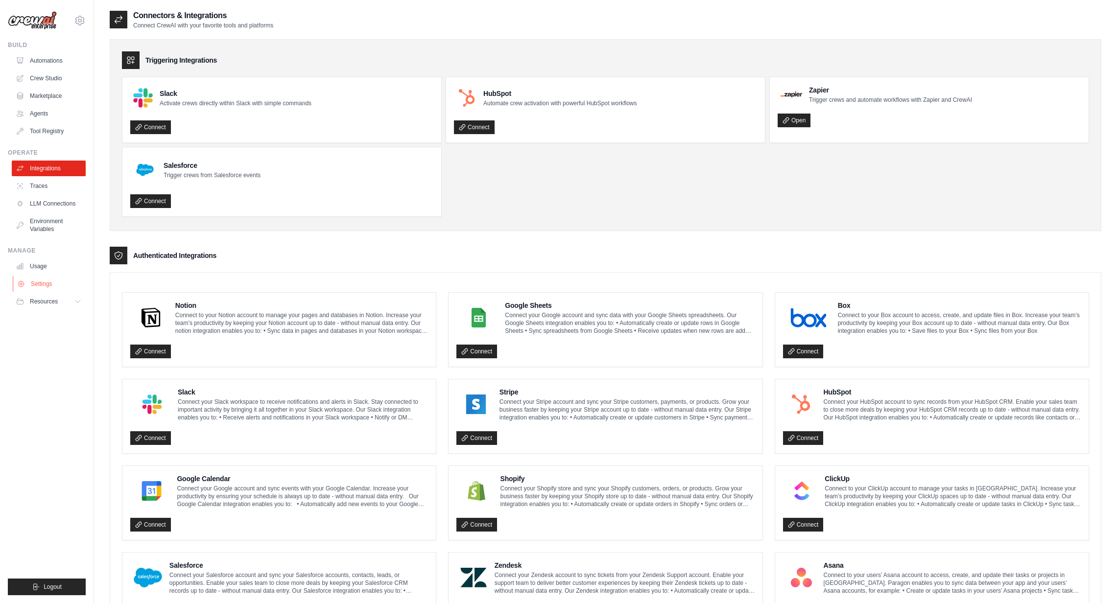
click at [33, 283] on link "Settings" at bounding box center [50, 284] width 74 height 16
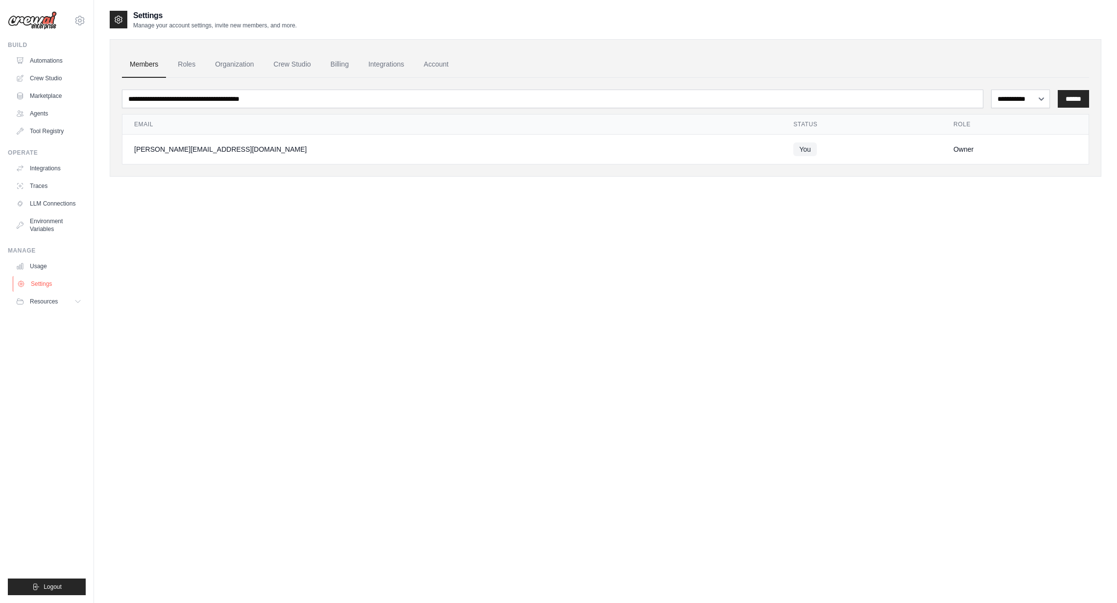
click at [45, 280] on link "Settings" at bounding box center [50, 284] width 74 height 16
click at [45, 301] on span "Resources" at bounding box center [45, 302] width 28 height 8
click at [63, 65] on link "Automations" at bounding box center [50, 61] width 74 height 16
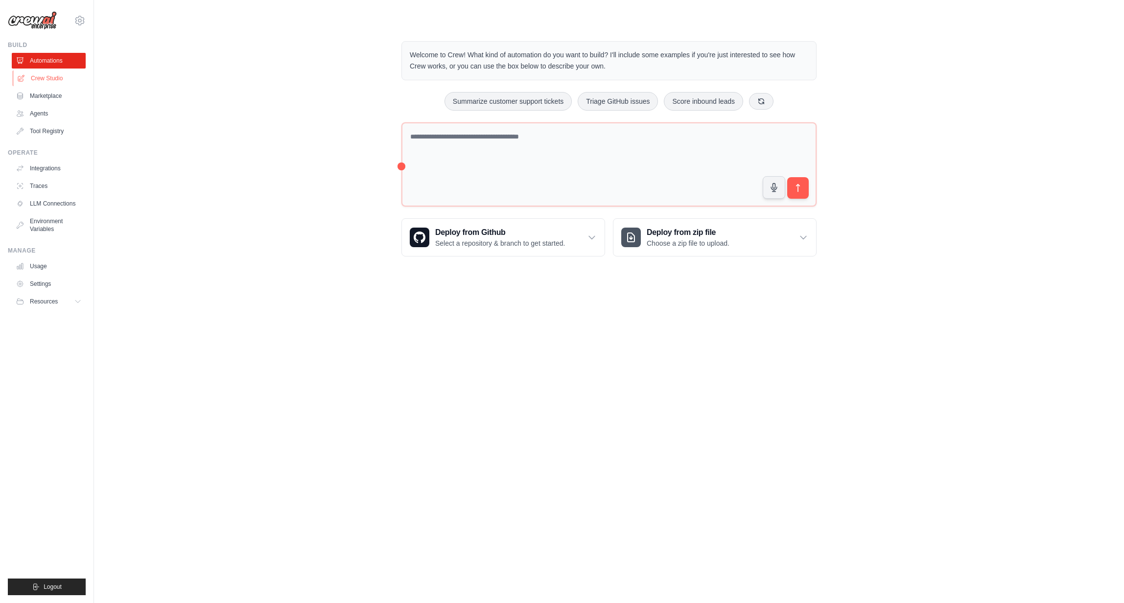
click at [53, 76] on link "Crew Studio" at bounding box center [50, 79] width 74 height 16
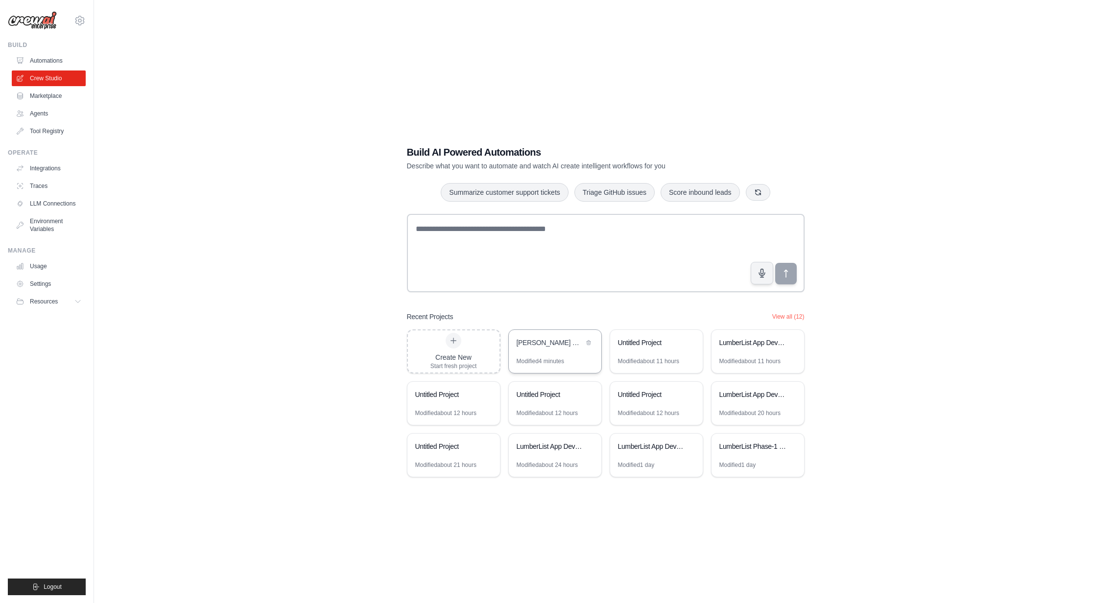
click at [537, 363] on div "Modified 4 minutes" at bounding box center [541, 362] width 48 height 8
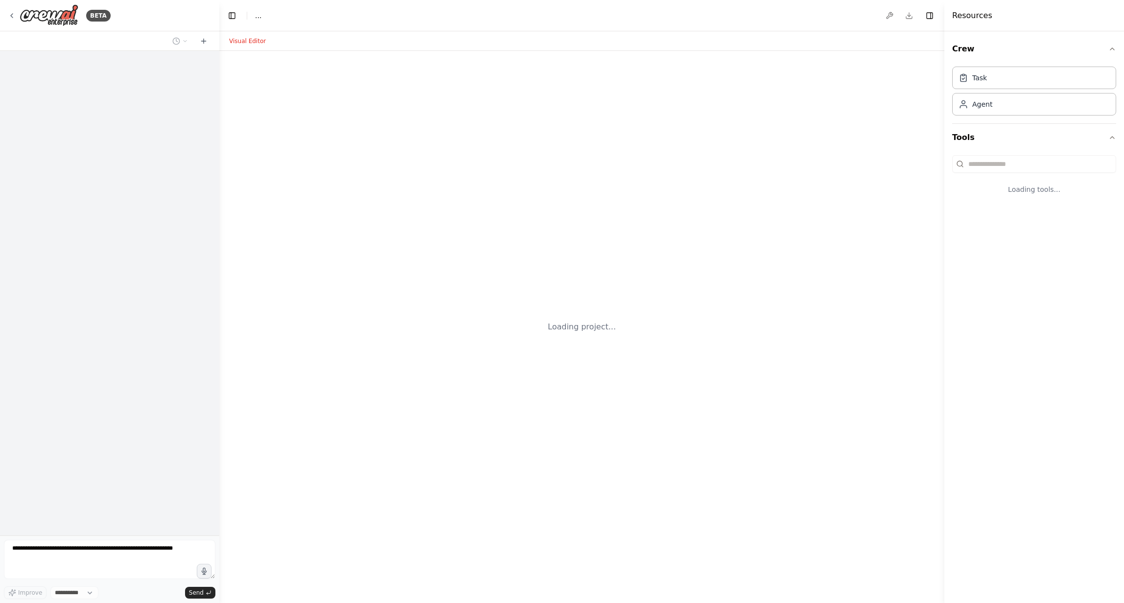
select select "****"
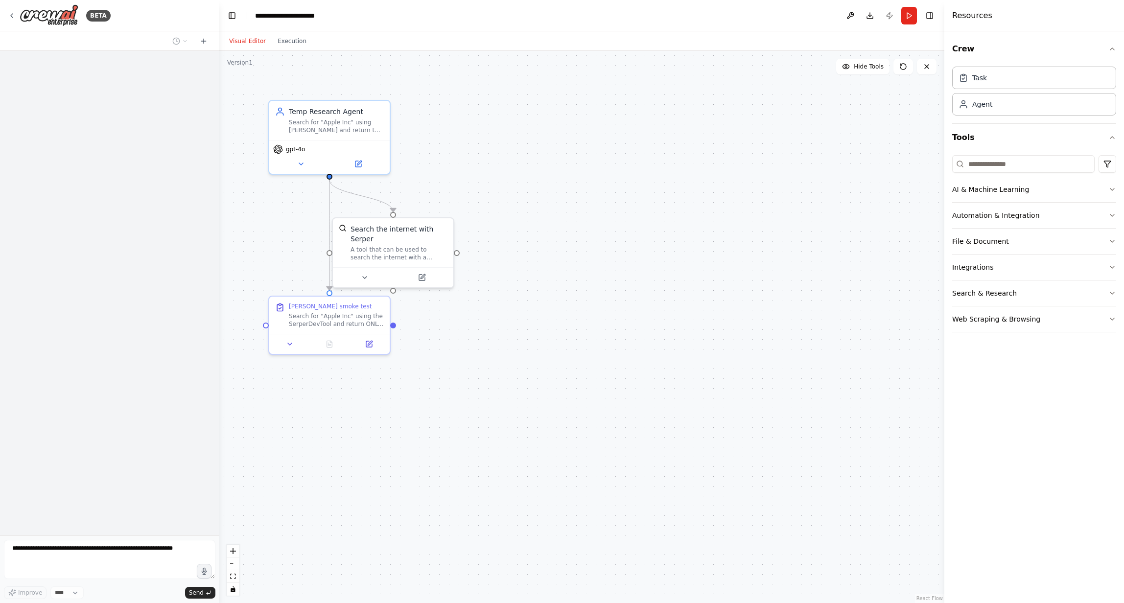
scroll to position [1792, 0]
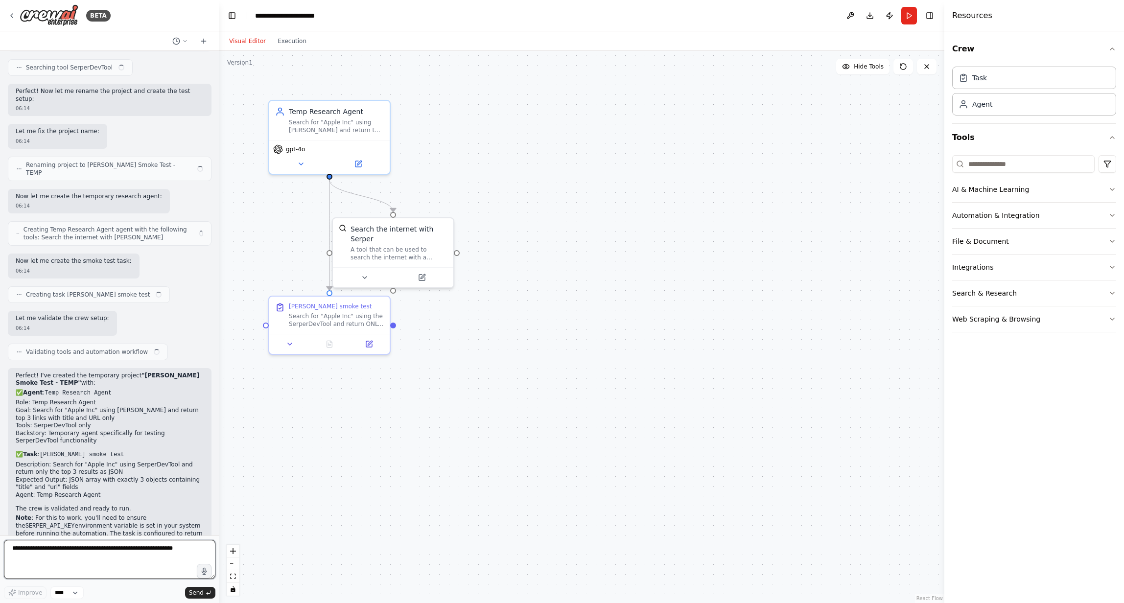
drag, startPoint x: 125, startPoint y: 551, endPoint x: 148, endPoint y: 557, distance: 23.6
click at [125, 551] on textarea at bounding box center [110, 559] width 212 height 39
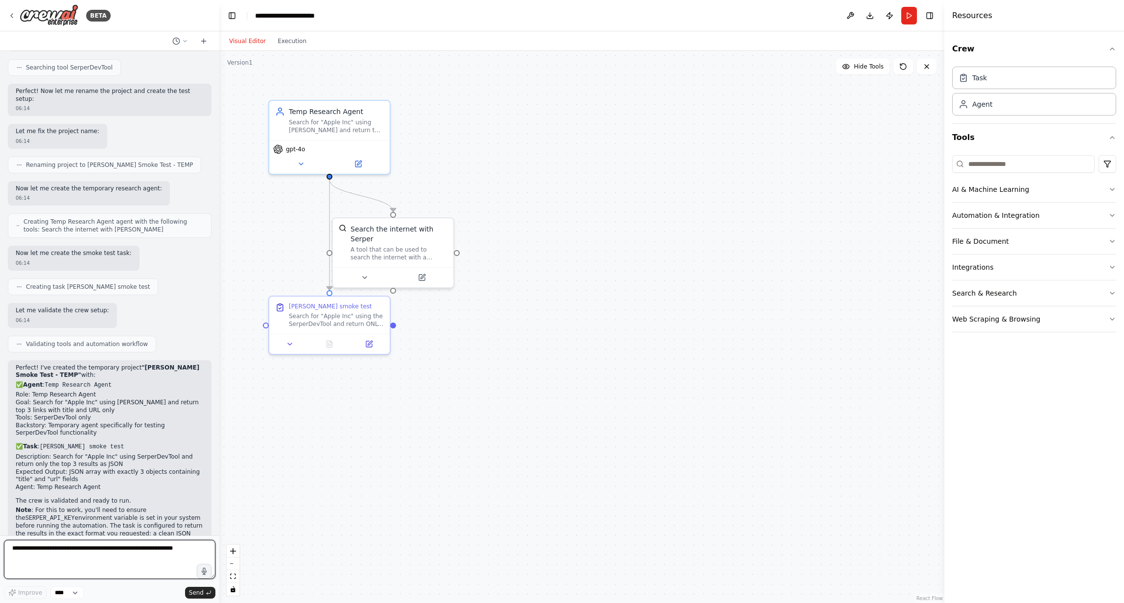
click at [105, 557] on textarea at bounding box center [110, 559] width 212 height 39
paste textarea "**********"
type textarea "**********"
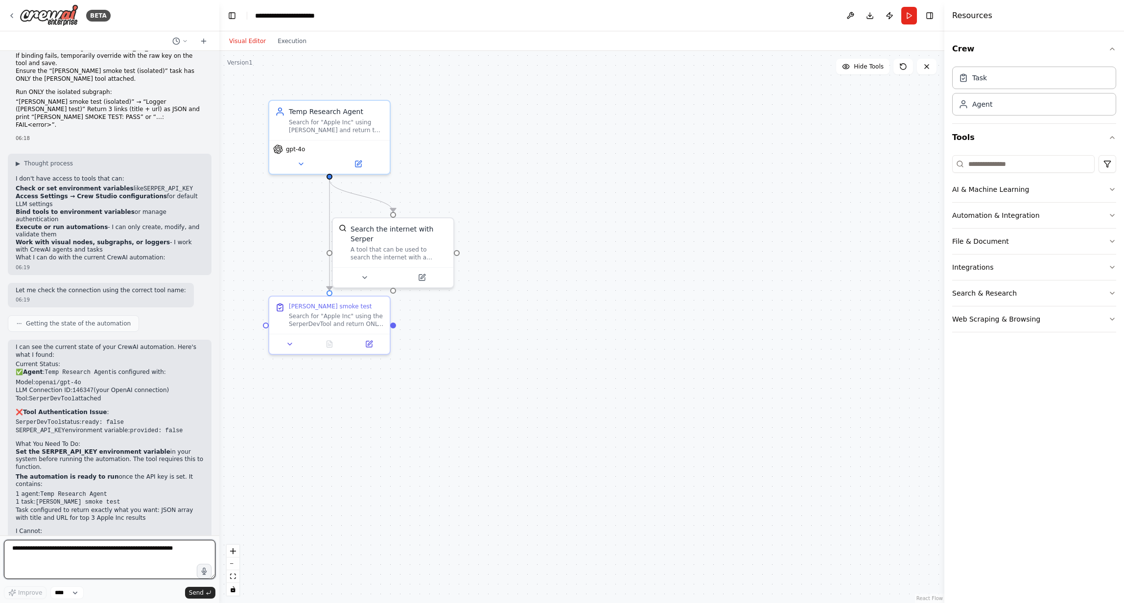
scroll to position [2433, 0]
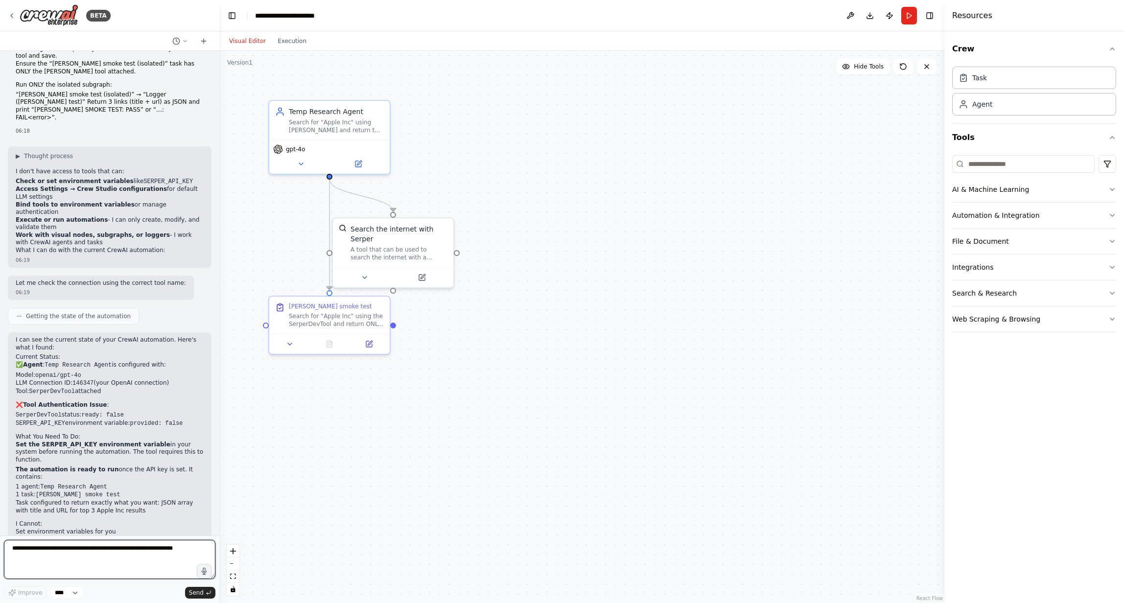
click at [82, 560] on textarea at bounding box center [110, 559] width 212 height 39
paste textarea "**********"
type textarea "**********"
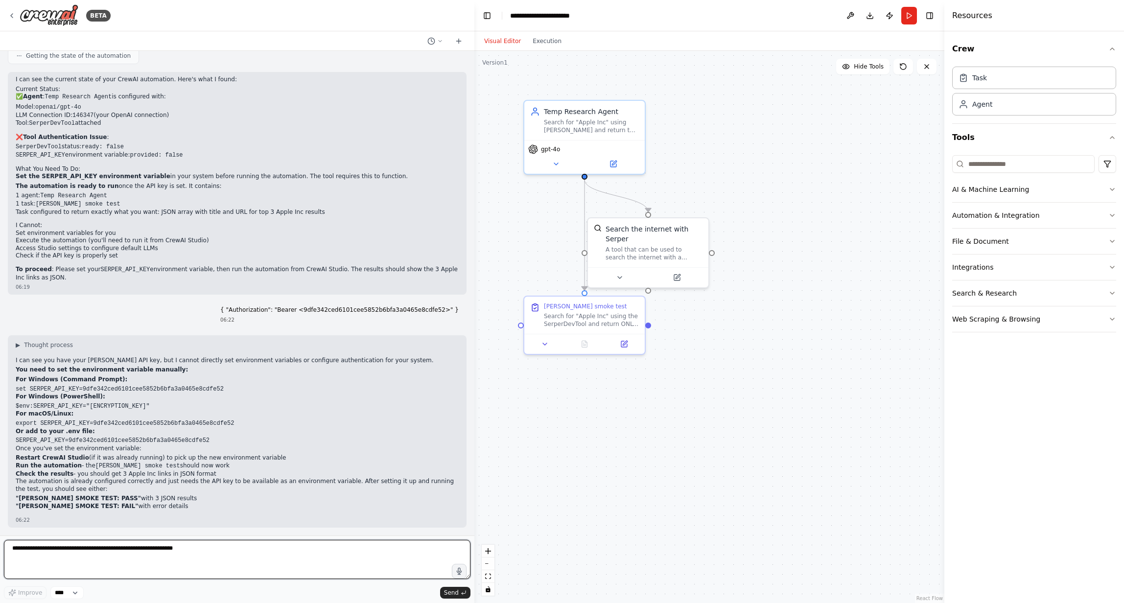
scroll to position [1985, 0]
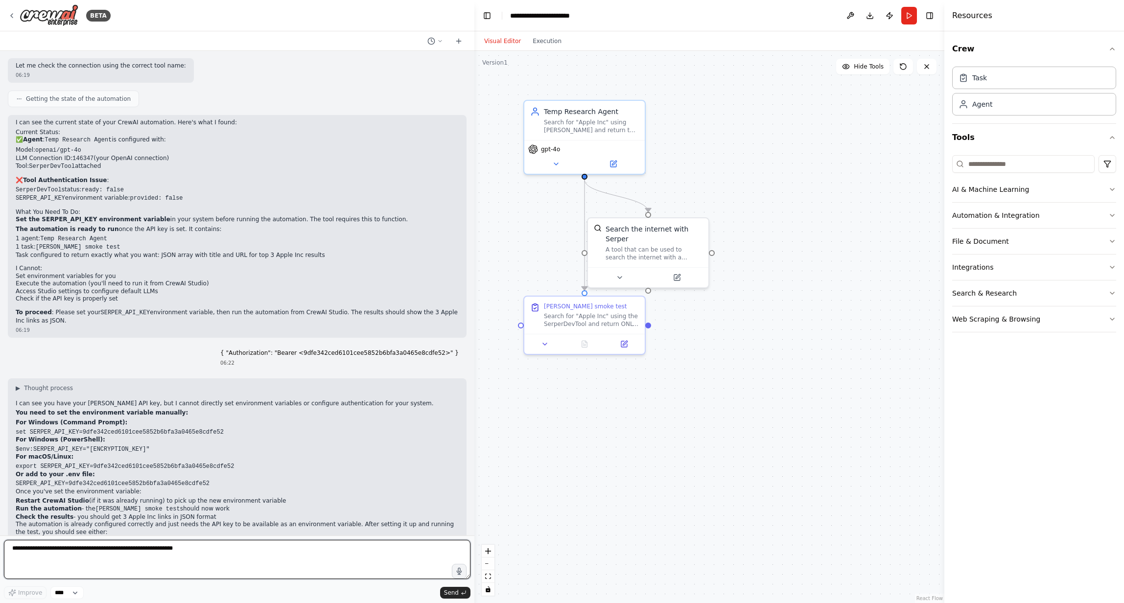
drag, startPoint x: 217, startPoint y: 372, endPoint x: 475, endPoint y: 390, distance: 258.2
click at [475, 390] on div "BETA Hello! I'm the CrewAI assistant. What kind of automation do you want to bu…" at bounding box center [562, 301] width 1124 height 603
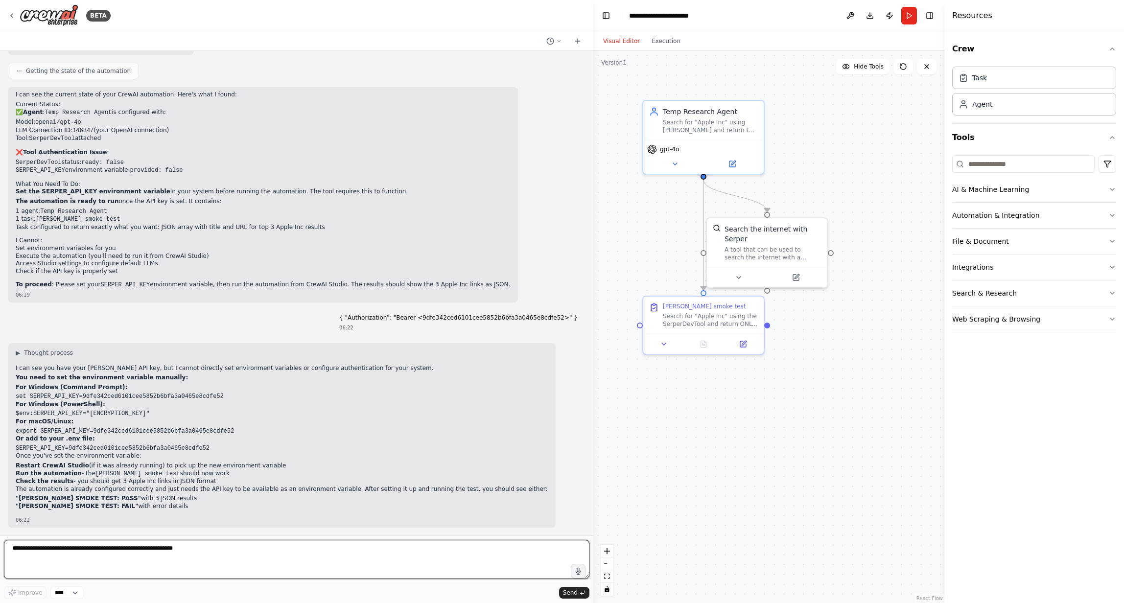
scroll to position [1916, 0]
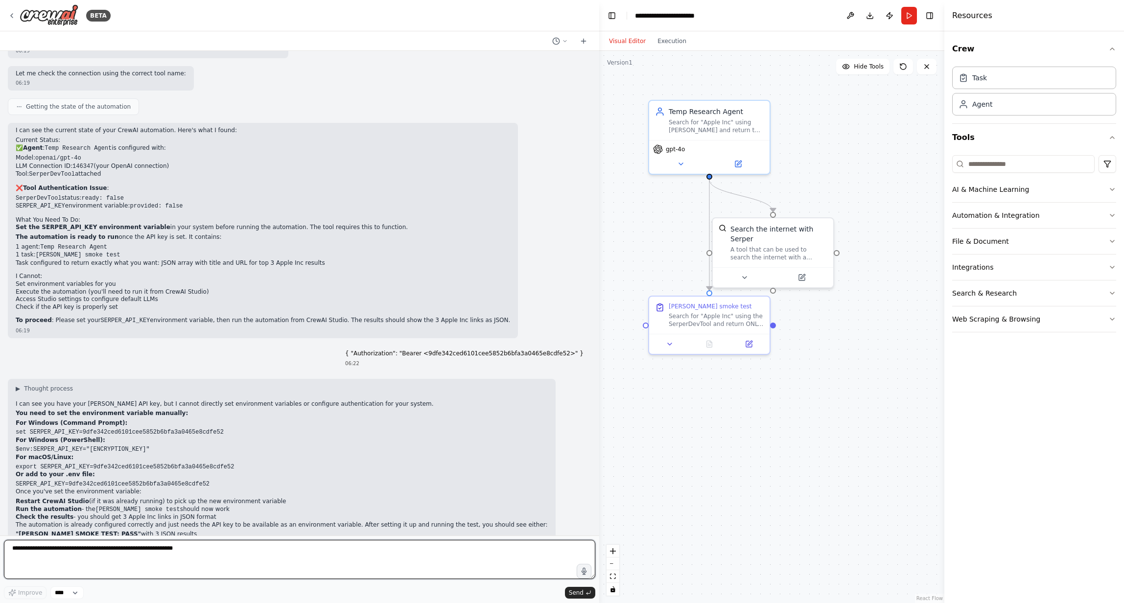
drag, startPoint x: 472, startPoint y: 390, endPoint x: 599, endPoint y: 397, distance: 127.5
click at [599, 397] on div "BETA Hello! I'm the CrewAI assistant. What kind of automation do you want to bu…" at bounding box center [562, 301] width 1124 height 603
click at [10, 15] on icon at bounding box center [12, 16] width 8 height 8
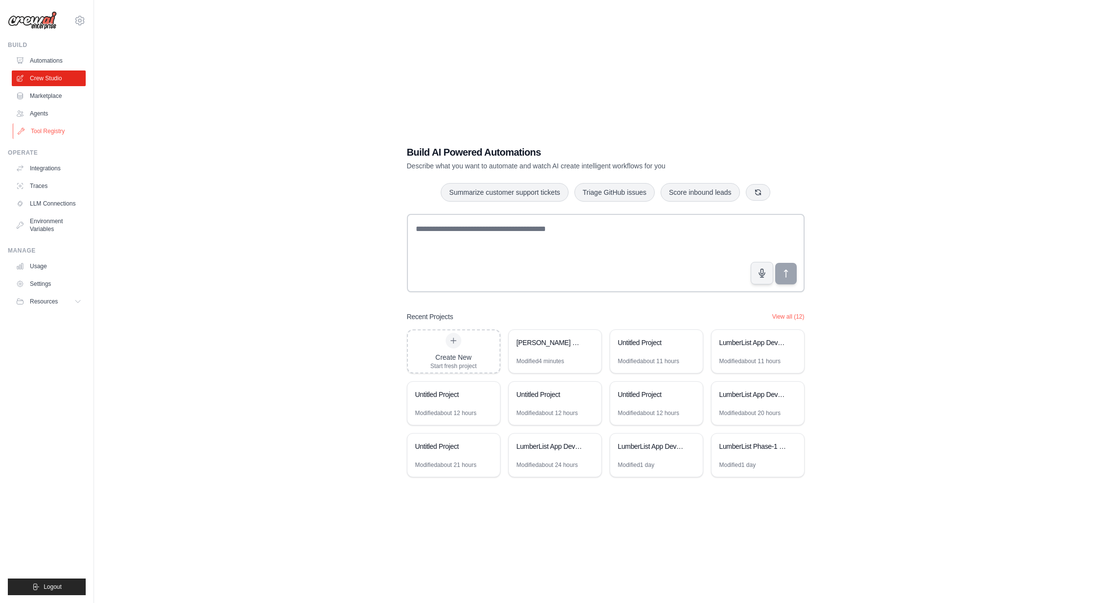
click at [52, 125] on link "Tool Registry" at bounding box center [50, 131] width 74 height 16
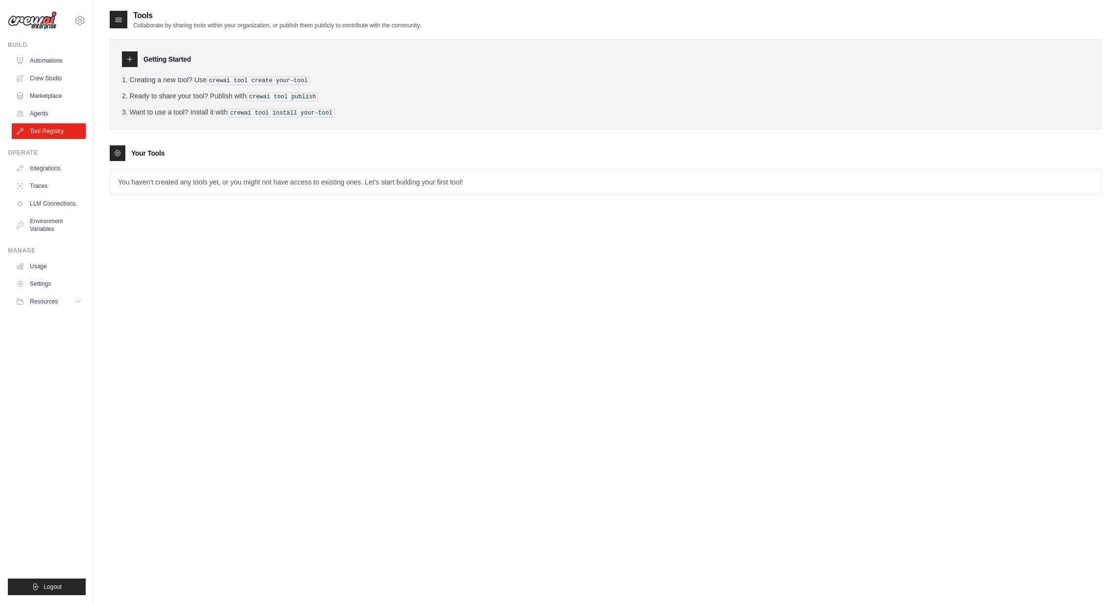
click at [129, 54] on div at bounding box center [130, 59] width 16 height 16
click at [130, 58] on icon at bounding box center [130, 59] width 8 height 8
click at [117, 17] on icon at bounding box center [119, 20] width 10 height 10
click at [119, 20] on icon at bounding box center [119, 20] width 10 height 10
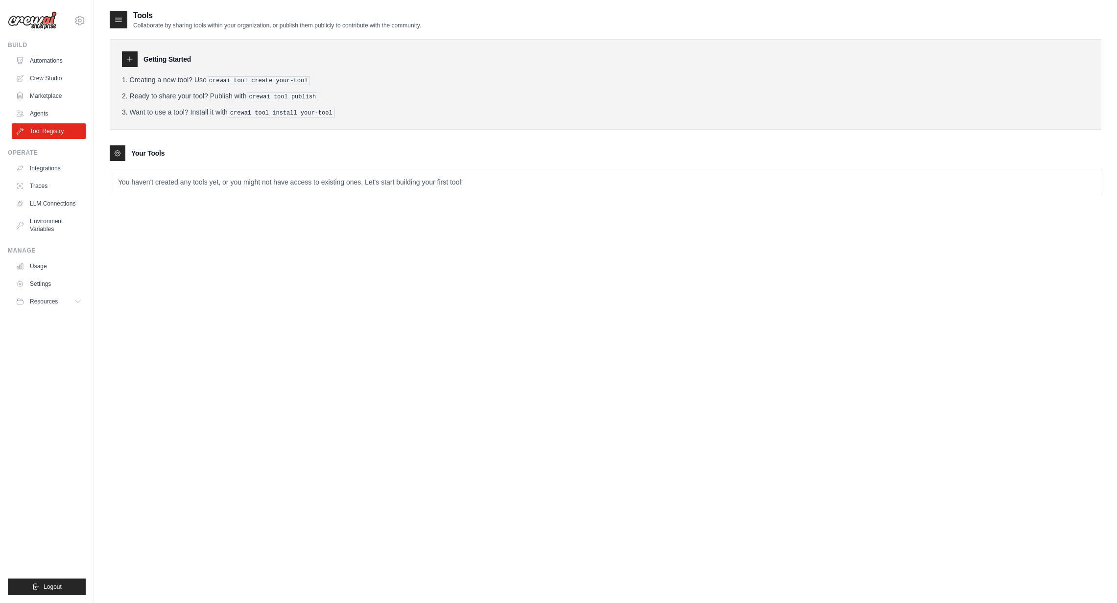
click at [119, 20] on icon at bounding box center [119, 20] width 10 height 10
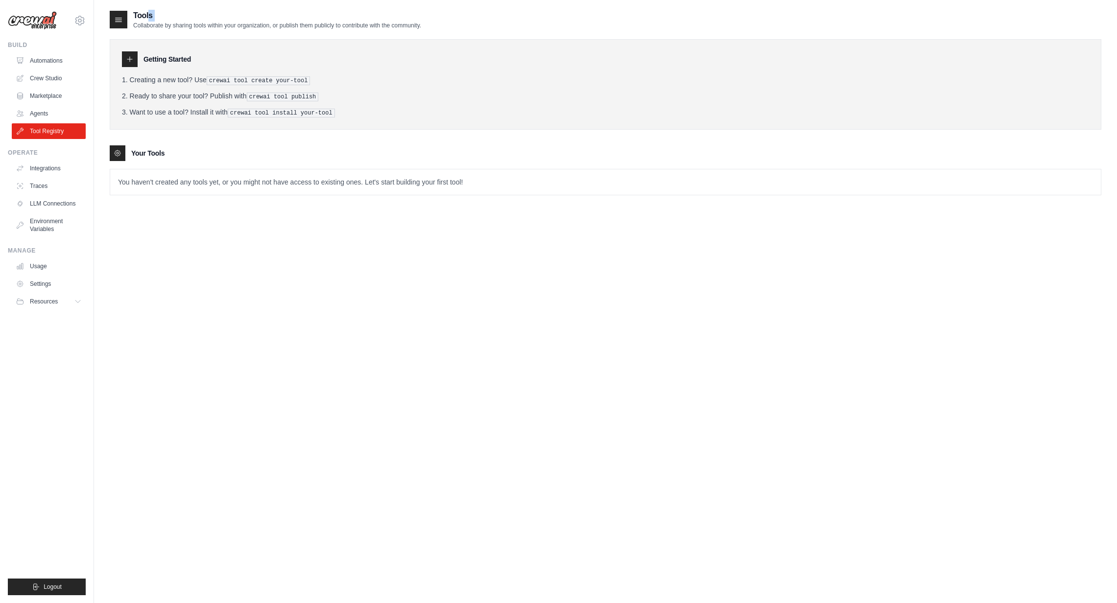
drag, startPoint x: 827, startPoint y: 22, endPoint x: 542, endPoint y: 18, distance: 285.6
click at [542, 18] on div "Tools Collaborate by sharing tools within your organization, or publish them pu…" at bounding box center [606, 20] width 992 height 20
click at [51, 65] on link "Automations" at bounding box center [50, 61] width 74 height 16
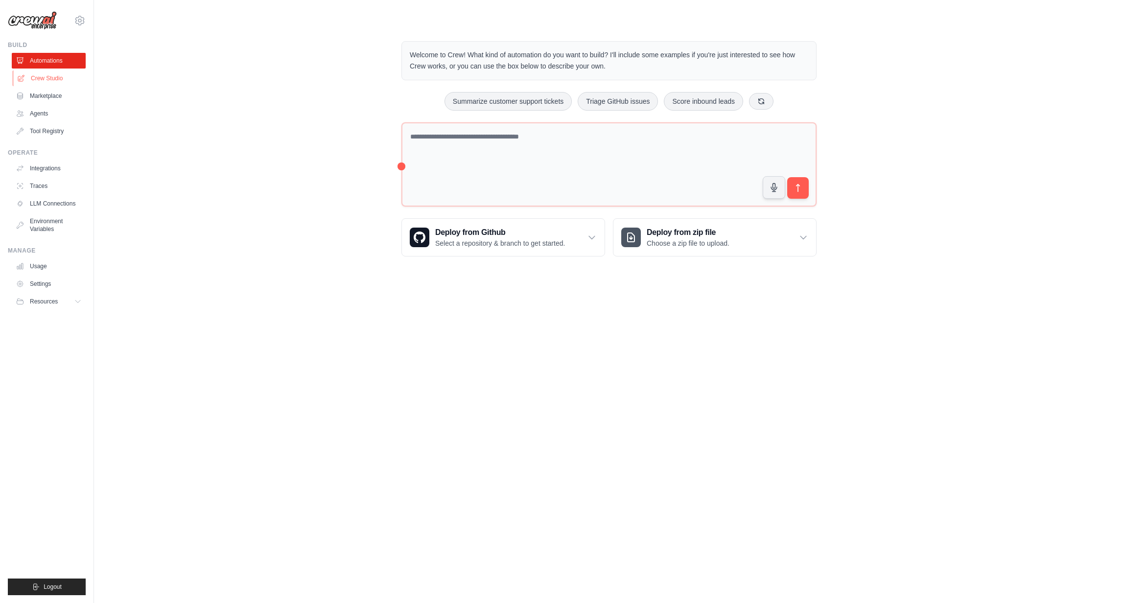
click at [45, 78] on link "Crew Studio" at bounding box center [50, 79] width 74 height 16
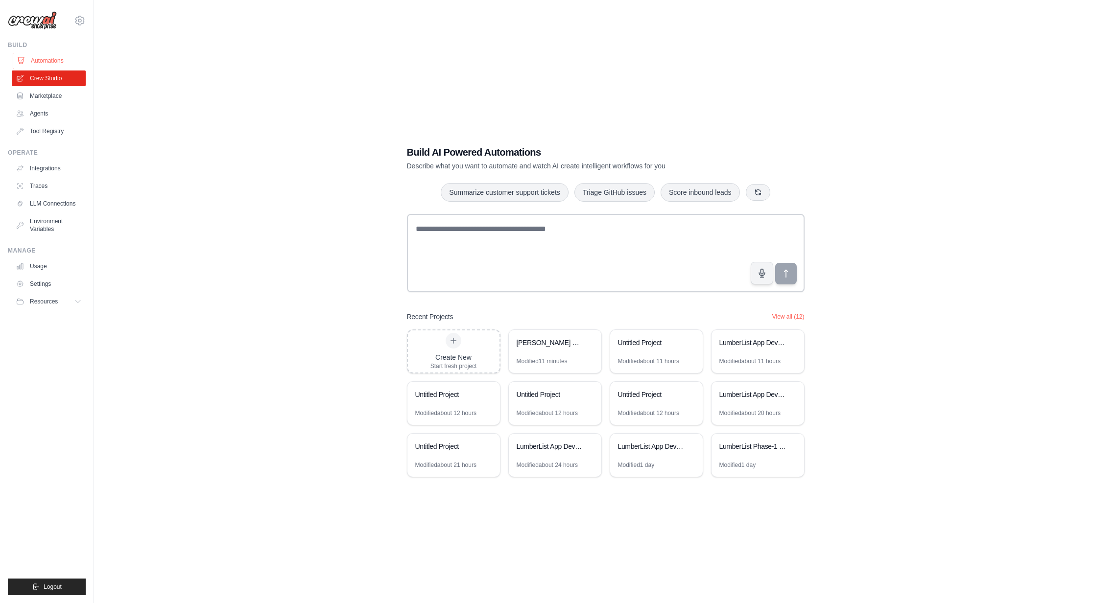
click at [62, 59] on link "Automations" at bounding box center [50, 61] width 74 height 16
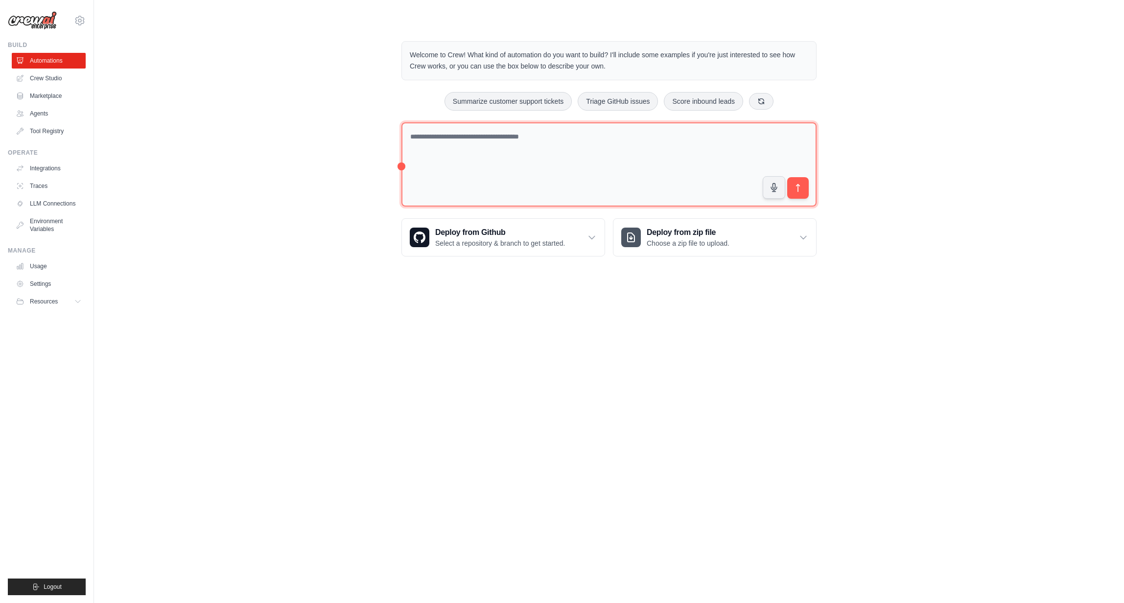
click at [465, 165] on textarea at bounding box center [609, 164] width 415 height 85
paste textarea "**********"
type textarea "**********"
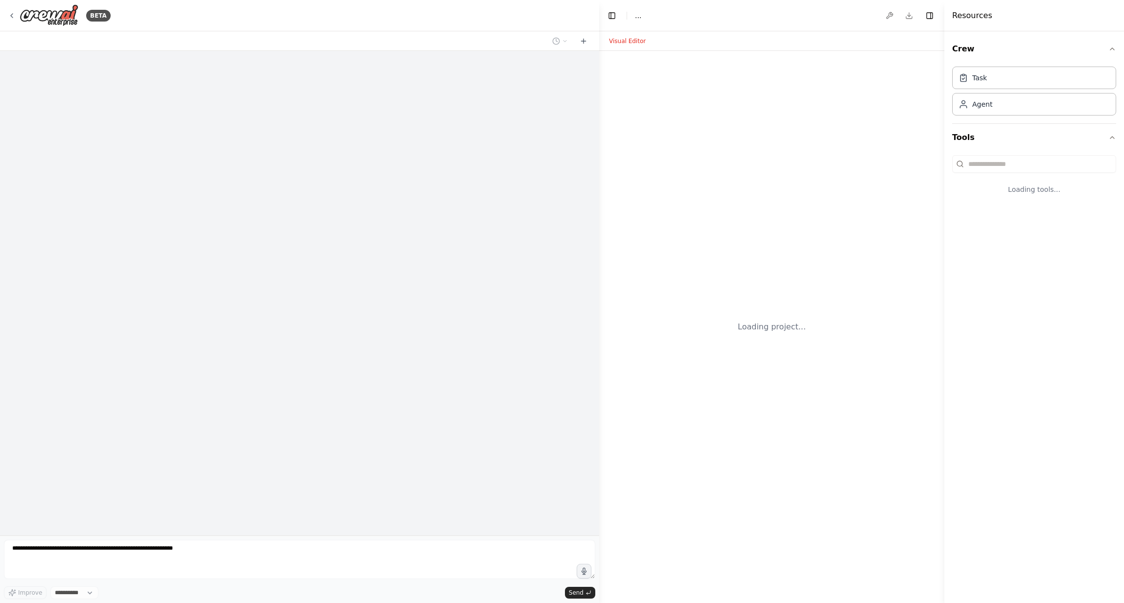
select select "****"
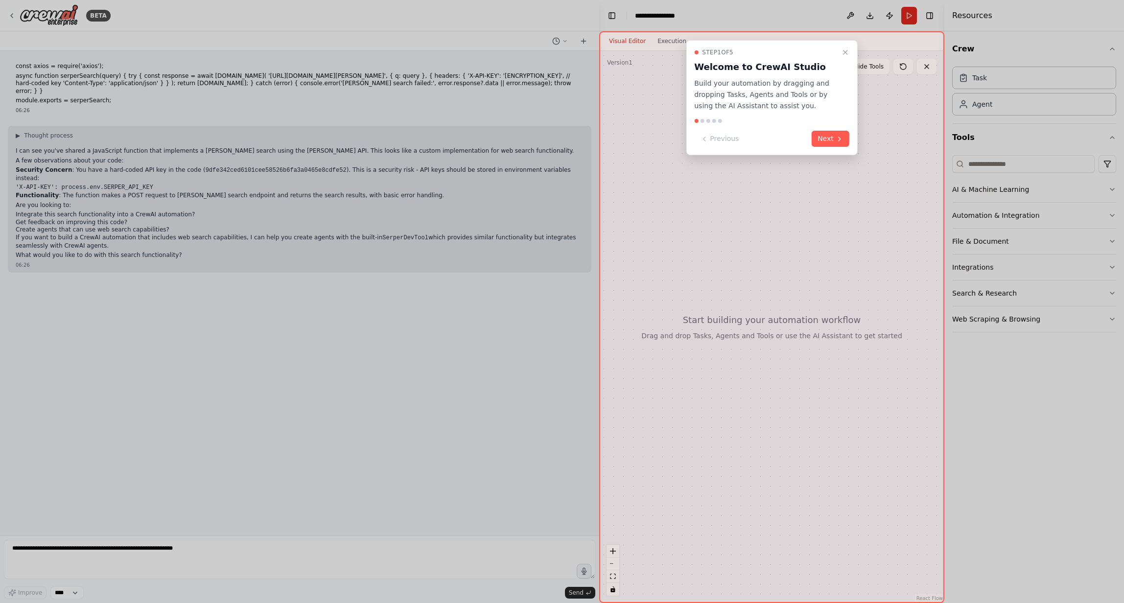
drag, startPoint x: 16, startPoint y: 11, endPoint x: 197, endPoint y: 20, distance: 181.4
click at [16, 11] on div at bounding box center [562, 301] width 1124 height 603
click at [459, 347] on div at bounding box center [562, 301] width 1124 height 603
click at [207, 37] on div at bounding box center [562, 301] width 1124 height 603
click at [8, 12] on div at bounding box center [562, 301] width 1124 height 603
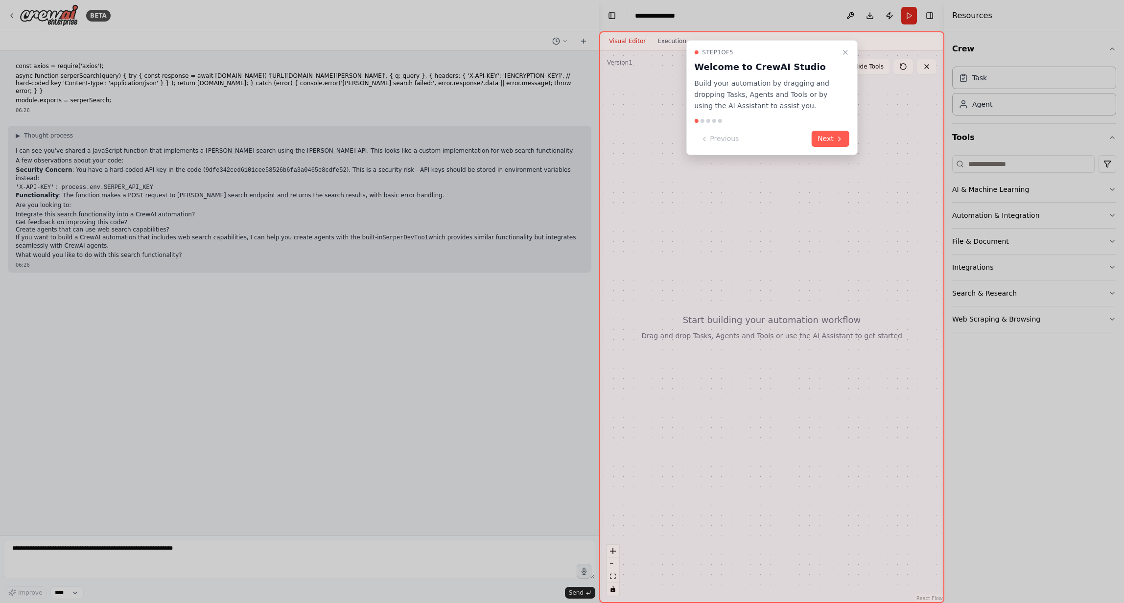
click at [10, 14] on div at bounding box center [562, 301] width 1124 height 603
drag, startPoint x: 10, startPoint y: 14, endPoint x: 423, endPoint y: 17, distance: 412.4
click at [11, 14] on div at bounding box center [562, 301] width 1124 height 603
click at [844, 52] on icon "Close walkthrough" at bounding box center [846, 52] width 4 height 4
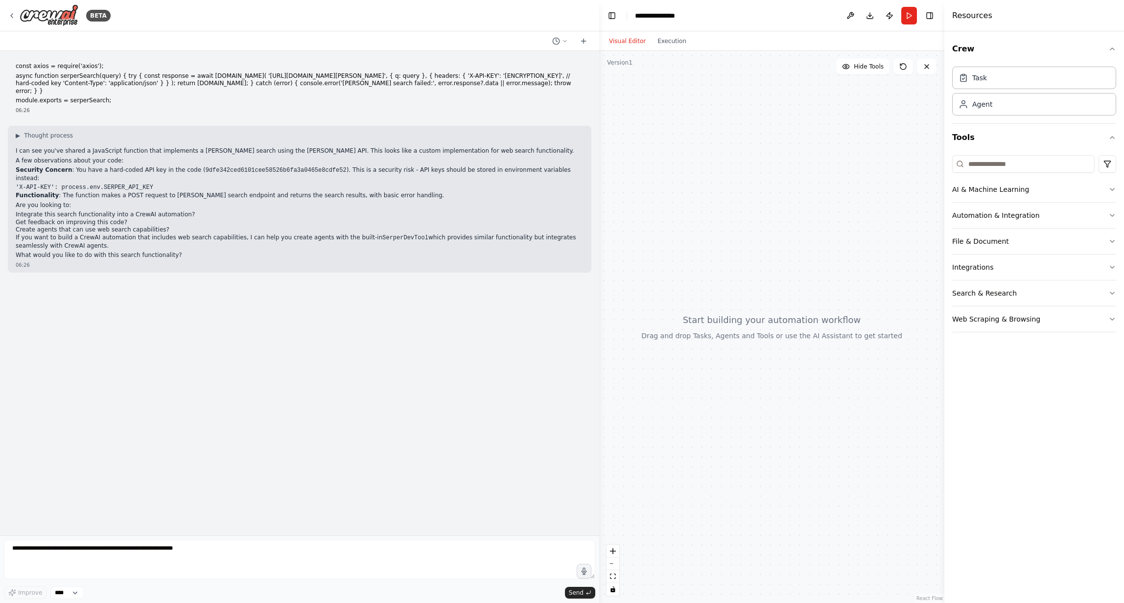
click at [5, 15] on div "BETA" at bounding box center [299, 15] width 599 height 31
click at [11, 15] on icon at bounding box center [12, 16] width 2 height 4
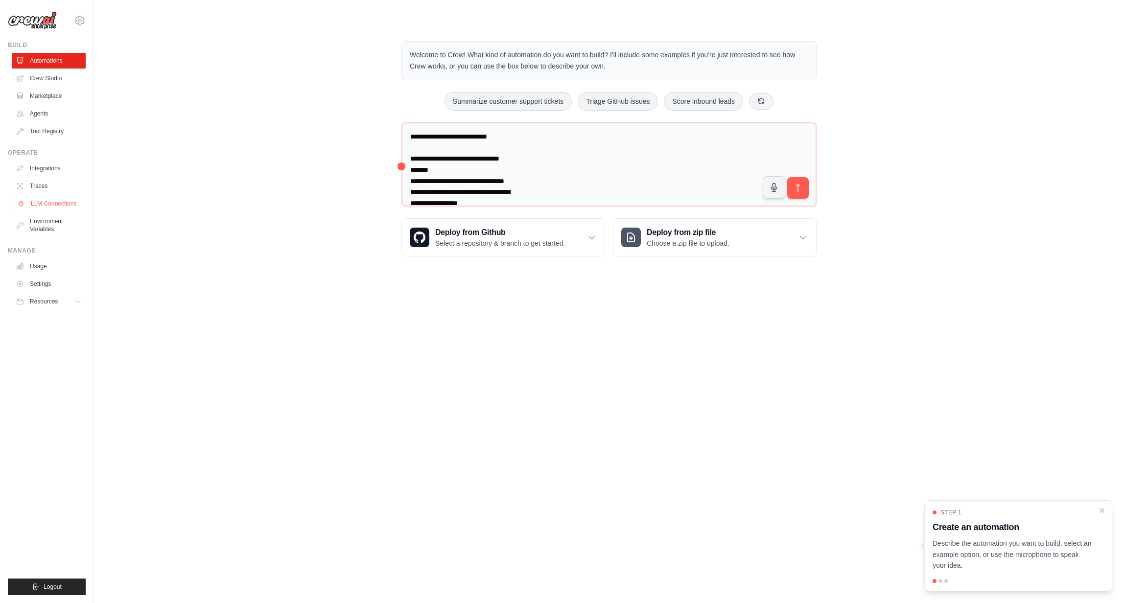
click at [45, 205] on link "LLM Connections" at bounding box center [50, 204] width 74 height 16
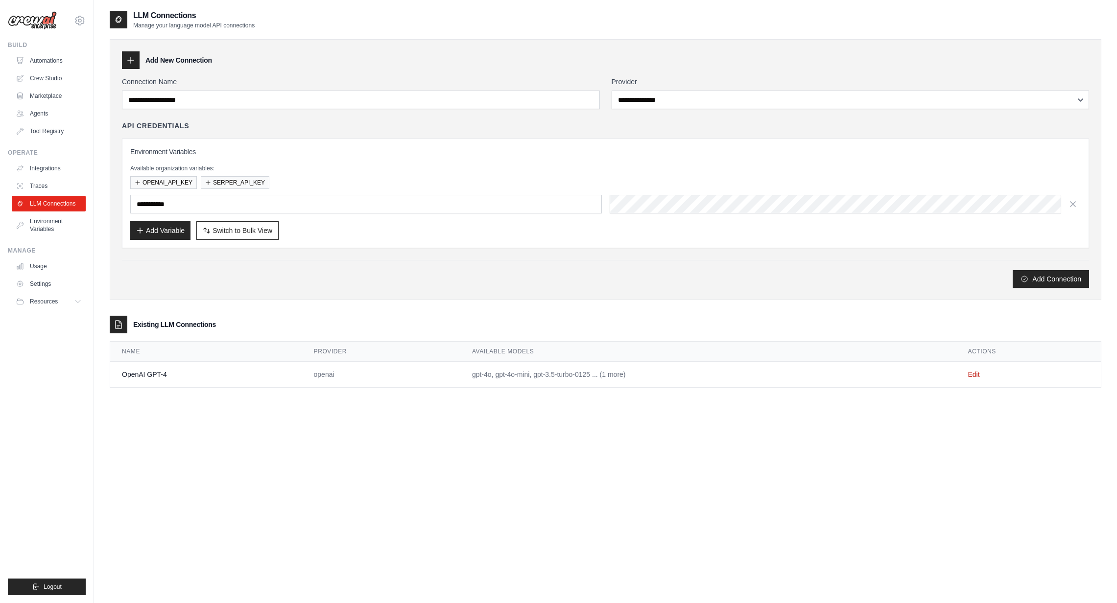
type input "**********"
click at [220, 180] on button "SERPER_API_KEY" at bounding box center [235, 182] width 69 height 13
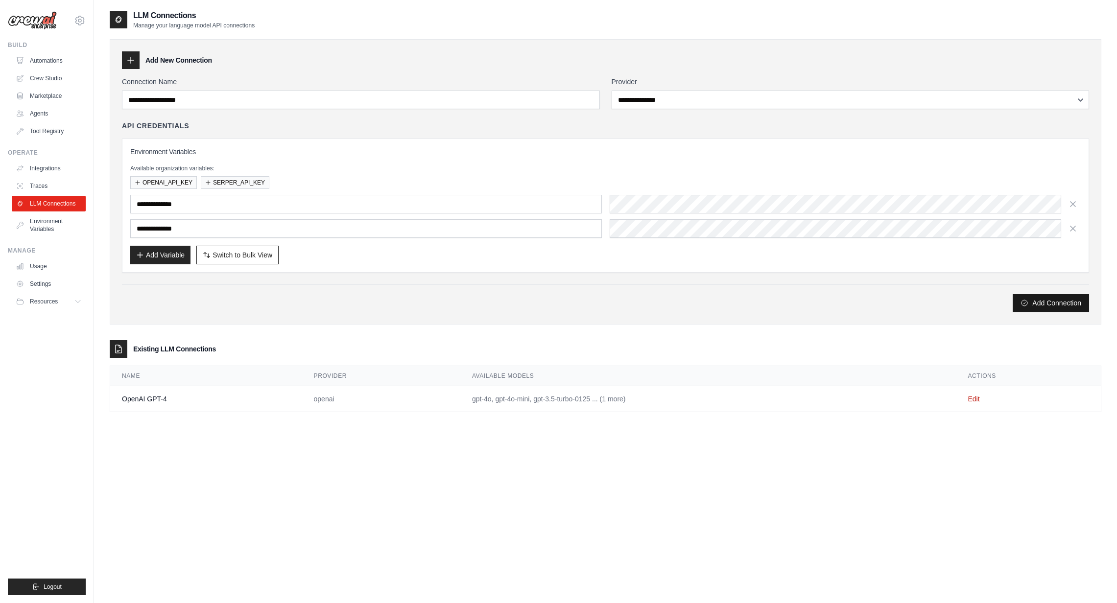
click at [1061, 307] on button "Add Connection" at bounding box center [1051, 303] width 76 height 18
click at [1061, 306] on button "Add Connection" at bounding box center [1051, 303] width 76 height 18
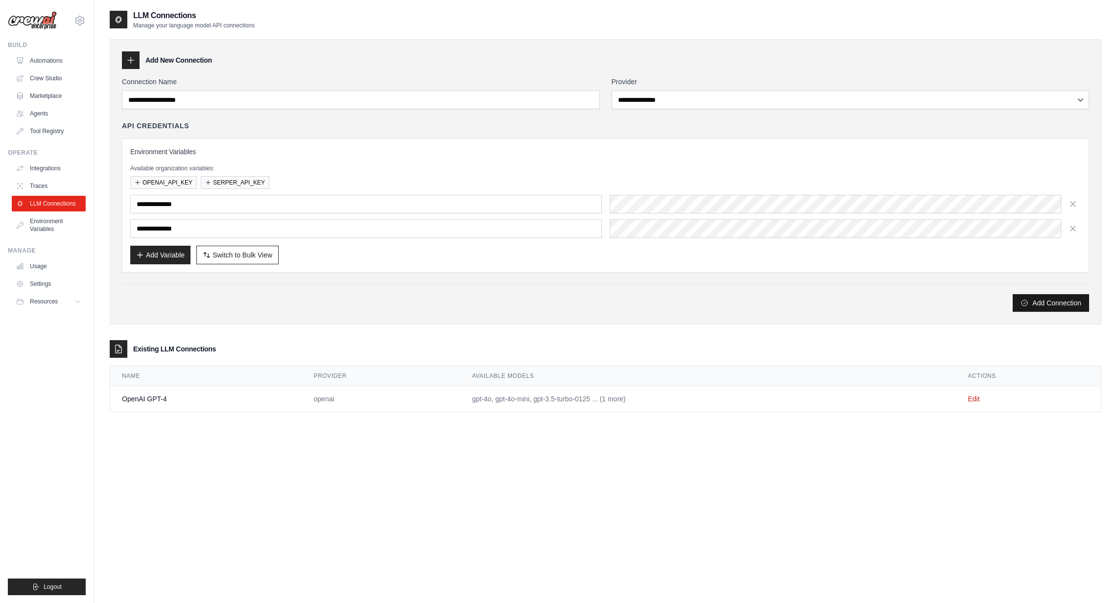
click at [1061, 306] on button "Add Connection" at bounding box center [1051, 303] width 76 height 18
click at [197, 237] on input "**********" at bounding box center [366, 228] width 472 height 19
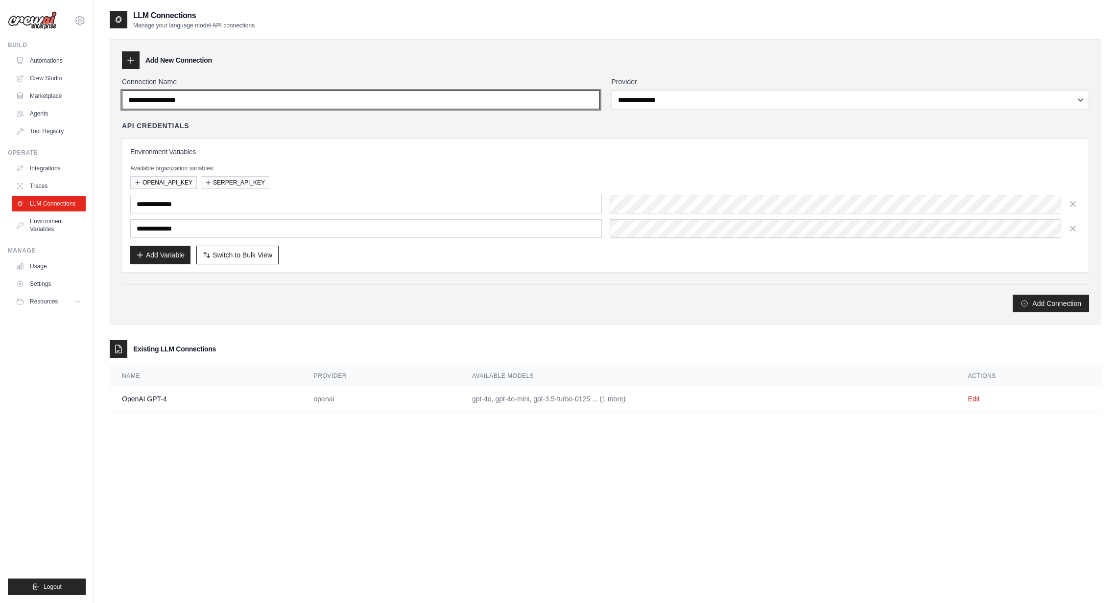
click at [222, 97] on input "Connection Name" at bounding box center [361, 100] width 478 height 19
type input "**********"
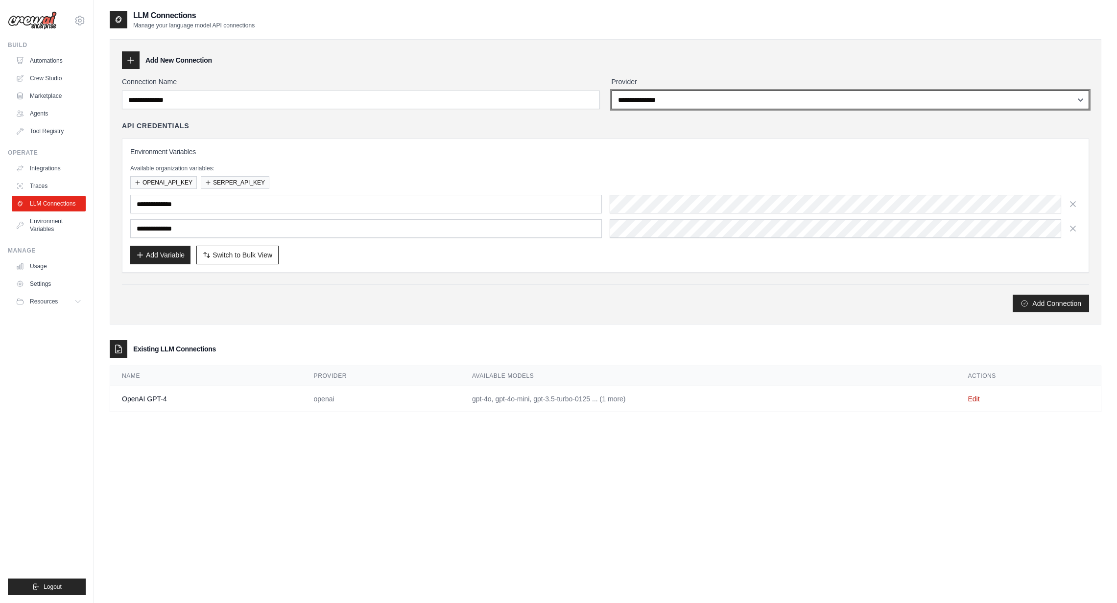
click at [640, 100] on select "**********" at bounding box center [851, 100] width 478 height 19
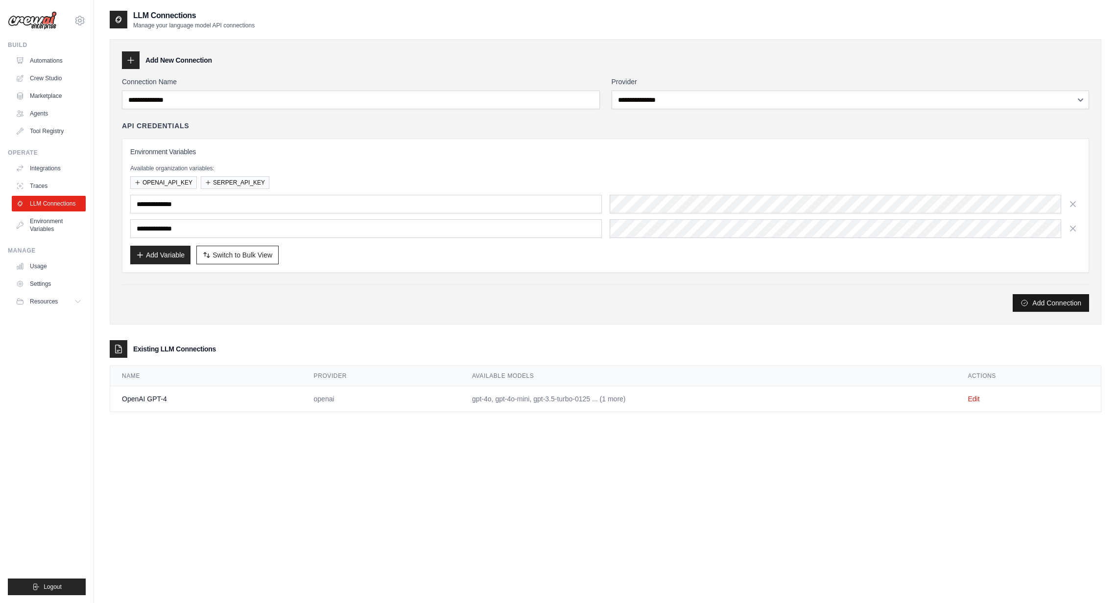
click at [1032, 300] on button "Add Connection" at bounding box center [1051, 303] width 76 height 18
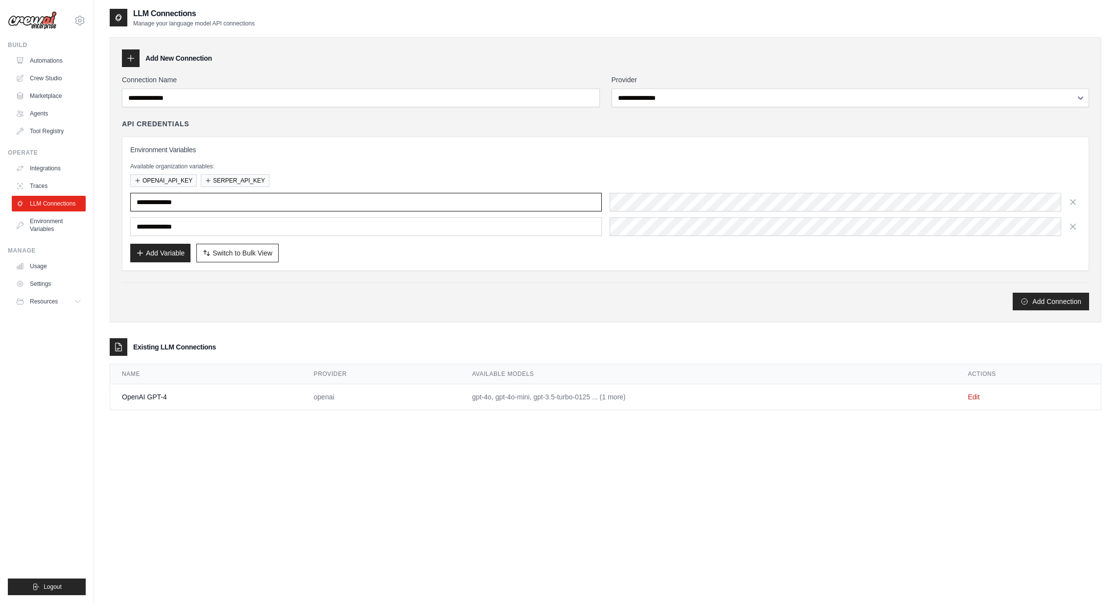
click at [199, 203] on input "**********" at bounding box center [366, 202] width 472 height 19
click at [511, 231] on input "**********" at bounding box center [366, 226] width 472 height 19
click at [491, 232] on input "**********" at bounding box center [366, 226] width 472 height 19
click at [223, 254] on span "Switch to Bulk View" at bounding box center [243, 253] width 60 height 10
type textarea "**********"
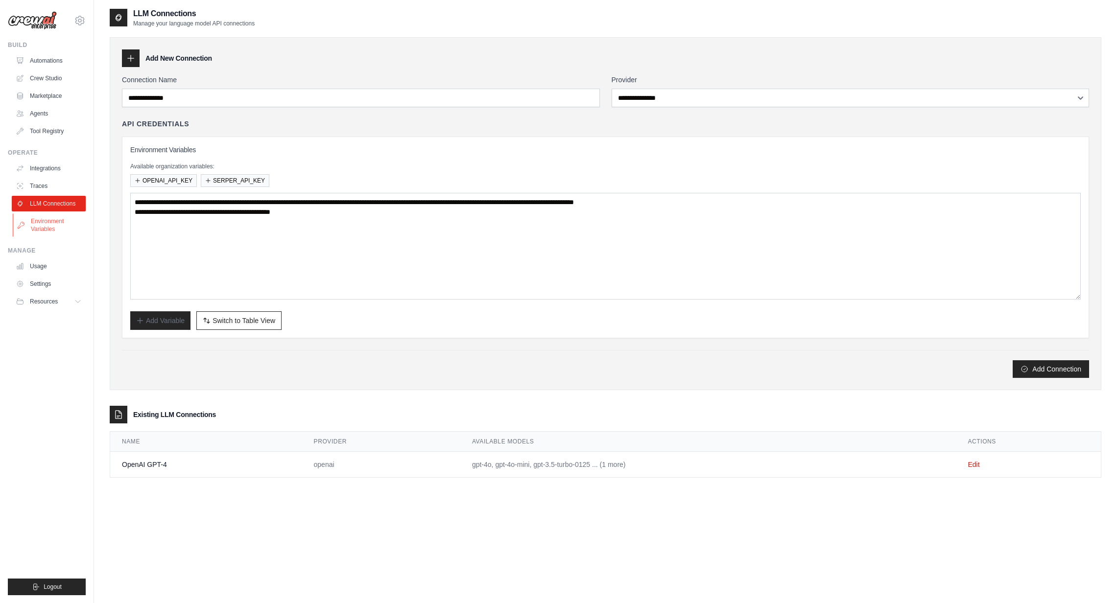
click at [48, 230] on link "Environment Variables" at bounding box center [50, 226] width 74 height 24
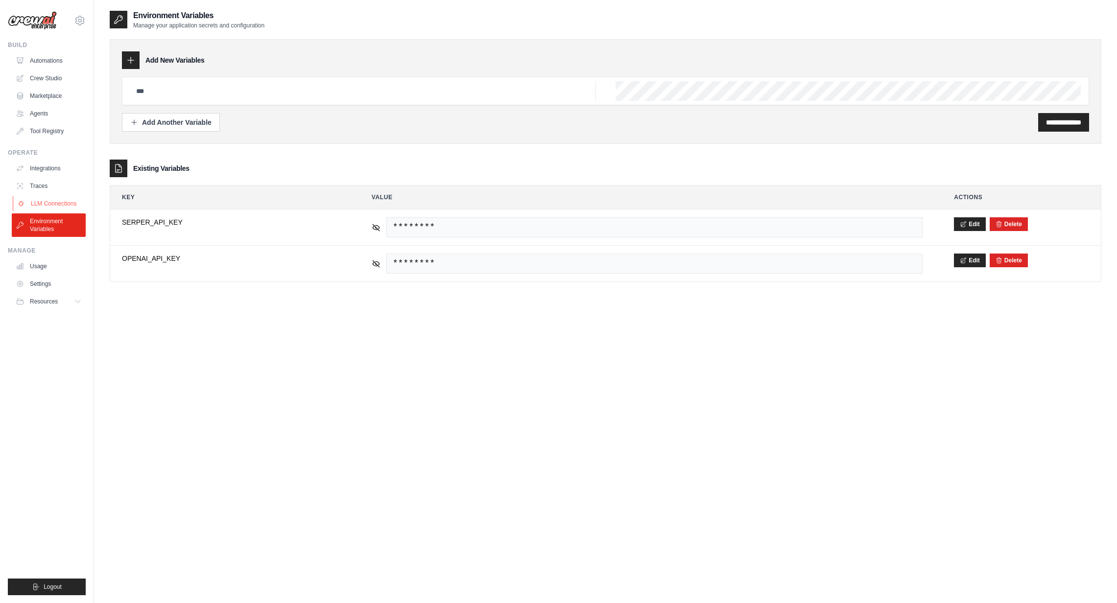
type input "**********"
click at [52, 203] on link "LLM Connections" at bounding box center [50, 204] width 74 height 16
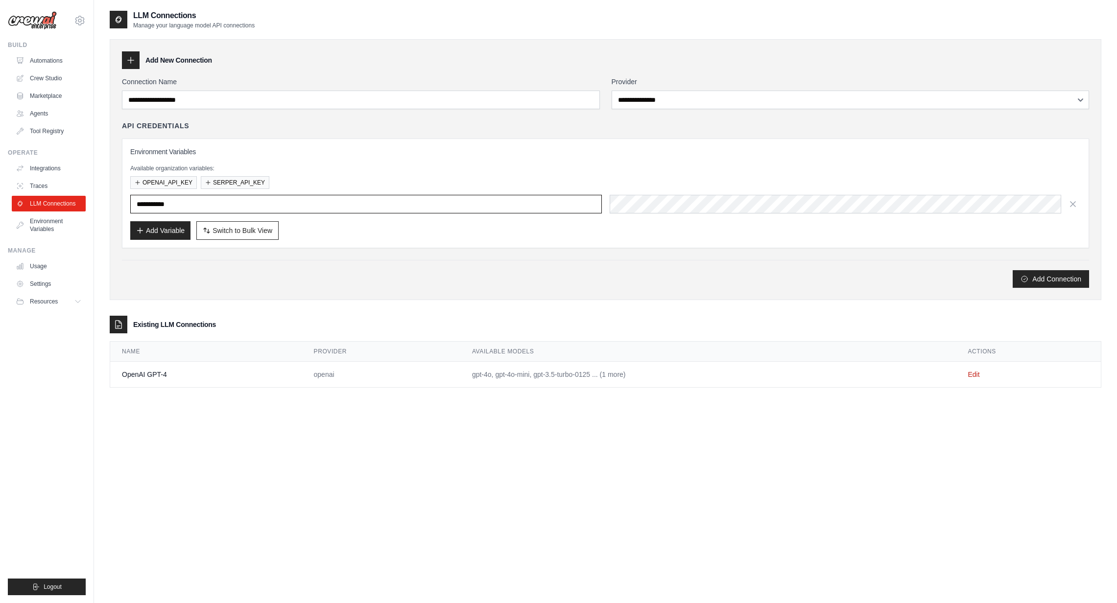
type input "**********"
click at [242, 230] on span "Switch to Bulk View" at bounding box center [243, 230] width 60 height 10
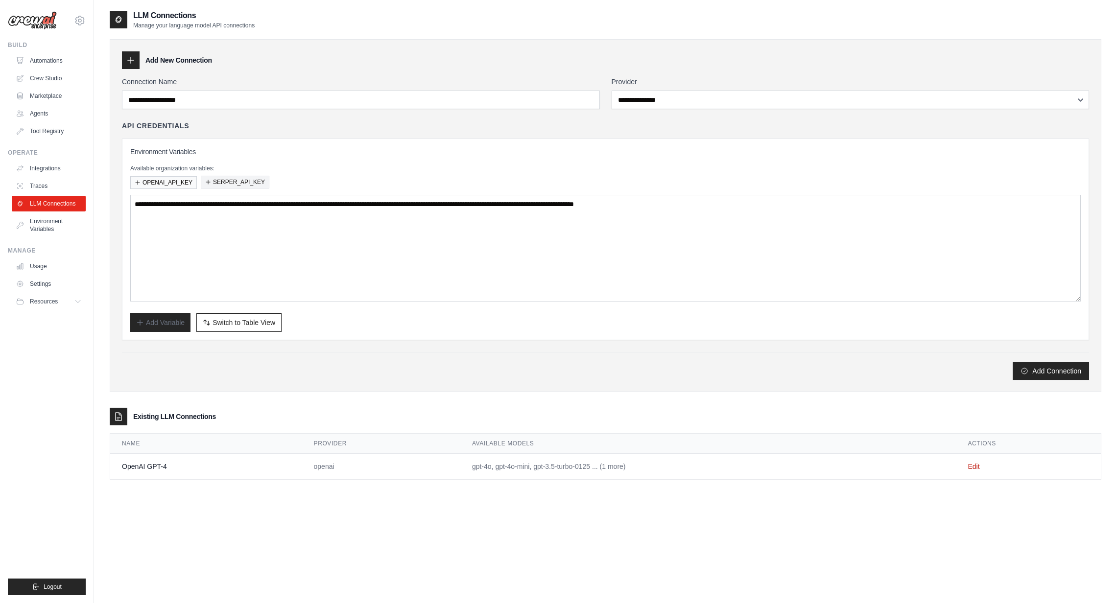
click at [233, 187] on button "SERPER_API_KEY" at bounding box center [235, 182] width 69 height 13
click at [242, 188] on button "SERPER_API_KEY" at bounding box center [235, 182] width 69 height 13
click at [241, 185] on button "SERPER_API_KEY" at bounding box center [235, 182] width 69 height 13
click at [227, 322] on span "Switch to Table View" at bounding box center [244, 322] width 63 height 10
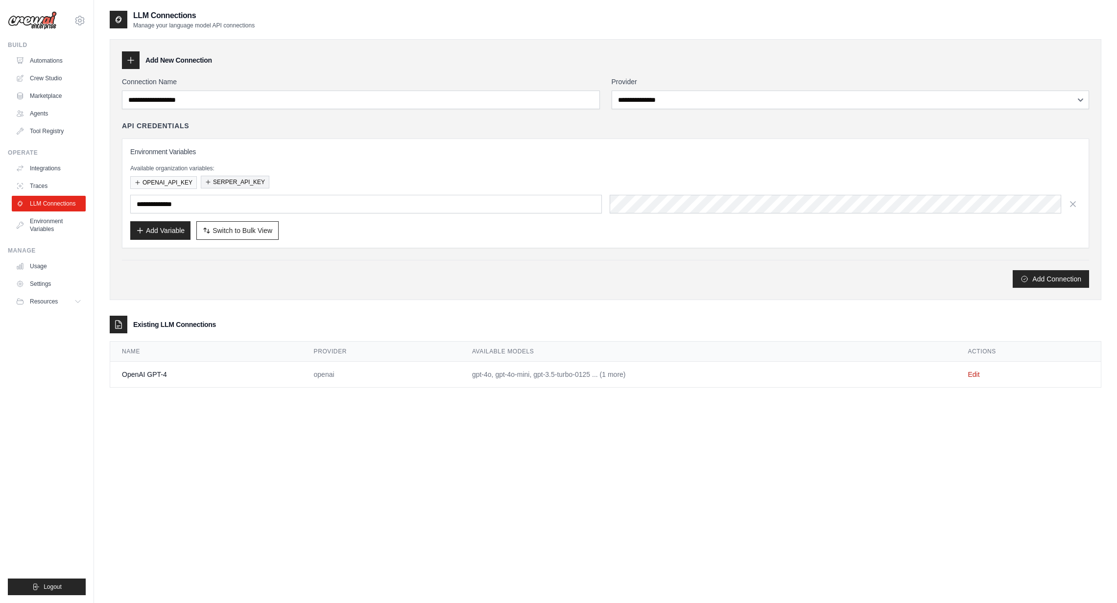
click at [240, 185] on button "SERPER_API_KEY" at bounding box center [235, 182] width 69 height 13
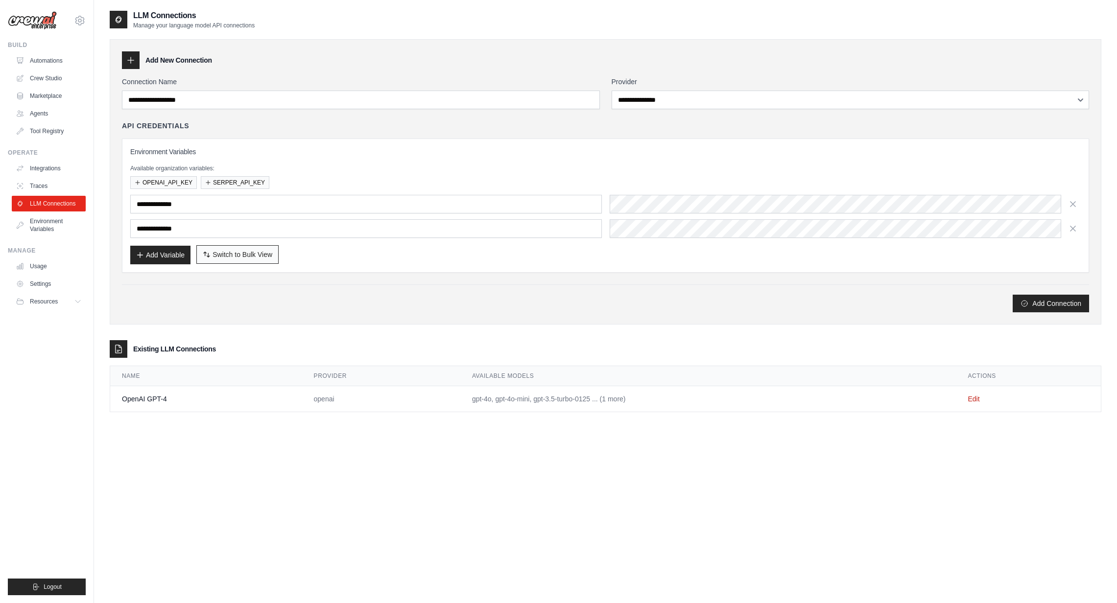
click at [214, 258] on span "Switch to Bulk View" at bounding box center [243, 255] width 60 height 10
type textarea "**********"
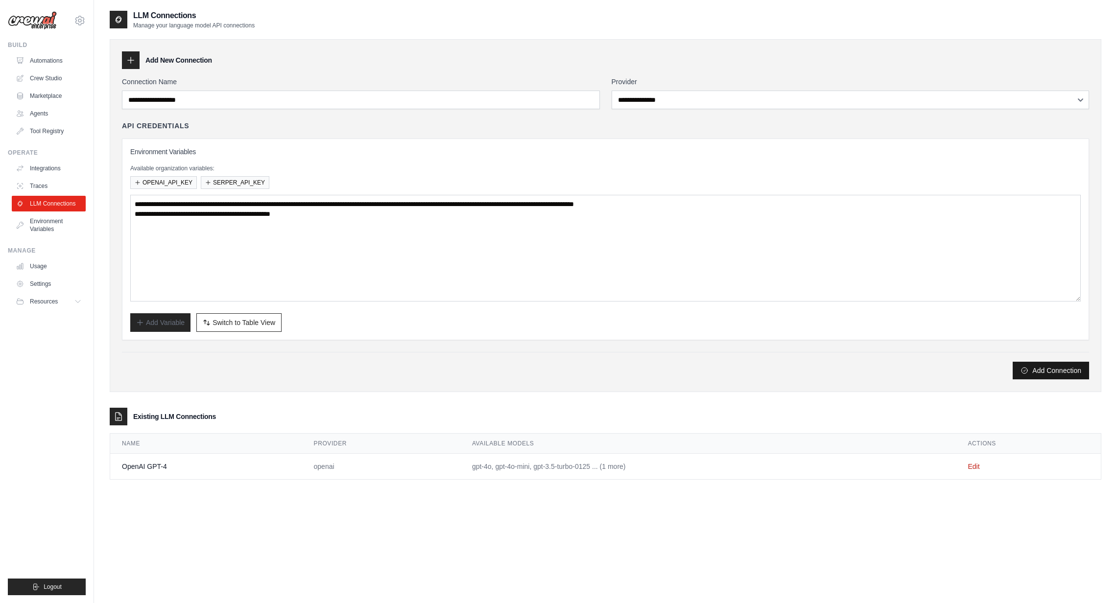
click at [1061, 362] on button "Add Connection" at bounding box center [1051, 371] width 76 height 18
click at [1058, 373] on button "Add Connection" at bounding box center [1051, 371] width 76 height 18
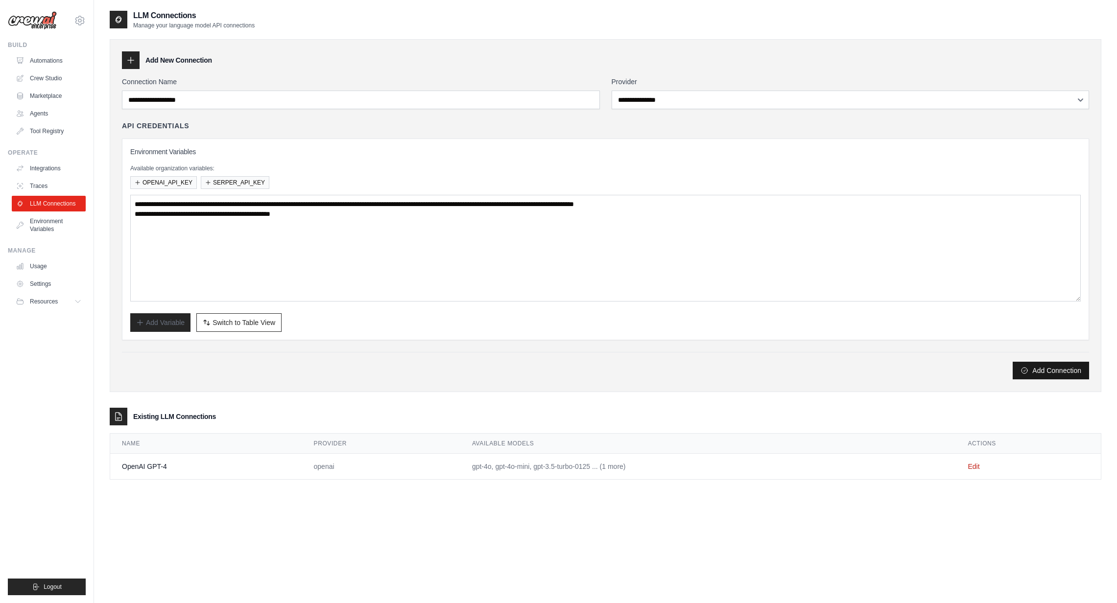
click at [1058, 373] on button "Add Connection" at bounding box center [1051, 371] width 76 height 18
click at [41, 127] on link "Tool Registry" at bounding box center [50, 131] width 74 height 16
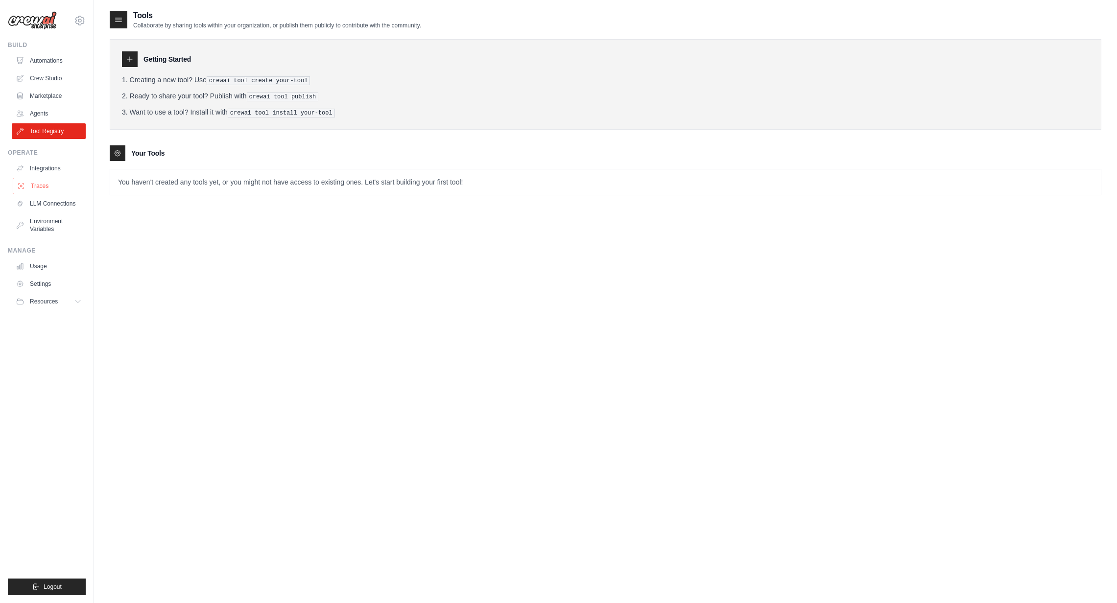
click at [50, 183] on link "Traces" at bounding box center [50, 186] width 74 height 16
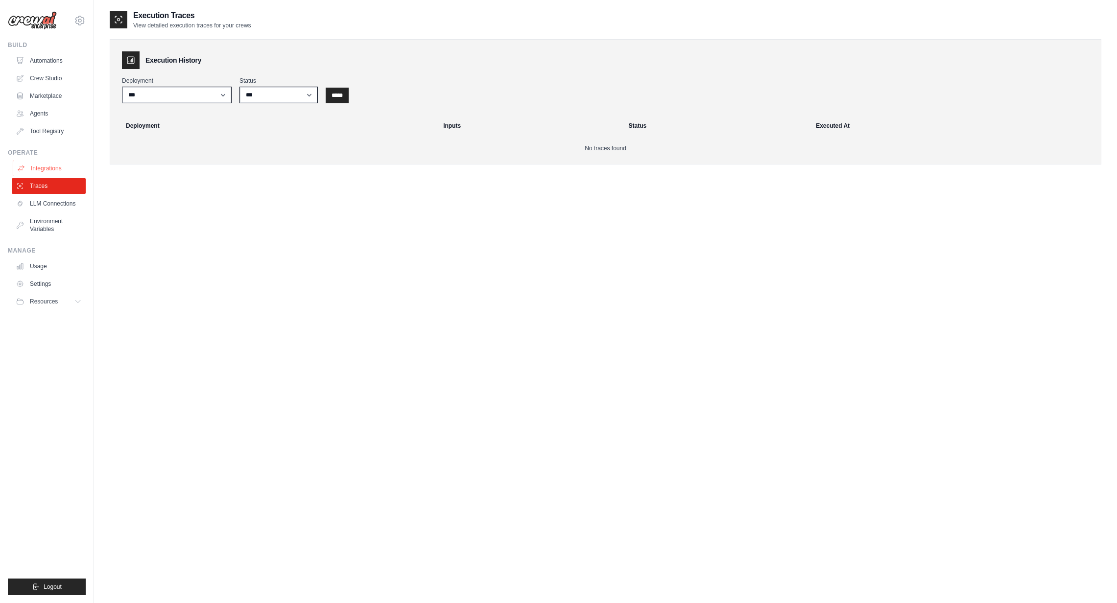
click at [48, 175] on link "Integrations" at bounding box center [50, 169] width 74 height 16
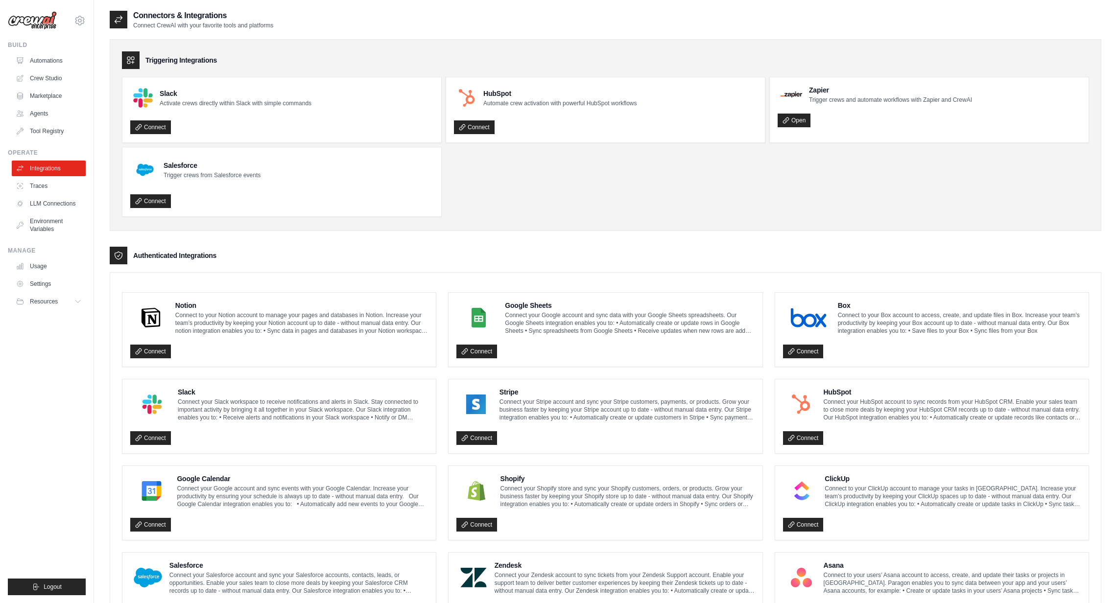
click at [57, 243] on ul "Build Automations Crew Studio Marketplace Agents" at bounding box center [47, 318] width 78 height 554
click at [45, 215] on link "Environment Variables" at bounding box center [50, 226] width 74 height 24
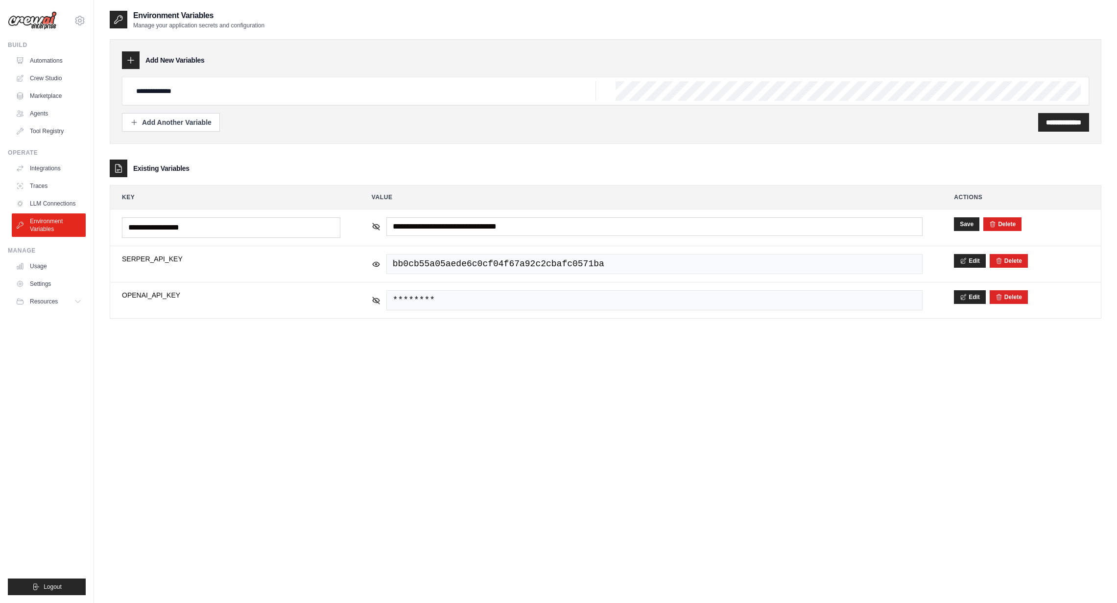
click at [32, 237] on ul "Build Automations Crew Studio Marketplace Agents" at bounding box center [47, 318] width 78 height 554
click at [36, 230] on link "Environment Variables" at bounding box center [50, 226] width 74 height 24
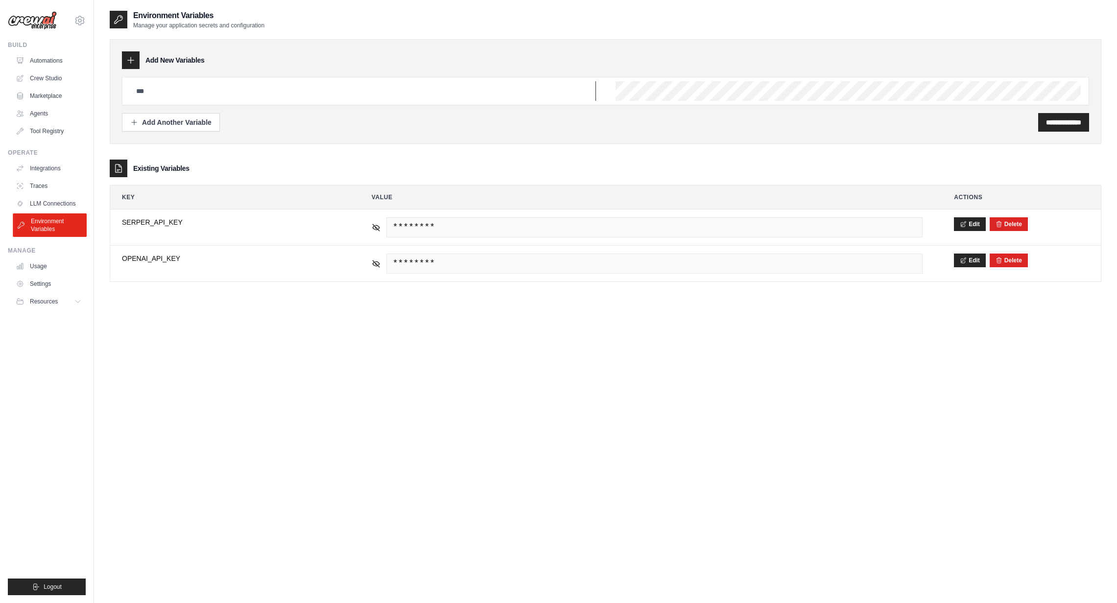
type input "**********"
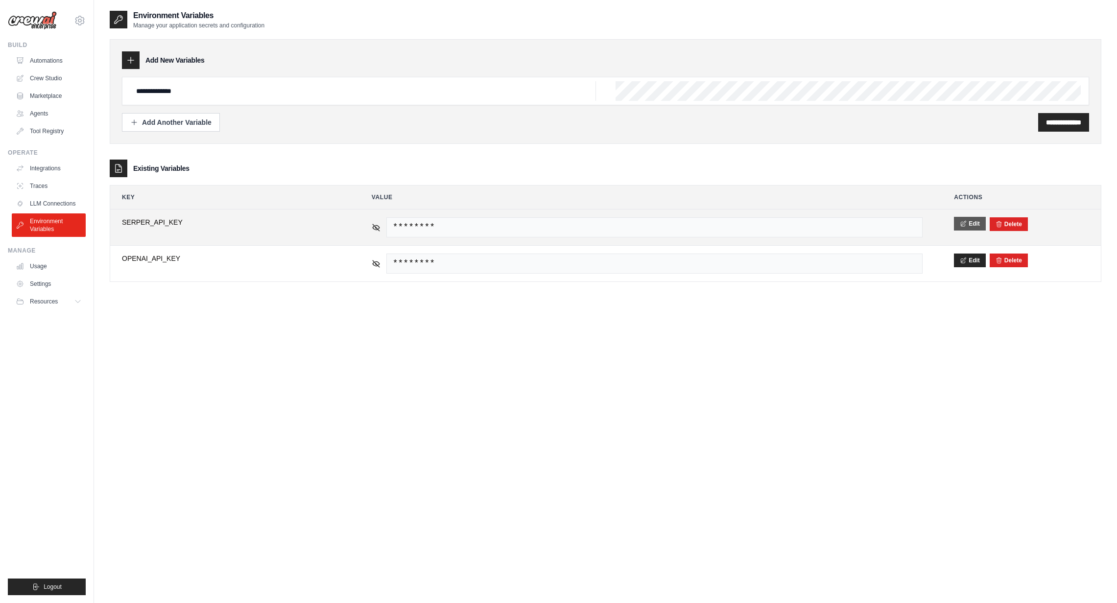
click at [972, 225] on button "Edit" at bounding box center [970, 224] width 32 height 14
click at [1003, 225] on button "Delete" at bounding box center [1002, 224] width 26 height 8
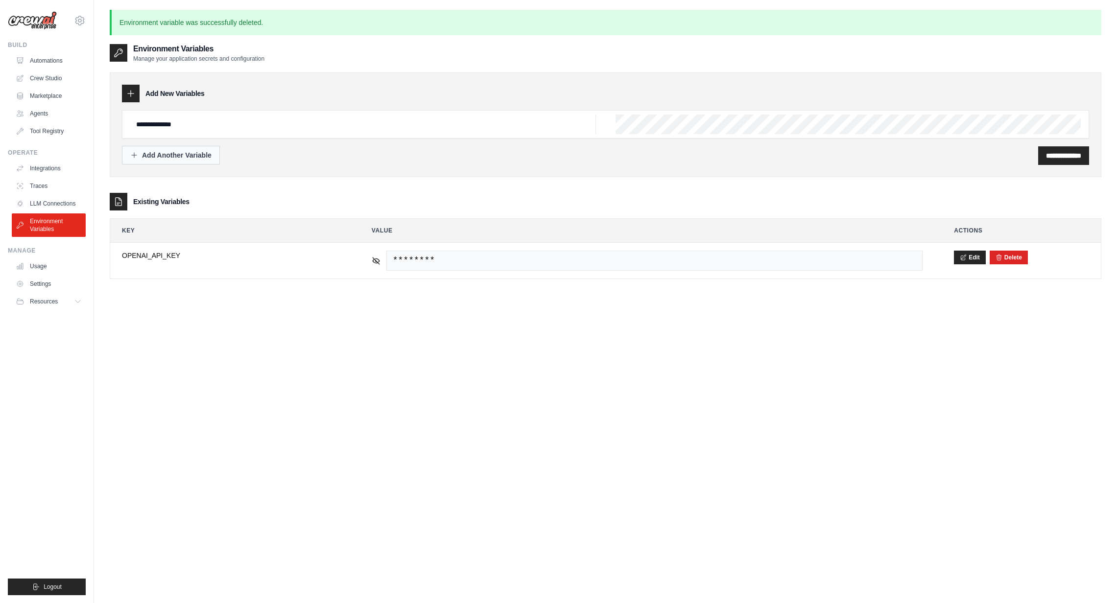
click at [194, 153] on div "Add Another Variable" at bounding box center [170, 155] width 81 height 10
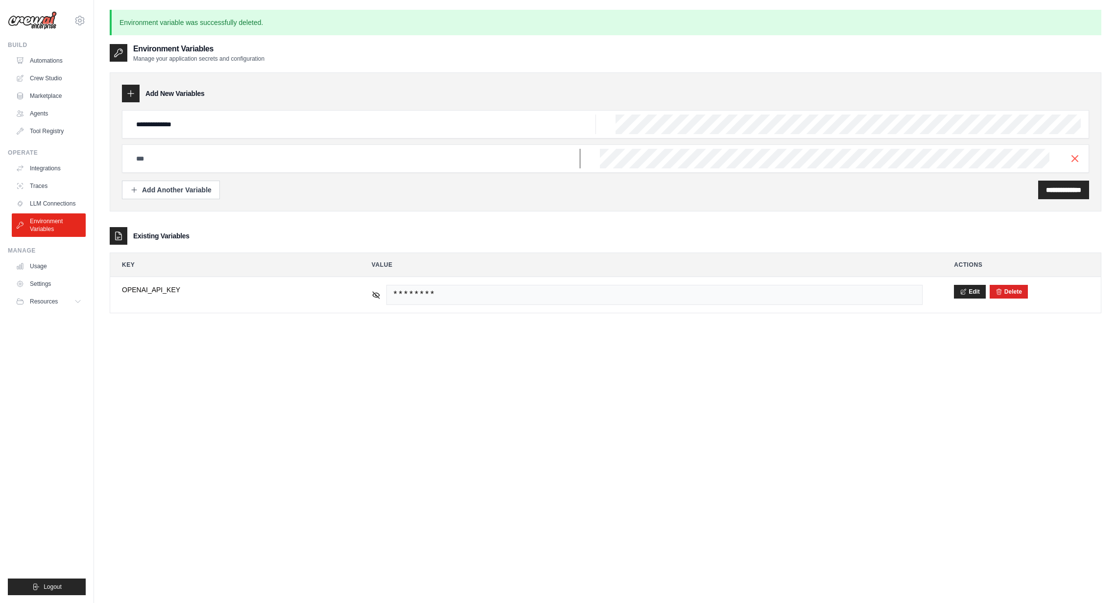
click at [194, 134] on input "text" at bounding box center [363, 125] width 466 height 20
click at [334, 134] on input "text" at bounding box center [363, 125] width 466 height 20
type input "**********"
click at [1057, 193] on input "**********" at bounding box center [1063, 190] width 35 height 10
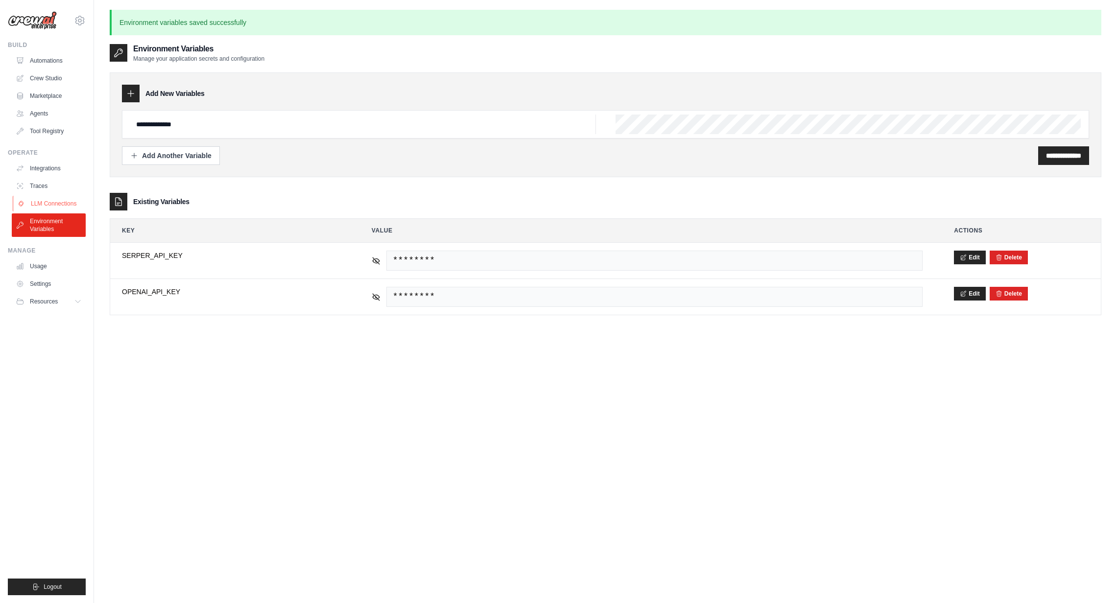
click at [55, 204] on link "LLM Connections" at bounding box center [50, 204] width 74 height 16
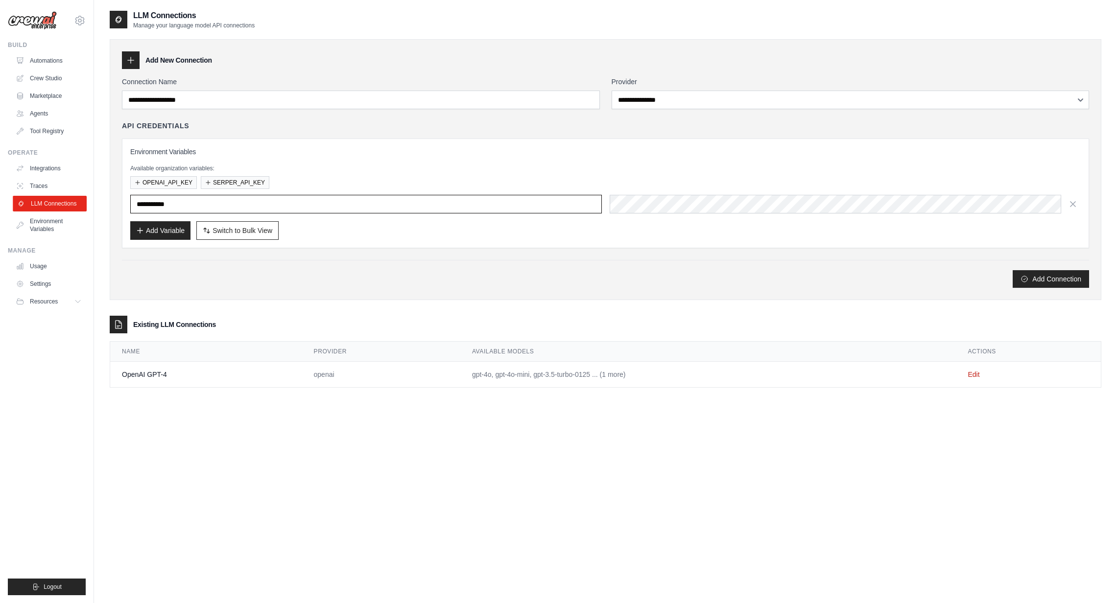
type input "**********"
drag, startPoint x: 236, startPoint y: 180, endPoint x: 236, endPoint y: 220, distance: 40.2
click at [235, 220] on div "**********" at bounding box center [605, 193] width 951 height 93
click at [238, 185] on button "SERPER_API_KEY" at bounding box center [235, 182] width 69 height 13
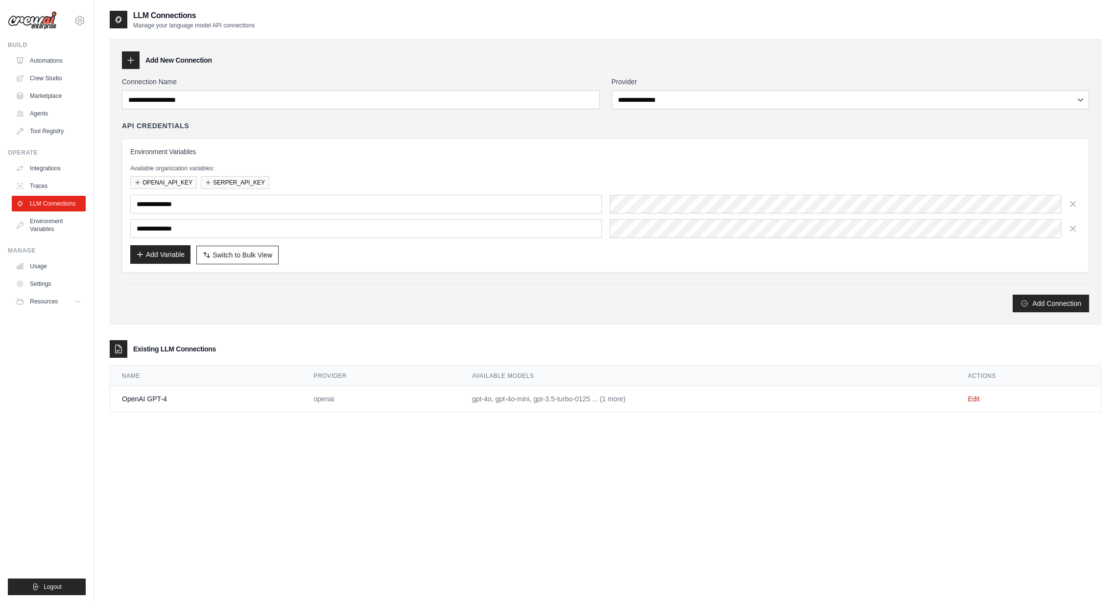
click at [172, 246] on button "Add Variable" at bounding box center [160, 254] width 60 height 19
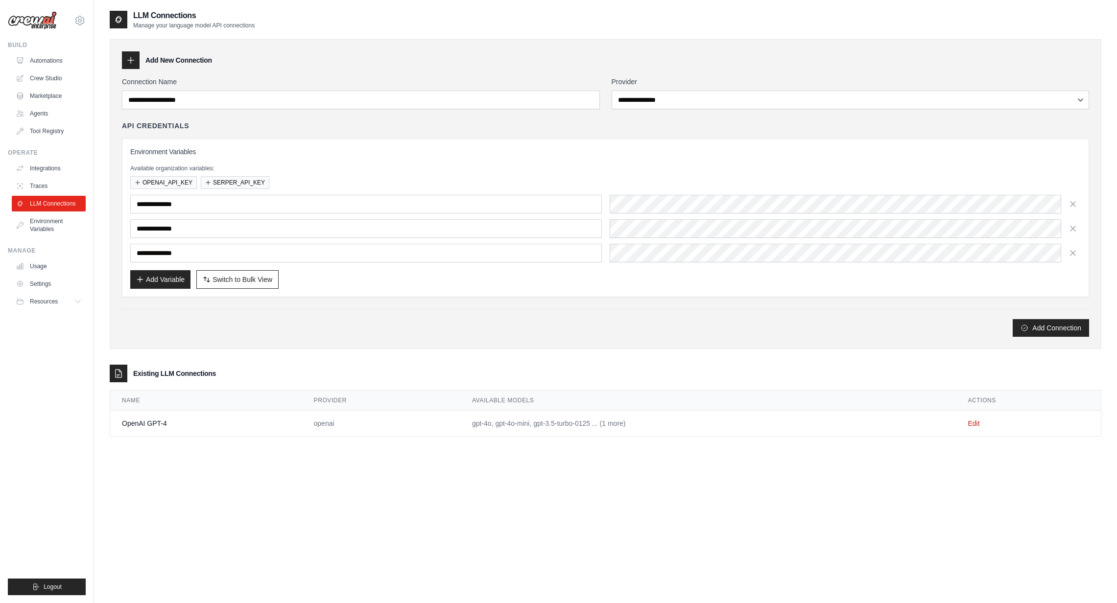
type input "**********"
click at [924, 283] on div "Add Variable Switch to Bulk View Switch to Table View" at bounding box center [605, 279] width 951 height 19
click at [1075, 206] on icon "button" at bounding box center [1073, 203] width 5 height 5
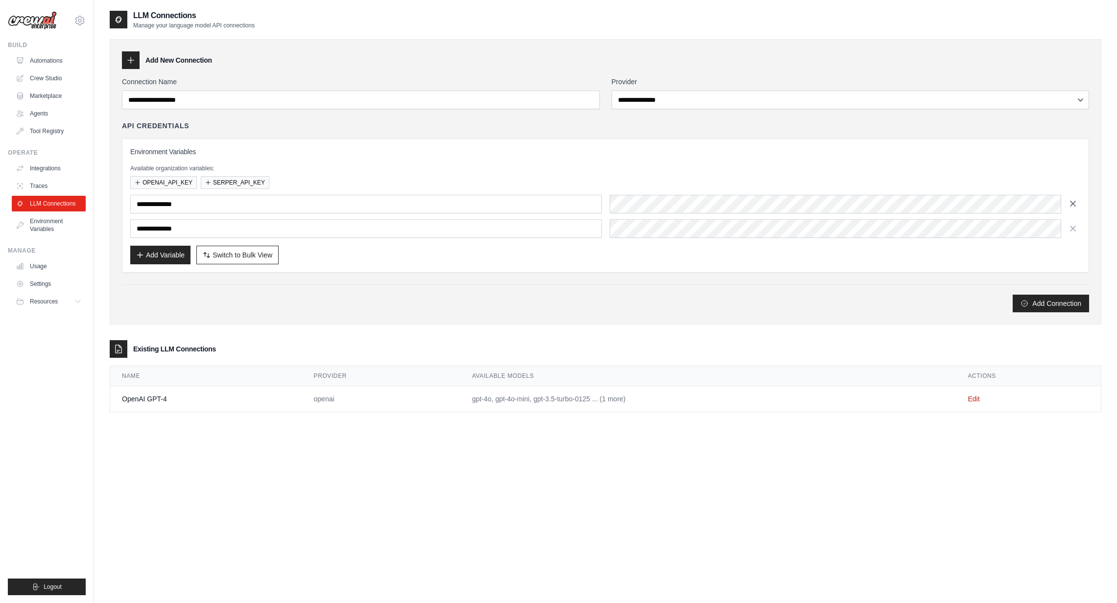
click at [1071, 202] on icon "button" at bounding box center [1073, 203] width 5 height 5
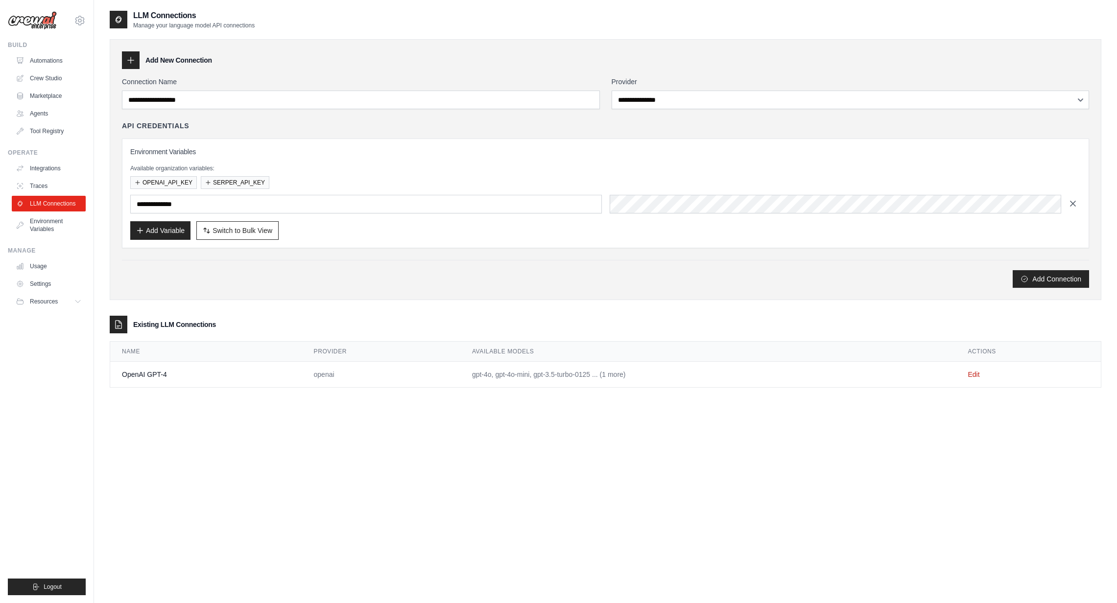
click at [1071, 203] on icon "button" at bounding box center [1073, 204] width 10 height 10
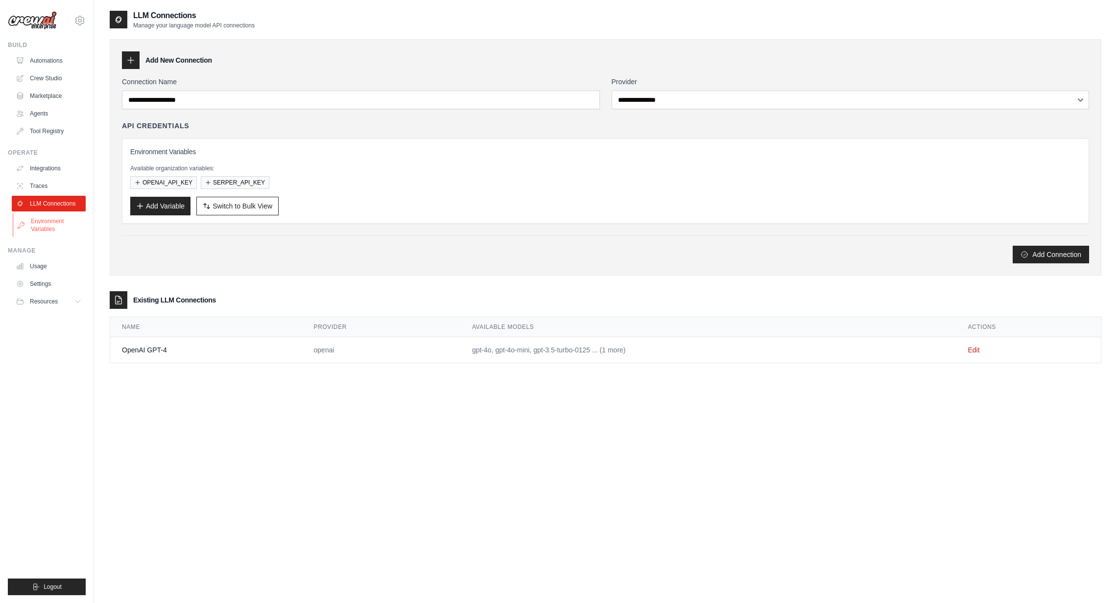
click at [51, 217] on link "Environment Variables" at bounding box center [50, 226] width 74 height 24
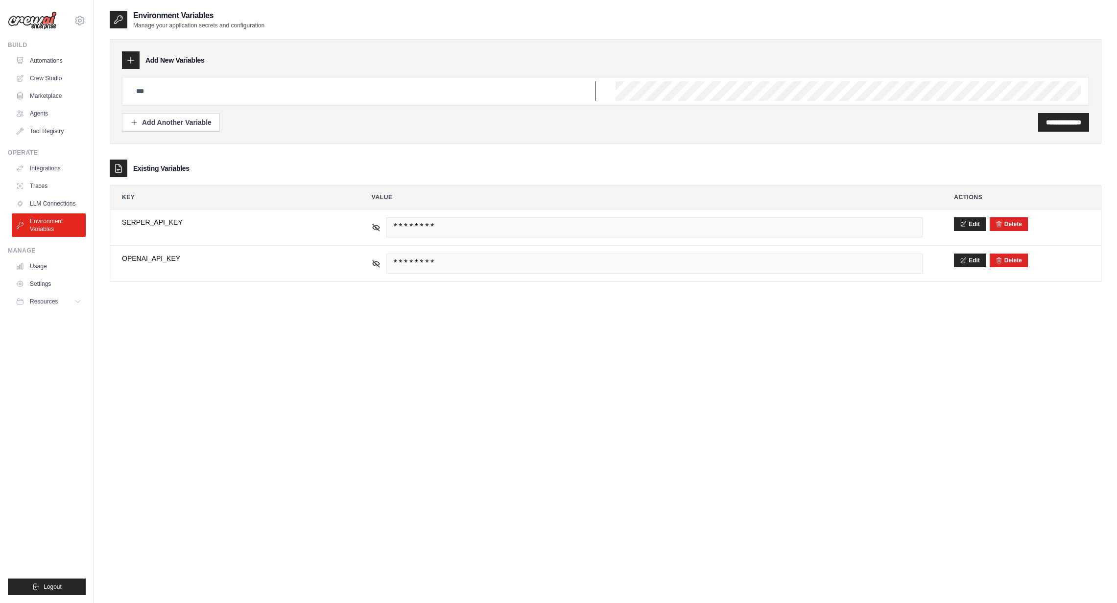
type input "**********"
click at [53, 202] on link "LLM Connections" at bounding box center [50, 204] width 74 height 16
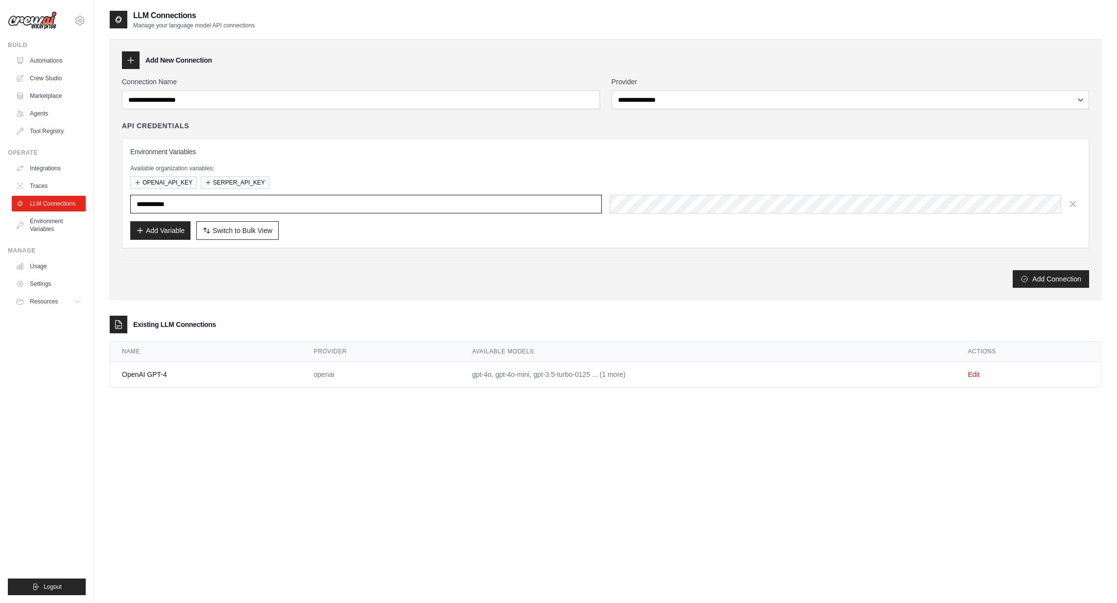
type input "**********"
click at [44, 227] on link "Environment Variables" at bounding box center [50, 226] width 74 height 24
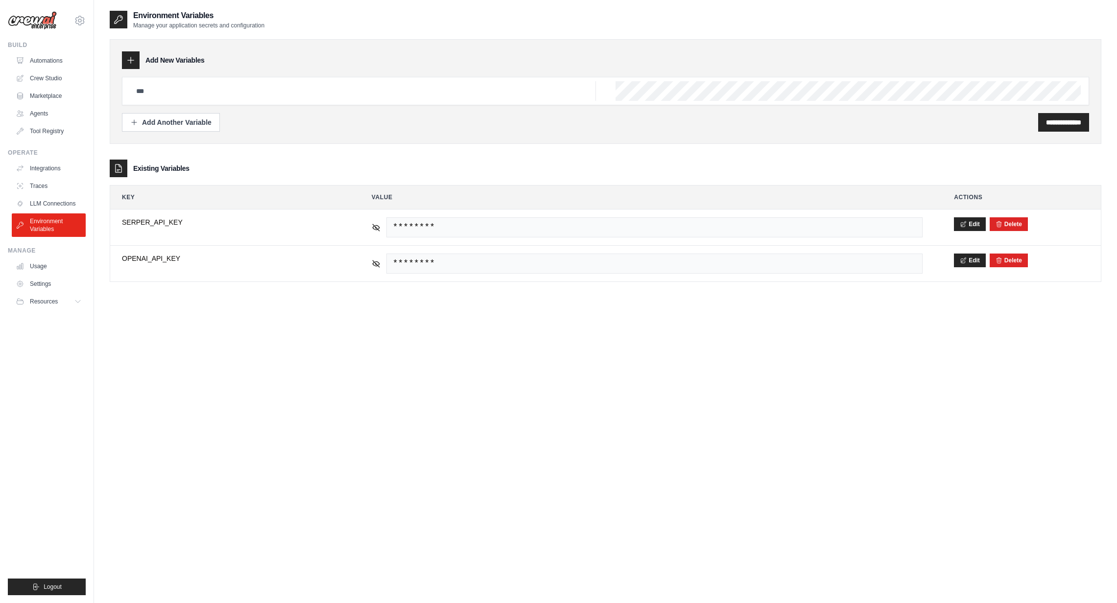
type input "**********"
